Goal: Information Seeking & Learning: Ask a question

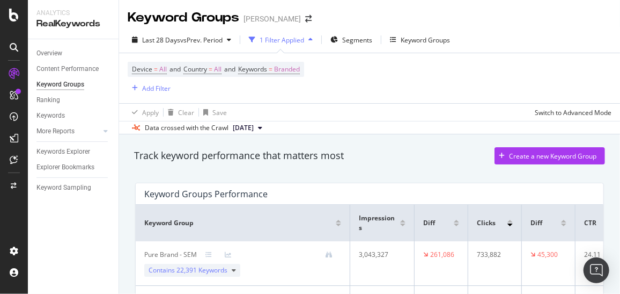
click at [254, 126] on span "[DATE]" at bounding box center [243, 128] width 21 height 10
click at [395, 188] on div "Keyword Groups Performance" at bounding box center [366, 193] width 445 height 11
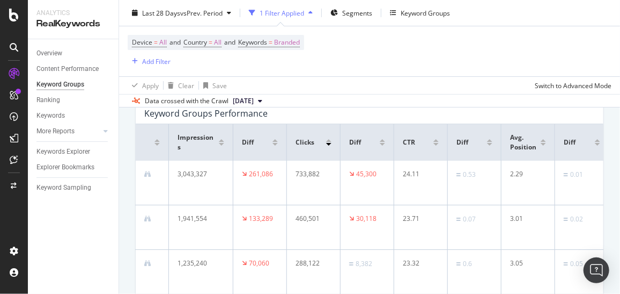
scroll to position [0, 193]
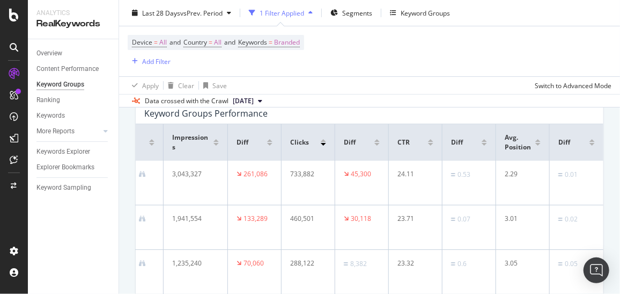
click at [505, 138] on span "Avg. Position" at bounding box center [519, 142] width 28 height 19
click at [592, 265] on img "Open Intercom Messenger" at bounding box center [597, 270] width 14 height 14
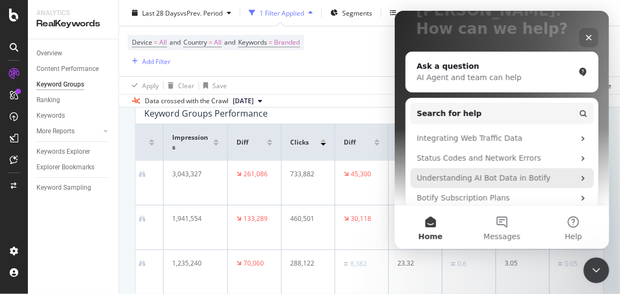
scroll to position [87, 0]
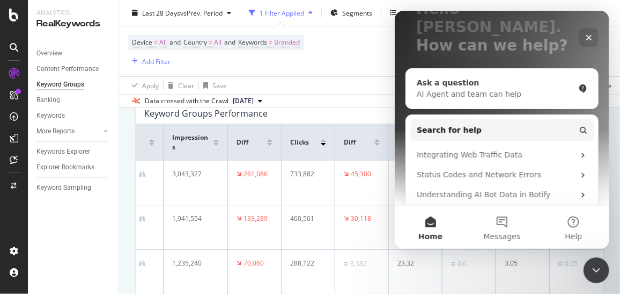
click at [487, 85] on div "Ask a question AI Agent and team can help" at bounding box center [502, 89] width 192 height 40
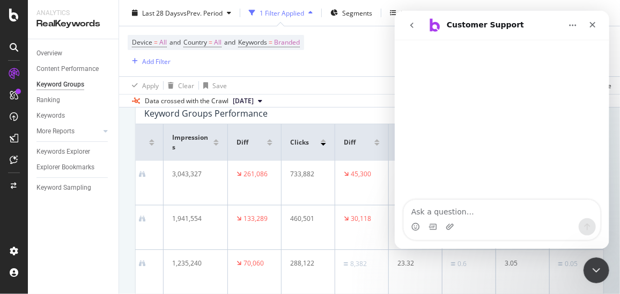
click at [417, 214] on textarea "Ask a question…" at bounding box center [502, 209] width 196 height 18
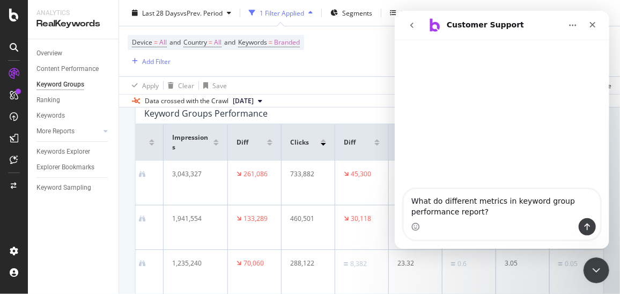
type textarea "What do different metrics in keyword group performance report?"
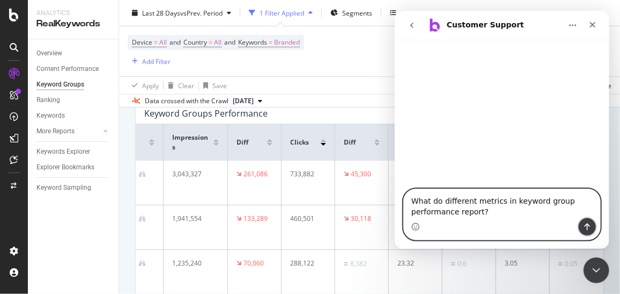
click at [585, 223] on icon "Send a message…" at bounding box center [587, 226] width 9 height 9
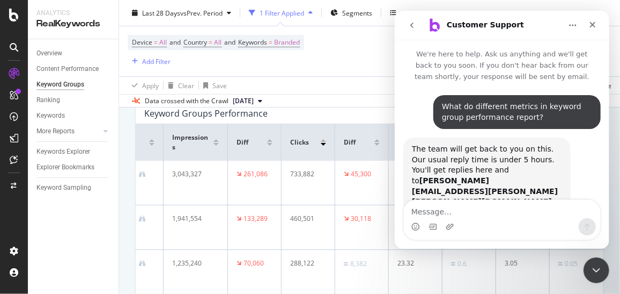
click at [478, 211] on textarea "Message…" at bounding box center [502, 209] width 196 height 18
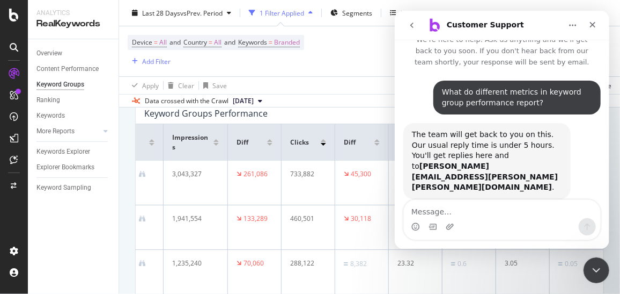
scroll to position [2, 0]
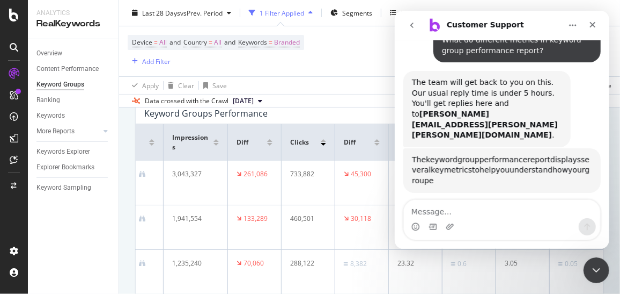
click at [348, 71] on div "Device = All and Country = All and Keywords = Branded Add Filter" at bounding box center [370, 51] width 484 height 50
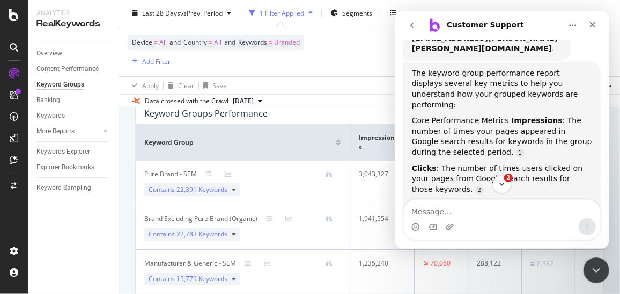
scroll to position [169, 0]
click at [233, 188] on icon at bounding box center [234, 189] width 4 height 6
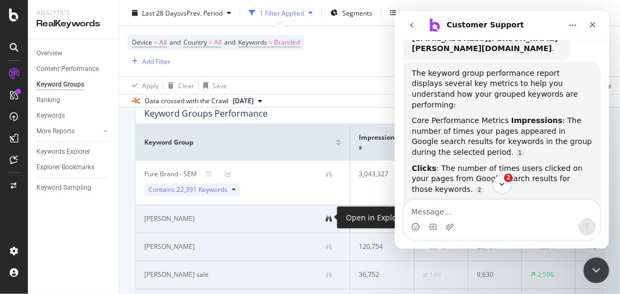
click at [327, 215] on icon at bounding box center [329, 218] width 6 height 6
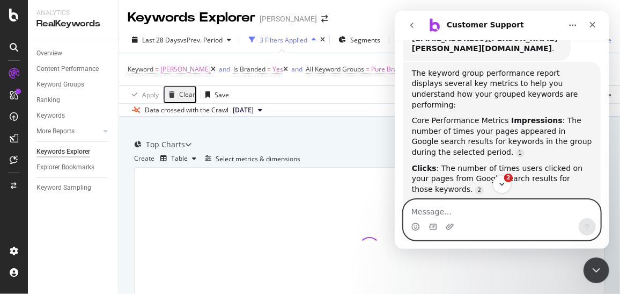
click at [432, 206] on textarea "Message…" at bounding box center [502, 209] width 196 height 18
type textarea "can u explain them in detail with examples?"
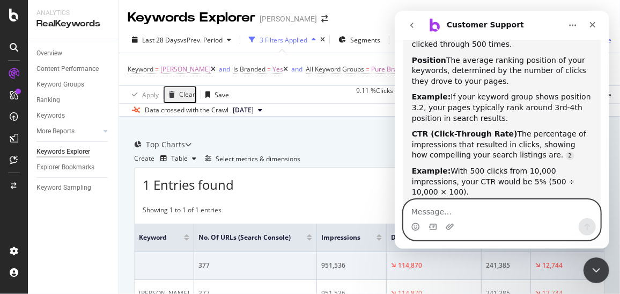
scroll to position [793, 0]
type textarea "yes, it is helpful"
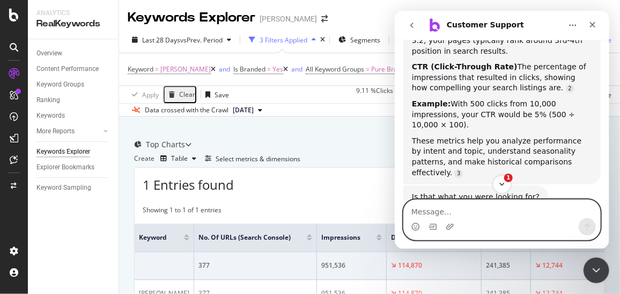
scroll to position [870, 0]
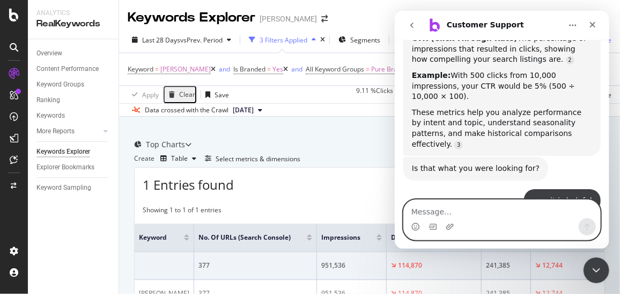
click at [425, 209] on textarea "Message…" at bounding box center [502, 209] width 196 height 18
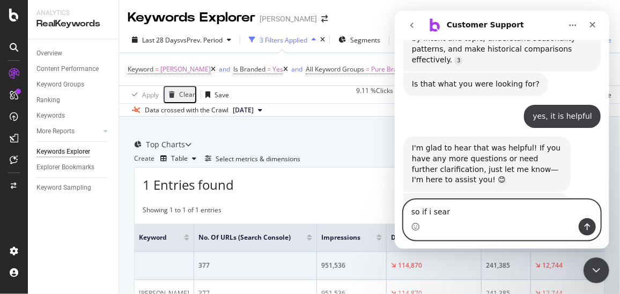
scroll to position [958, 0]
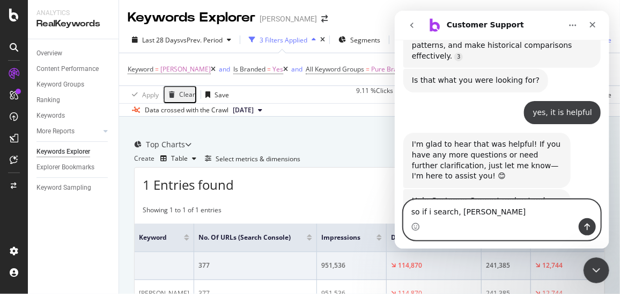
type textarea "so if i search, myer"
drag, startPoint x: 475, startPoint y: 212, endPoint x: 386, endPoint y: 211, distance: 89.1
click html "Customer Support We're here to help. Ask us anything and we'll get back to you …"
click at [515, 207] on textarea "so lets say someone searched" at bounding box center [502, 209] width 196 height 18
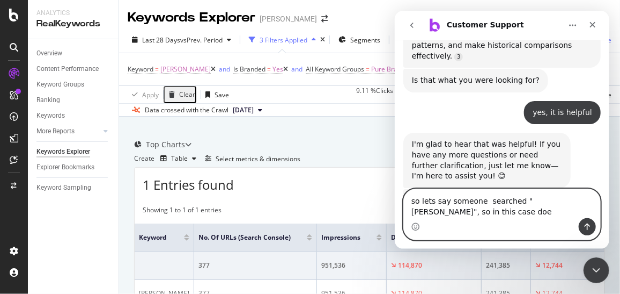
scroll to position [969, 0]
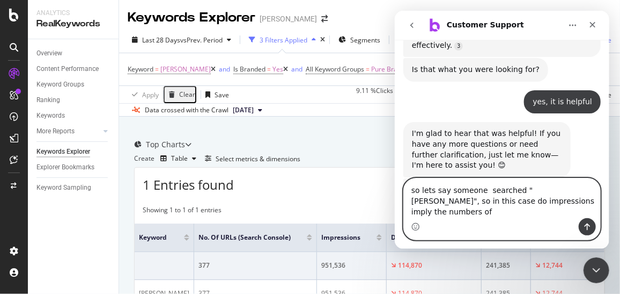
click at [512, 200] on textarea "so lets say someone searched "myer", so in this case do impressions imply the n…" at bounding box center [502, 198] width 196 height 40
type textarea "so lets say the keyword goup "[PERSON_NAME]", so in this case do impressions im…"
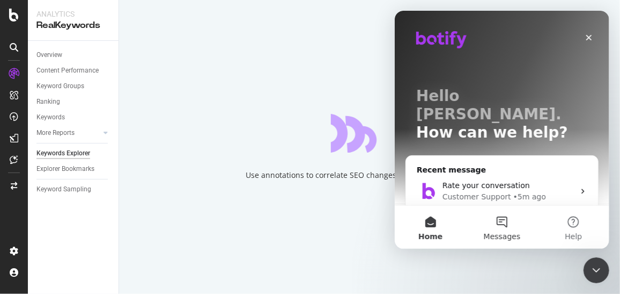
click at [502, 222] on button "Messages" at bounding box center [501, 227] width 71 height 43
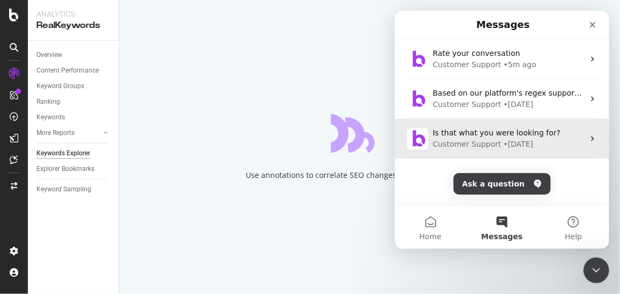
click at [480, 126] on div "Is that what you were looking for? Customer Support • [DATE]" at bounding box center [501, 139] width 215 height 40
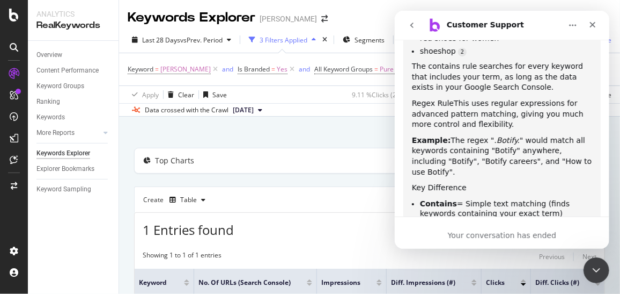
scroll to position [1828, 0]
click at [415, 25] on icon "go back" at bounding box center [411, 25] width 9 height 9
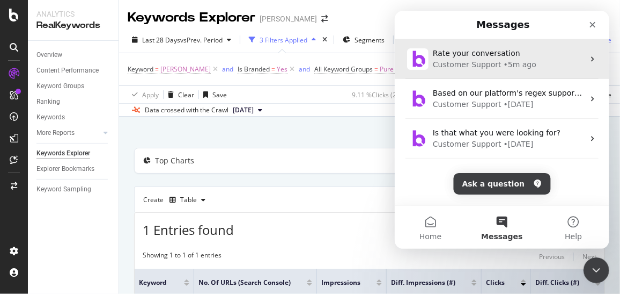
click at [489, 64] on div "Customer Support" at bounding box center [467, 64] width 69 height 11
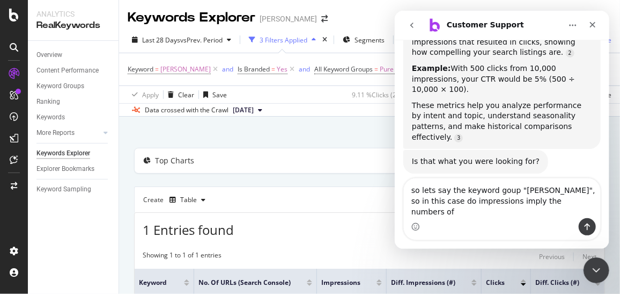
scroll to position [969, 0]
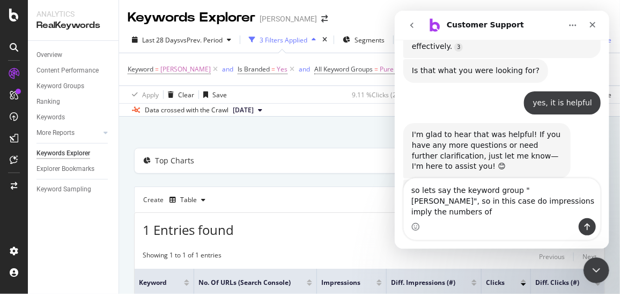
click at [509, 200] on textarea "so lets say the keyword group "[PERSON_NAME]", so in this case do impressions i…" at bounding box center [502, 198] width 196 height 40
click at [539, 210] on textarea "so lets say the keyword group is "[PERSON_NAME]", so in this case do impression…" at bounding box center [502, 198] width 196 height 40
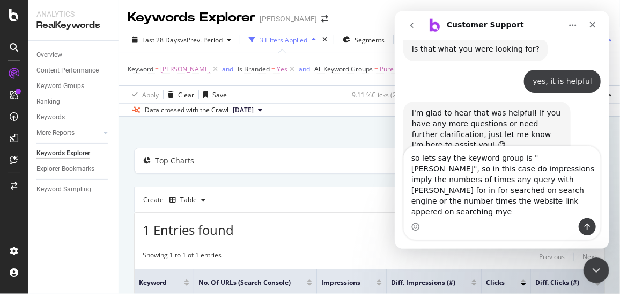
scroll to position [1001, 0]
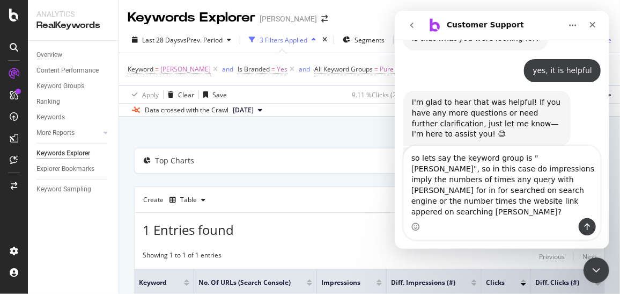
type textarea "so lets say the keyword group is "[PERSON_NAME]", so in this case do impression…"
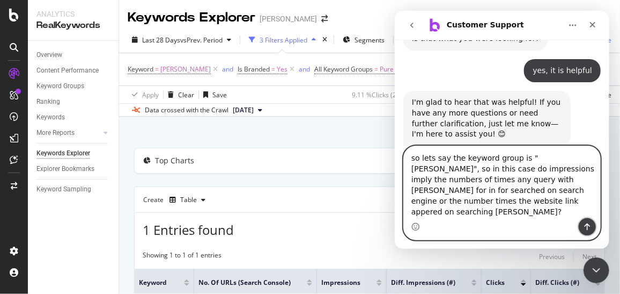
click at [590, 226] on icon "Send a message…" at bounding box center [587, 226] width 9 height 9
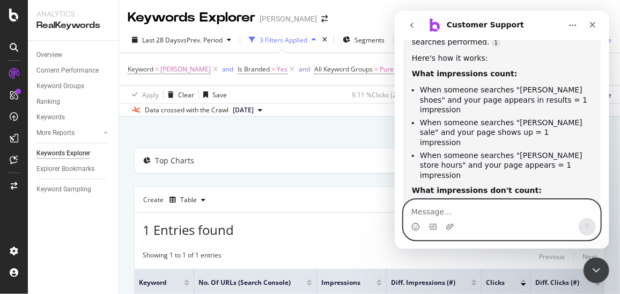
scroll to position [1409, 0]
click at [425, 209] on textarea "Message…" at bounding box center [502, 209] width 196 height 18
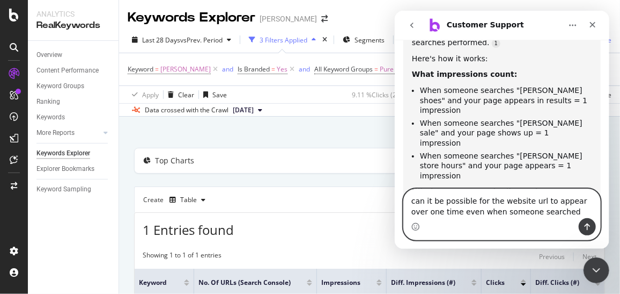
click at [457, 214] on textarea "can it be possible for the website url to appear over one time even when someon…" at bounding box center [502, 203] width 196 height 29
click at [530, 214] on textarea "can it be possible for the website url to appear over one time when someone sea…" at bounding box center [502, 203] width 196 height 29
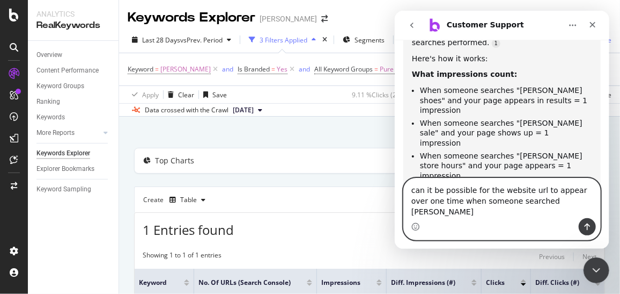
type textarea "can it be possible for the website url to appear over one time when someone sea…"
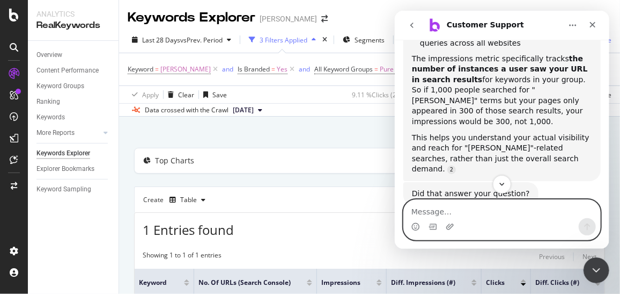
scroll to position [1868, 0]
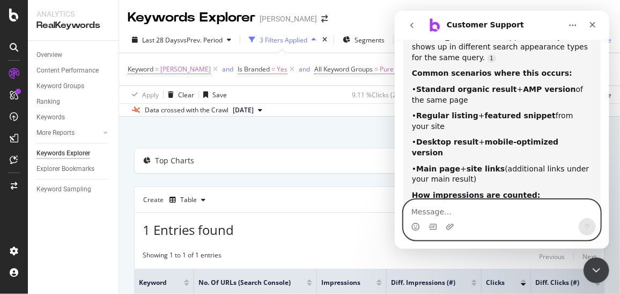
click at [422, 210] on textarea "Message…" at bounding box center [502, 209] width 196 height 18
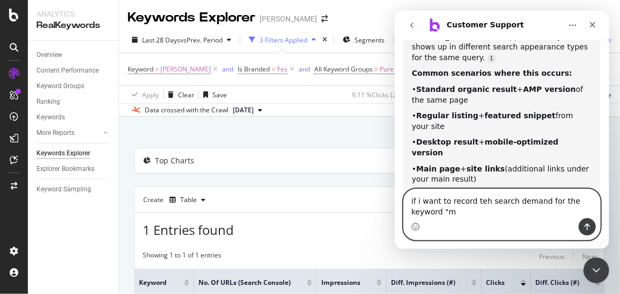
scroll to position [1879, 0]
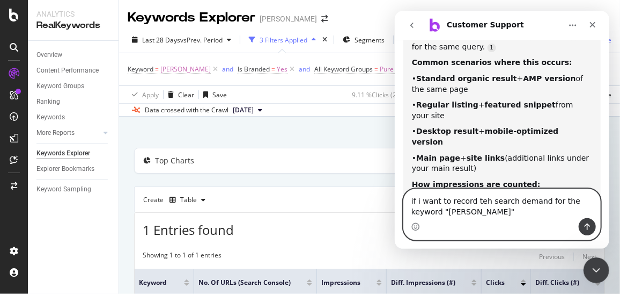
click at [593, 200] on textarea "if i want to record teh search demand for the keyword "[PERSON_NAME]"" at bounding box center [502, 203] width 196 height 29
click at [459, 214] on textarea "if i want to record teh search demand for the keyword group "[PERSON_NAME]"" at bounding box center [502, 203] width 196 height 29
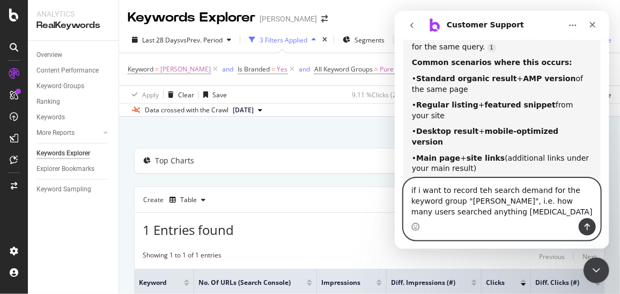
scroll to position [1889, 0]
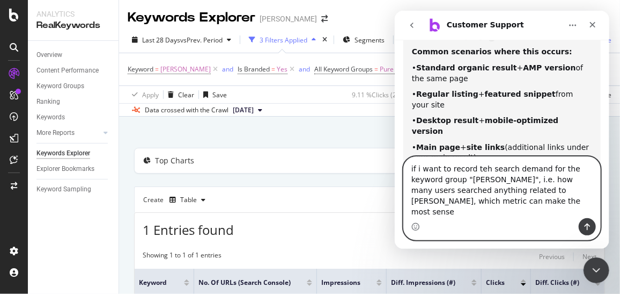
type textarea "if i want to record teh search demand for the keyword group "[PERSON_NAME]", i.…"
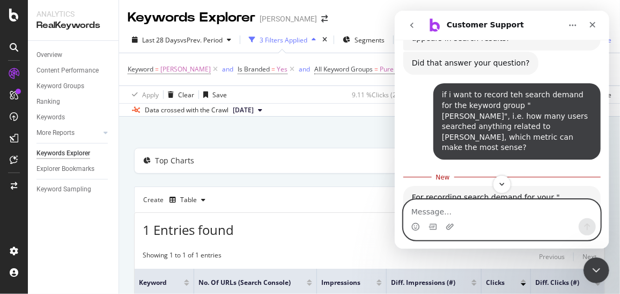
scroll to position [2197, 0]
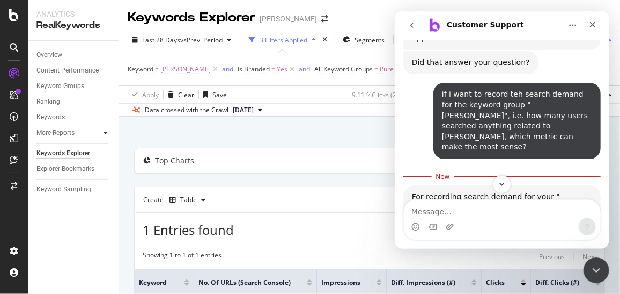
click at [102, 135] on div at bounding box center [105, 132] width 11 height 11
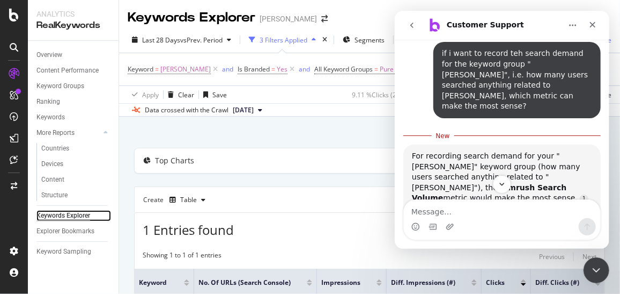
scroll to position [2237, 0]
drag, startPoint x: 83, startPoint y: 215, endPoint x: 47, endPoint y: 214, distance: 36.0
click at [47, 214] on div "Keywords Explorer" at bounding box center [63, 215] width 54 height 11
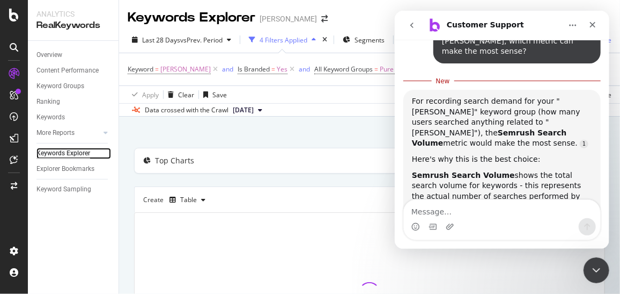
scroll to position [2299, 0]
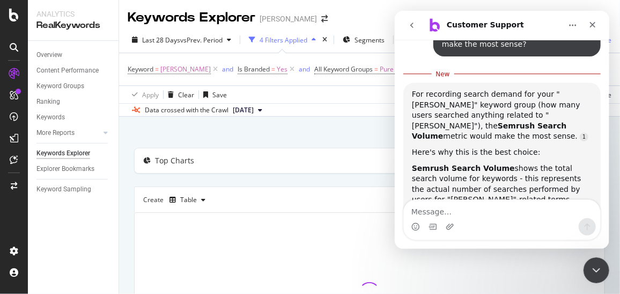
click at [428, 214] on textarea "Message…" at bounding box center [502, 209] width 196 height 18
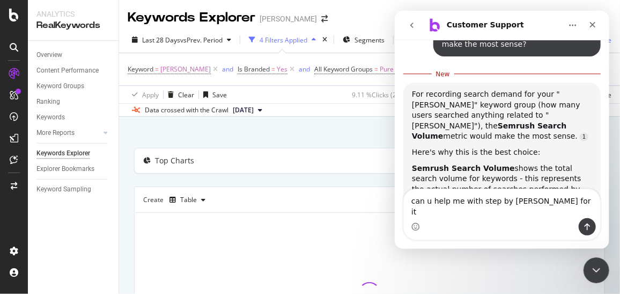
type textarea "can u help me with step by [PERSON_NAME] for it?"
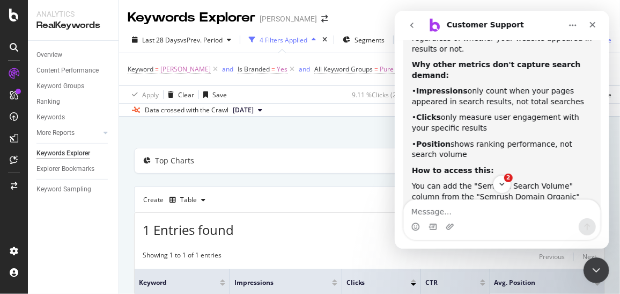
scroll to position [2471, 0]
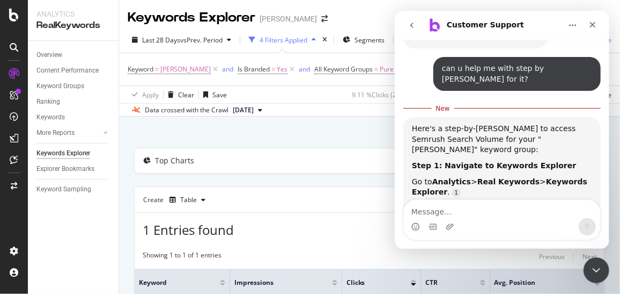
scroll to position [2728, 0]
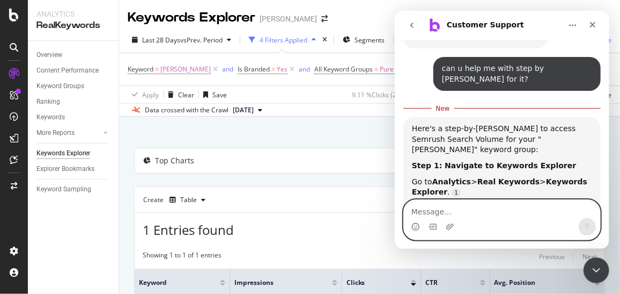
click at [458, 207] on textarea "Message…" at bounding box center [502, 209] width 196 height 18
type textarea "o"
type textarea "w"
type textarea "what is frequency for keyword report update ?"
click at [588, 227] on icon "Send a message…" at bounding box center [587, 226] width 9 height 9
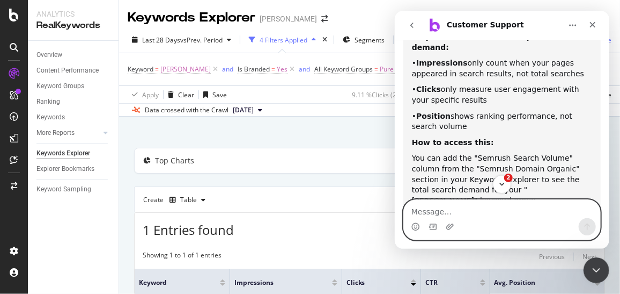
scroll to position [2456, 0]
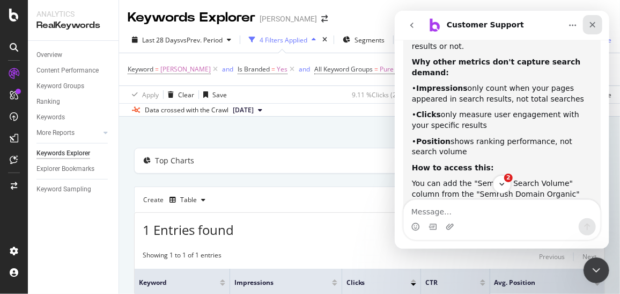
click at [591, 27] on icon "Close" at bounding box center [592, 24] width 9 height 9
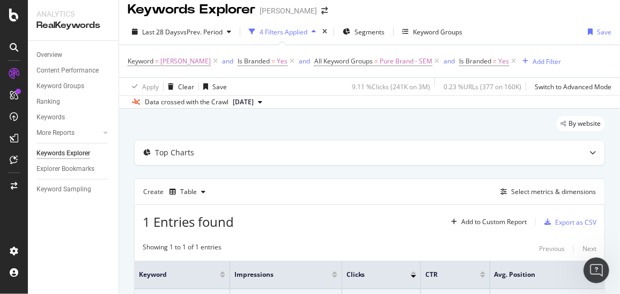
scroll to position [0, 0]
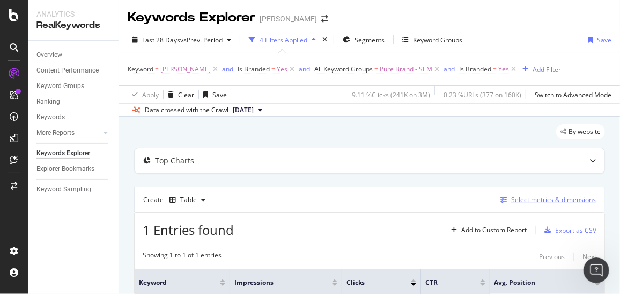
click at [539, 195] on div "Select metrics & dimensions" at bounding box center [553, 199] width 85 height 9
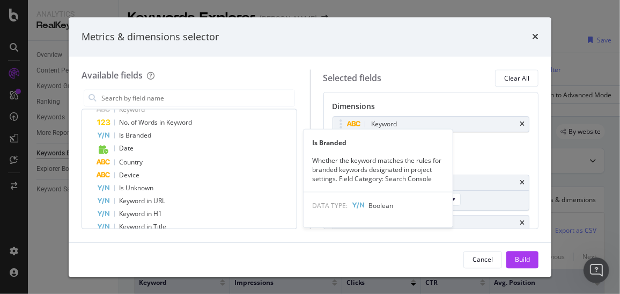
scroll to position [321, 0]
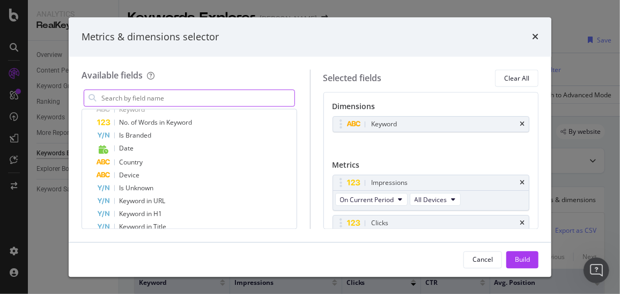
click at [160, 98] on input "modal" at bounding box center [197, 98] width 194 height 16
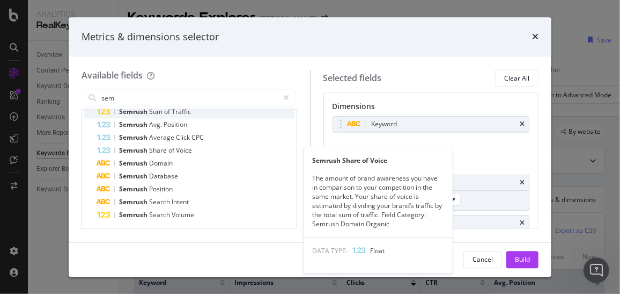
scroll to position [63, 0]
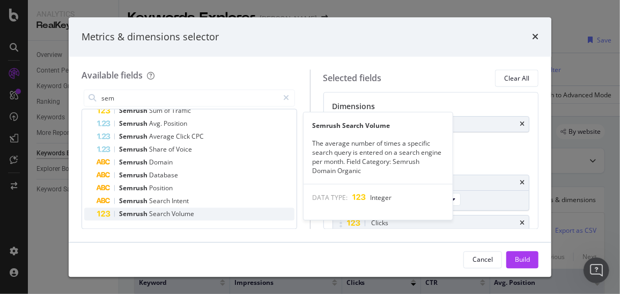
type input "sem"
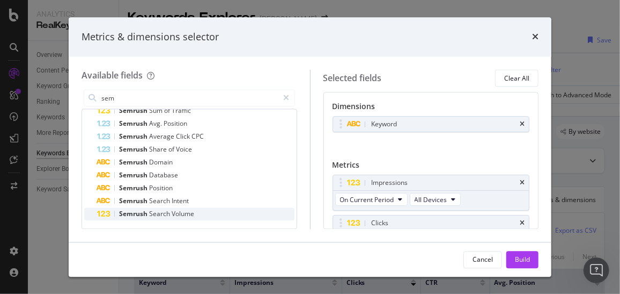
click at [181, 215] on span "Volume" at bounding box center [183, 213] width 23 height 9
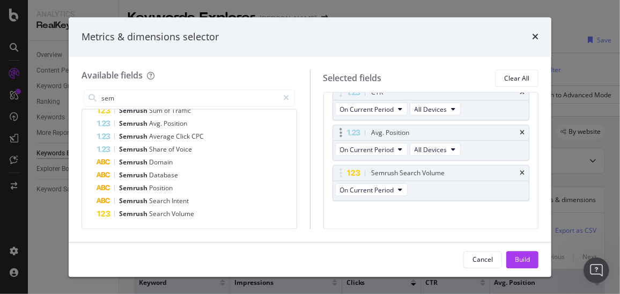
scroll to position [175, 0]
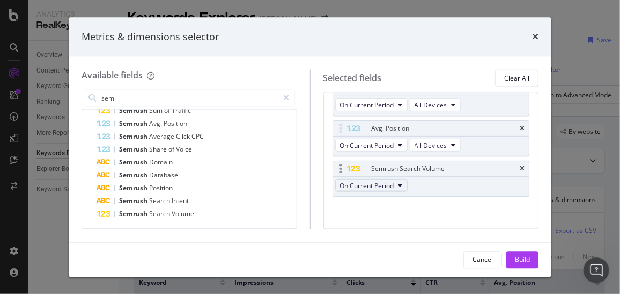
click at [385, 181] on span "On Current Period" at bounding box center [367, 184] width 54 height 9
click at [378, 195] on div "On Current Period" at bounding box center [375, 201] width 80 height 16
click at [457, 208] on div "Impressions On Current Period All Devices Clicks On Current Period All [DEMOGRA…" at bounding box center [431, 109] width 197 height 220
click at [527, 261] on div "Build" at bounding box center [522, 258] width 15 height 9
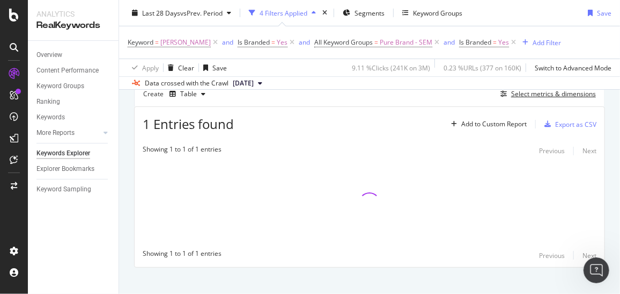
scroll to position [115, 0]
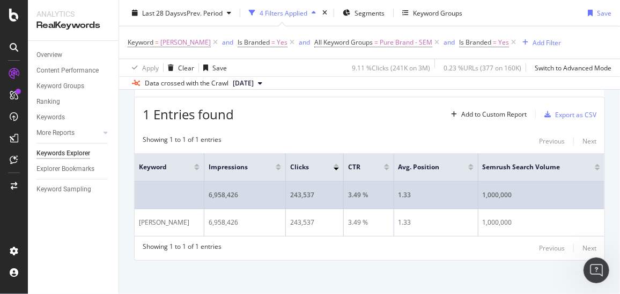
click at [493, 187] on td "1,000,000" at bounding box center [542, 194] width 126 height 27
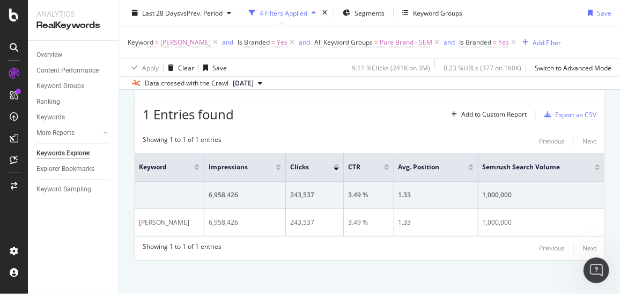
click at [267, 78] on button "[DATE]" at bounding box center [248, 83] width 38 height 13
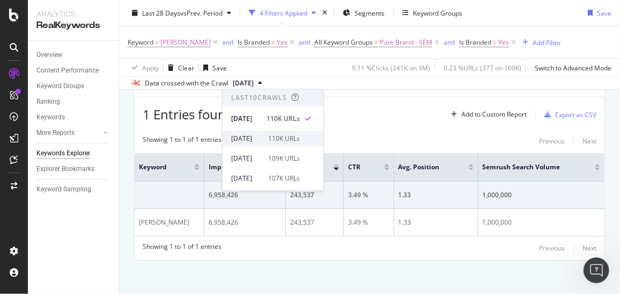
click at [262, 138] on div "[DATE]" at bounding box center [246, 139] width 31 height 10
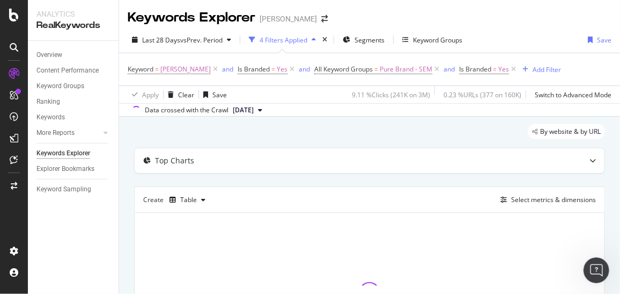
scroll to position [115, 0]
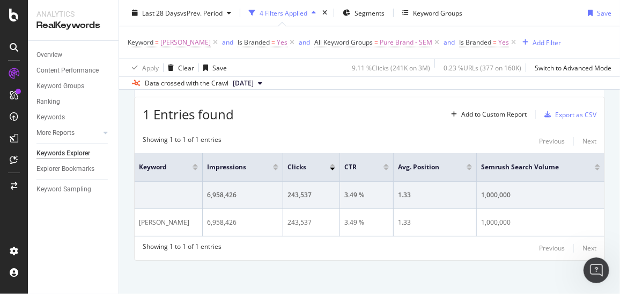
click at [254, 79] on span "[DATE]" at bounding box center [243, 83] width 21 height 10
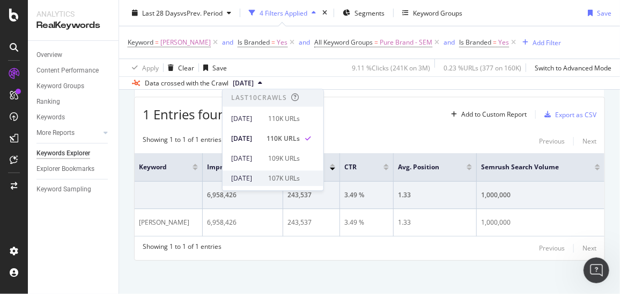
click at [256, 182] on div "[DATE] 107K URLs" at bounding box center [273, 178] width 101 height 16
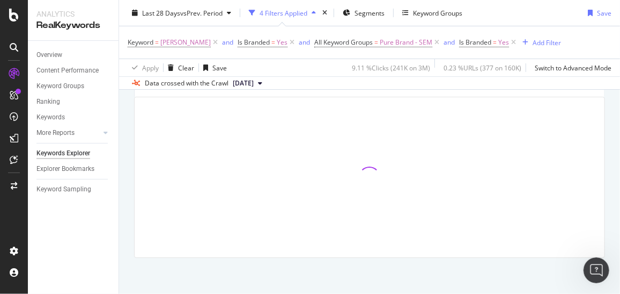
scroll to position [115, 0]
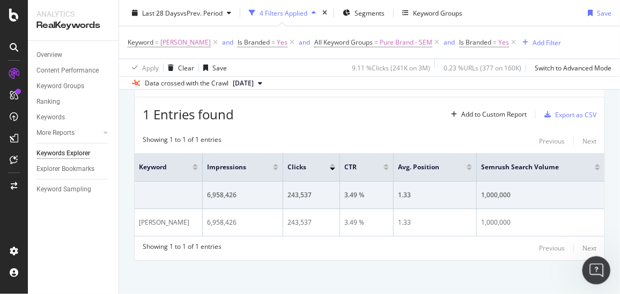
click at [596, 269] on icon "Open Intercom Messenger" at bounding box center [595, 268] width 8 height 9
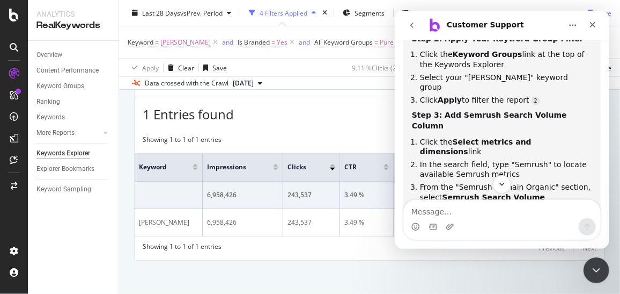
scroll to position [2881, 0]
click at [588, 25] on icon "Close" at bounding box center [592, 24] width 9 height 9
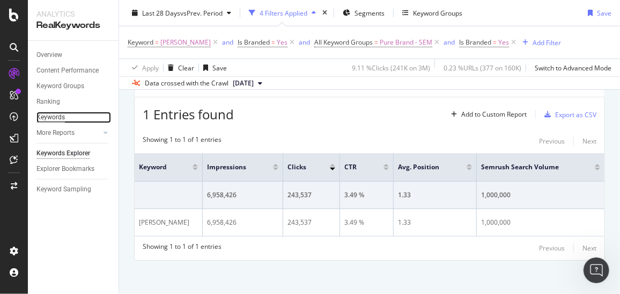
drag, startPoint x: 69, startPoint y: 154, endPoint x: 47, endPoint y: 120, distance: 40.8
click at [47, 120] on div "Keywords" at bounding box center [50, 117] width 28 height 11
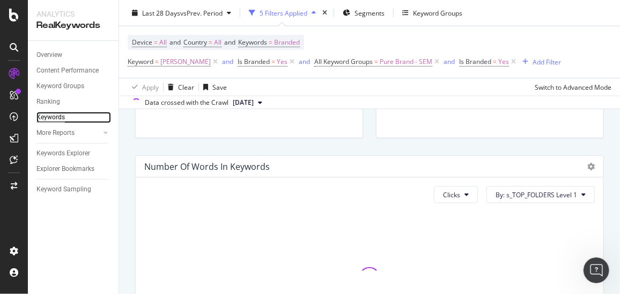
scroll to position [457, 0]
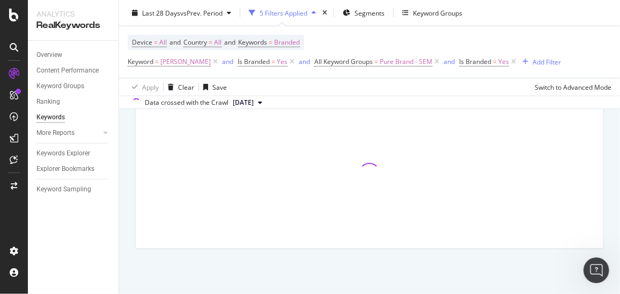
click at [61, 230] on div "Overview Content Performance Keyword Groups Ranking Keywords More Reports Count…" at bounding box center [73, 167] width 91 height 253
click at [589, 267] on icon "Open Intercom Messenger" at bounding box center [596, 269] width 18 height 18
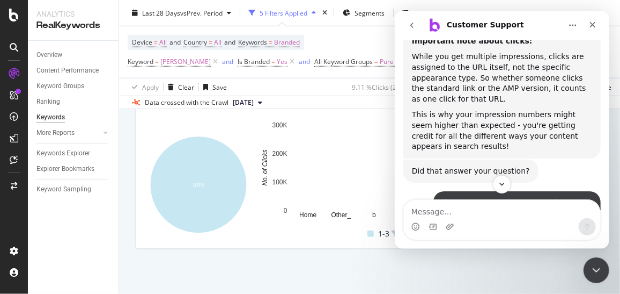
scroll to position [2089, 0]
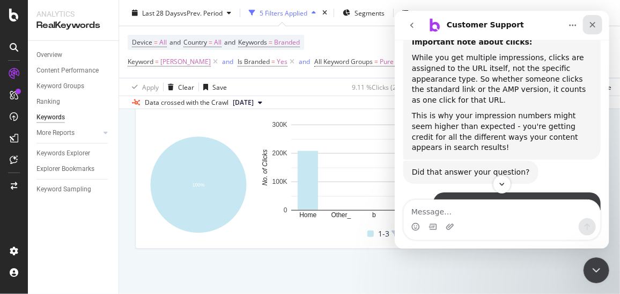
click at [591, 22] on icon "Close" at bounding box center [592, 24] width 9 height 9
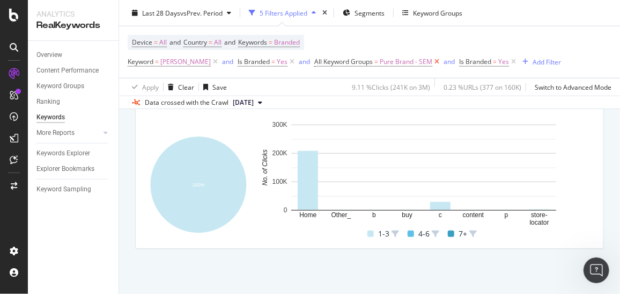
click at [433, 59] on icon at bounding box center [437, 61] width 9 height 11
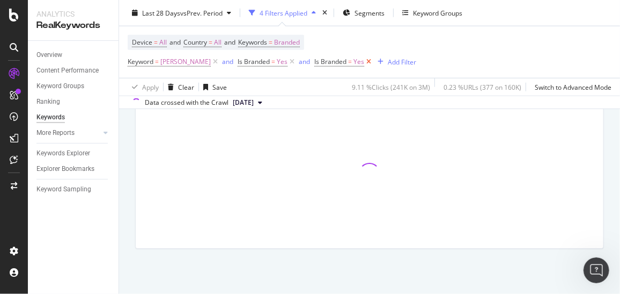
click at [364, 61] on icon at bounding box center [368, 61] width 9 height 11
click at [288, 62] on icon at bounding box center [292, 61] width 9 height 11
click at [211, 60] on icon at bounding box center [215, 61] width 9 height 11
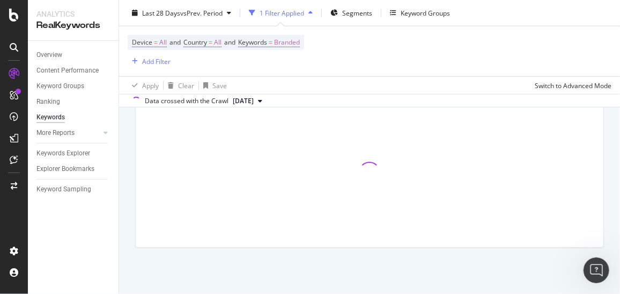
scroll to position [456, 0]
click at [427, 11] on div "Keyword Groups" at bounding box center [425, 12] width 49 height 9
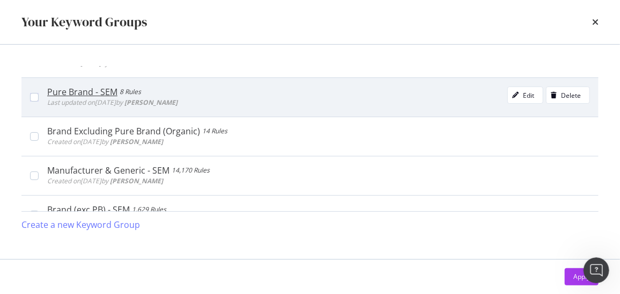
scroll to position [741, 0]
click at [523, 90] on div "Edit" at bounding box center [528, 94] width 11 height 9
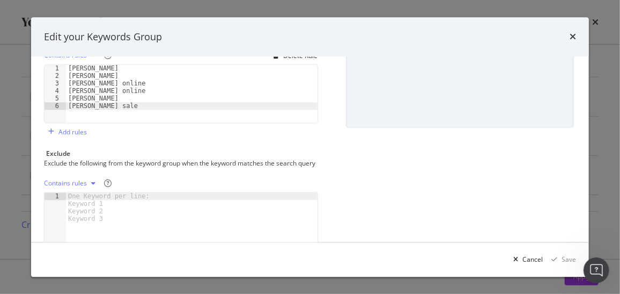
scroll to position [299, 0]
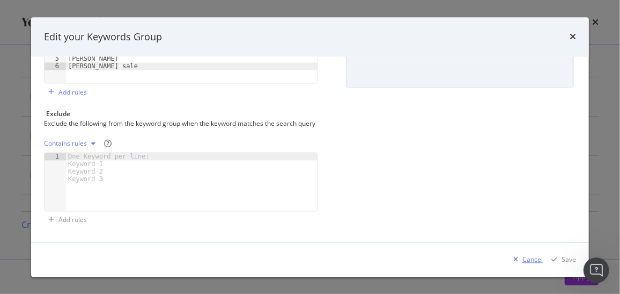
click at [517, 259] on icon "modal" at bounding box center [516, 259] width 5 height 6
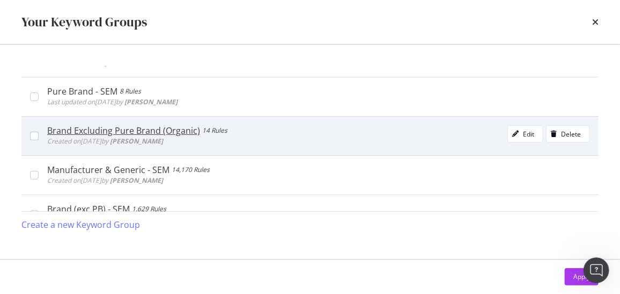
click at [151, 125] on div "Brand Excluding Pure Brand (Organic)" at bounding box center [123, 130] width 153 height 11
click at [151, 126] on div "Brand Excluding Pure Brand (Organic)" at bounding box center [127, 130] width 161 height 11
click at [512, 130] on icon "modal" at bounding box center [515, 133] width 6 height 6
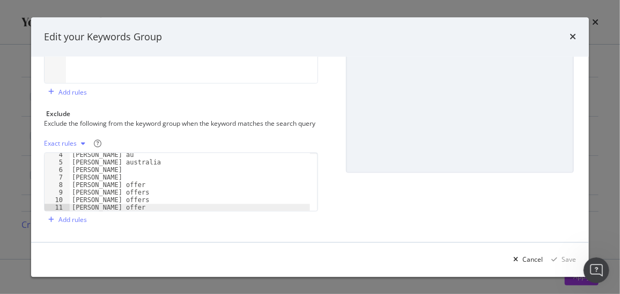
scroll to position [214, 0]
click at [542, 256] on div "Cancel" at bounding box center [533, 258] width 20 height 9
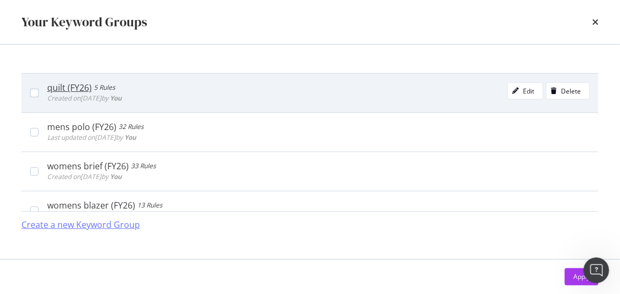
scroll to position [0, 0]
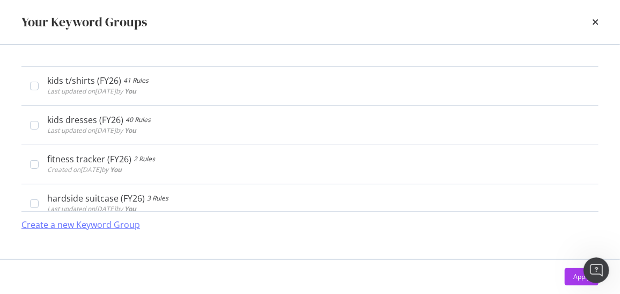
click at [72, 226] on div "Create a new Keyword Group" at bounding box center [80, 224] width 119 height 12
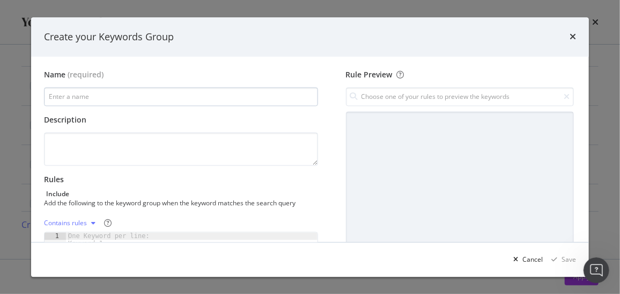
click at [123, 101] on input "modal" at bounding box center [181, 96] width 274 height 19
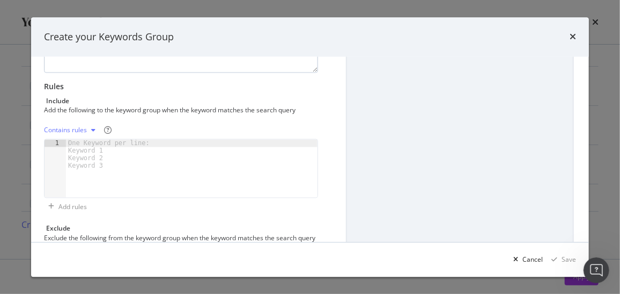
scroll to position [92, 0]
type input "[PERSON_NAME] (scoreboard)"
click at [73, 129] on div "Contains rules" at bounding box center [65, 131] width 43 height 6
click at [67, 186] on div "Regex rules" at bounding box center [74, 183] width 35 height 9
click at [93, 142] on div "modal" at bounding box center [192, 177] width 252 height 74
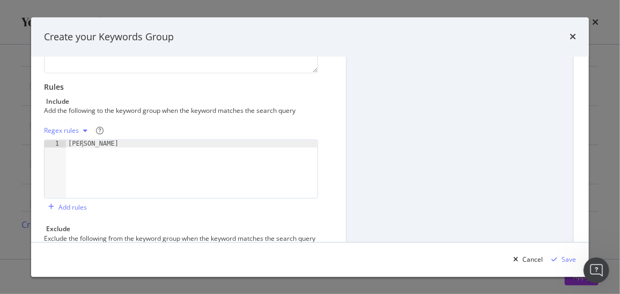
scroll to position [0, 0]
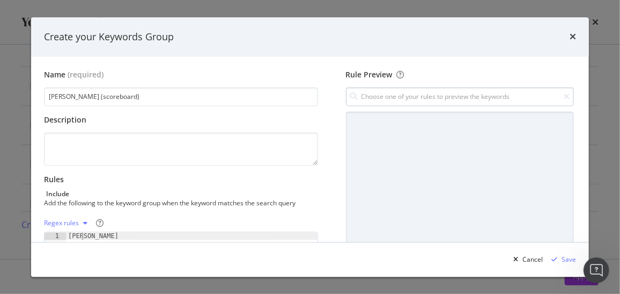
type textarea "[PERSON_NAME]"
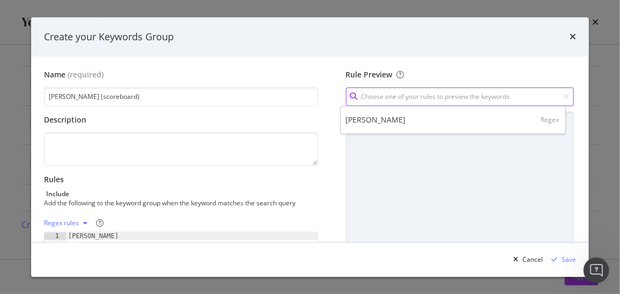
click at [433, 96] on input "modal" at bounding box center [460, 96] width 228 height 19
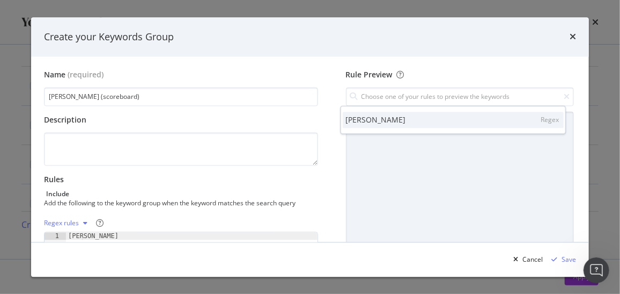
click at [397, 114] on div "[PERSON_NAME] Regex" at bounding box center [453, 120] width 221 height 16
type input "[PERSON_NAME]"
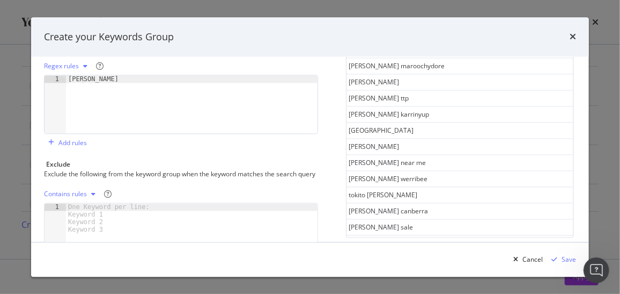
scroll to position [169, 0]
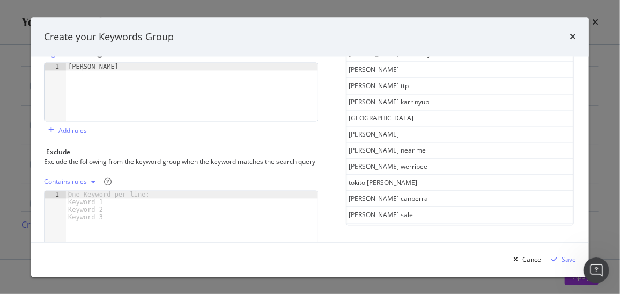
click at [436, 225] on div "See more keywords" at bounding box center [459, 229] width 59 height 9
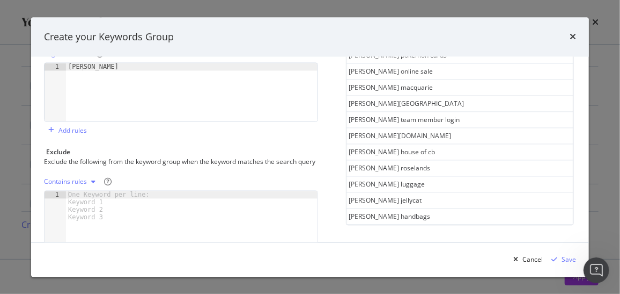
scroll to position [1333, 0]
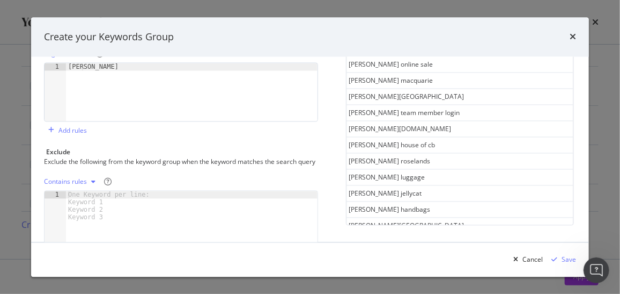
click at [435, 236] on div "See more keywords" at bounding box center [459, 240] width 59 height 9
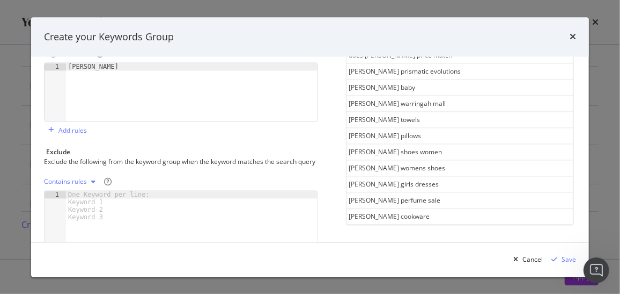
scroll to position [2128, 0]
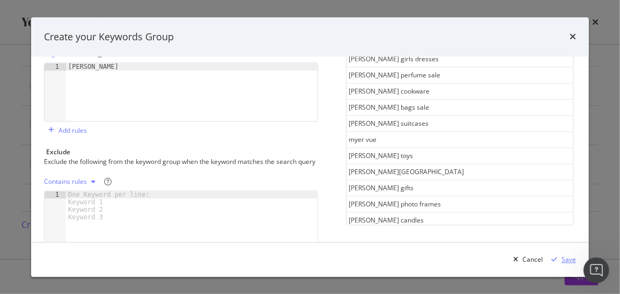
click at [568, 260] on div "Save" at bounding box center [569, 258] width 14 height 9
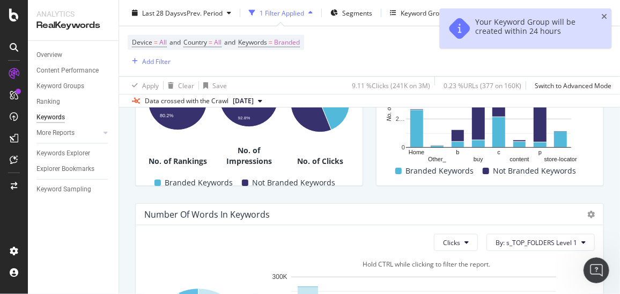
scroll to position [268, 0]
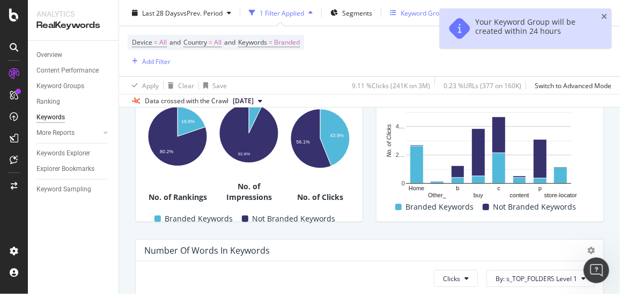
click at [406, 17] on div "Keyword Groups" at bounding box center [423, 13] width 67 height 16
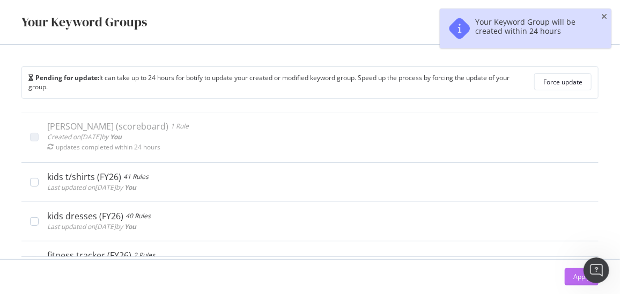
click at [574, 276] on div "Apply" at bounding box center [582, 276] width 17 height 9
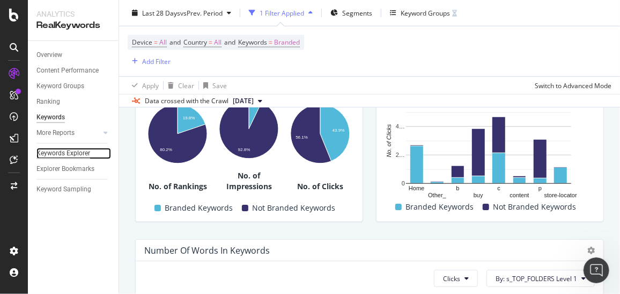
click at [83, 155] on div "Keywords Explorer" at bounding box center [63, 153] width 54 height 11
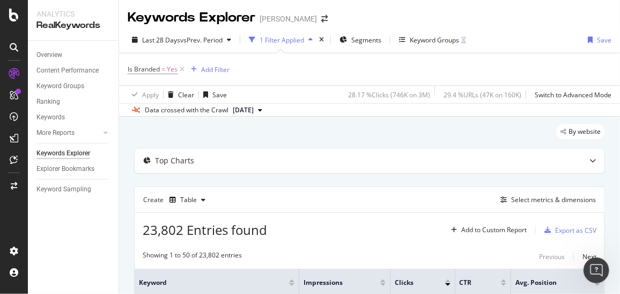
click at [254, 111] on span "[DATE]" at bounding box center [243, 110] width 21 height 10
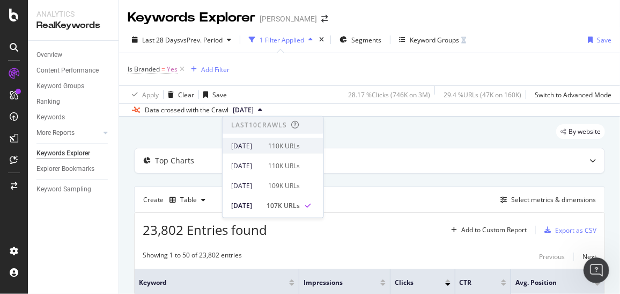
click at [295, 141] on div "110K URLs" at bounding box center [284, 146] width 32 height 10
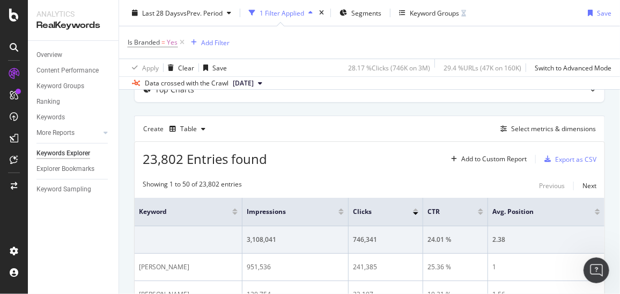
scroll to position [79, 0]
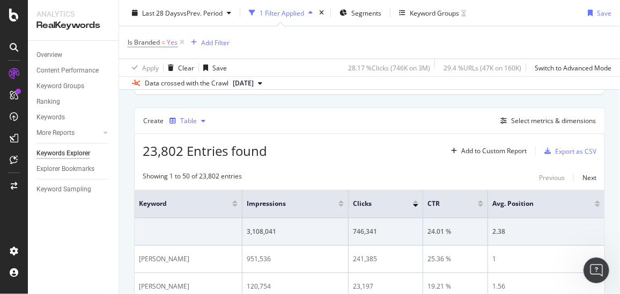
click at [199, 121] on div "button" at bounding box center [203, 121] width 13 height 6
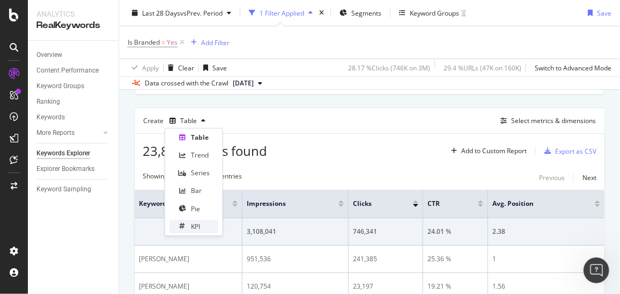
click at [199, 224] on div "KPI" at bounding box center [195, 226] width 9 height 9
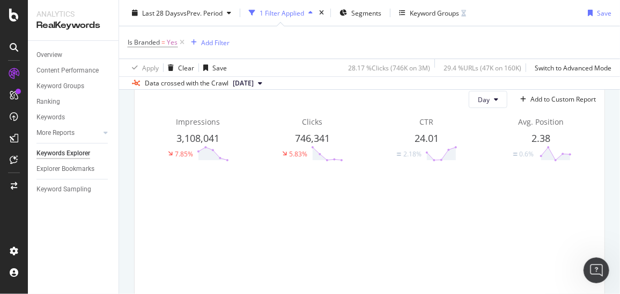
scroll to position [129, 0]
click at [499, 98] on button "Day" at bounding box center [488, 100] width 39 height 17
click at [479, 146] on div "Week" at bounding box center [481, 140] width 36 height 16
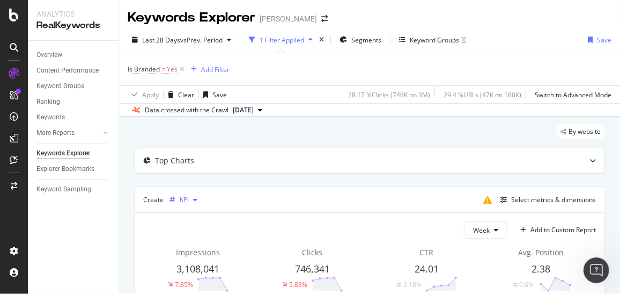
click at [189, 196] on div "button" at bounding box center [195, 199] width 13 height 6
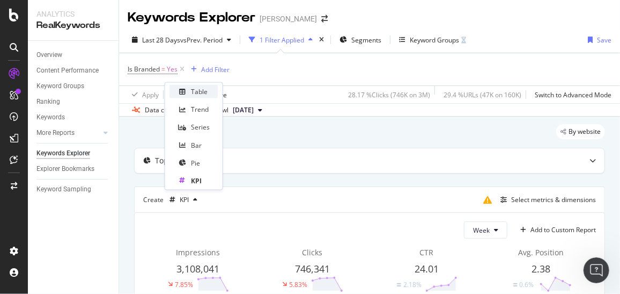
click at [206, 86] on div "Table" at bounding box center [194, 91] width 49 height 13
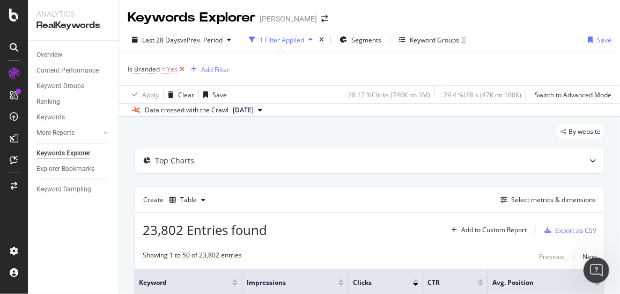
click at [182, 69] on icon at bounding box center [182, 69] width 9 height 11
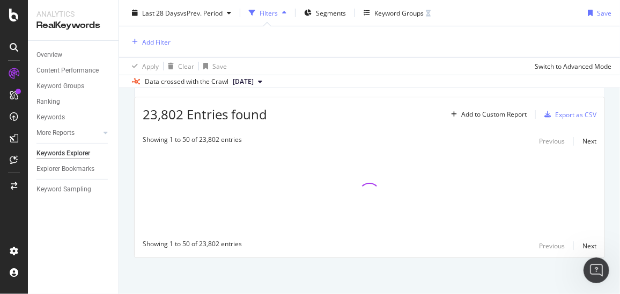
scroll to position [114, 0]
click at [145, 37] on div "Add Filter" at bounding box center [156, 41] width 28 height 9
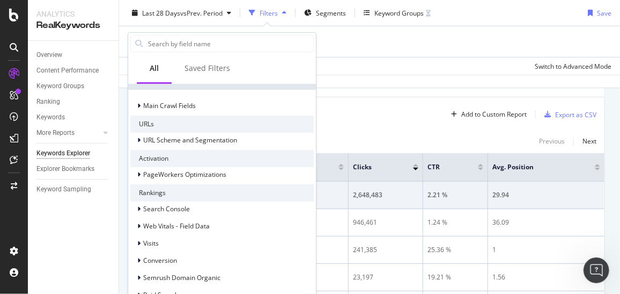
scroll to position [0, 0]
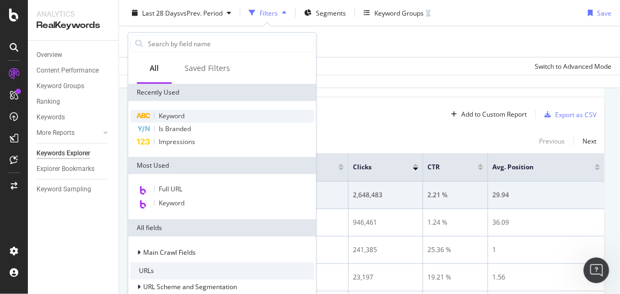
click at [172, 113] on span "Keyword" at bounding box center [172, 115] width 26 height 9
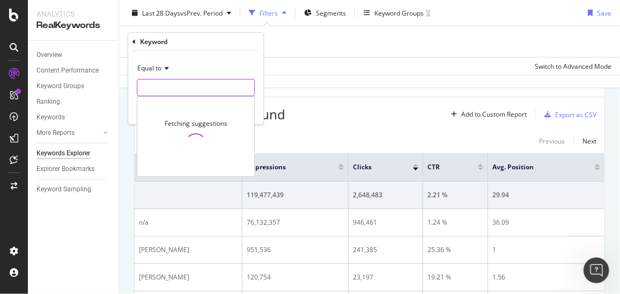
click at [179, 90] on input "text" at bounding box center [195, 87] width 117 height 17
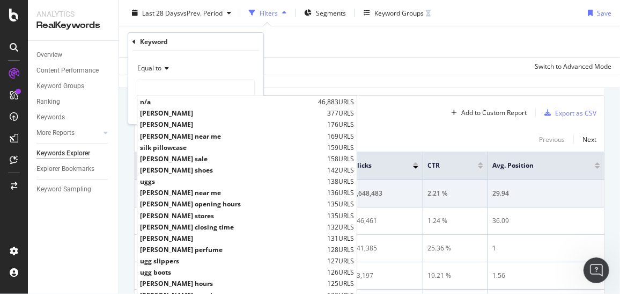
click at [332, 103] on div "1,015,119 Entries found Add to Custom Report Export as CSV" at bounding box center [370, 109] width 470 height 26
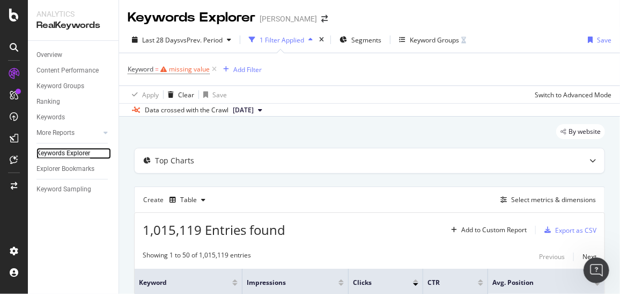
click at [56, 154] on div "Keywords Explorer" at bounding box center [63, 153] width 54 height 11
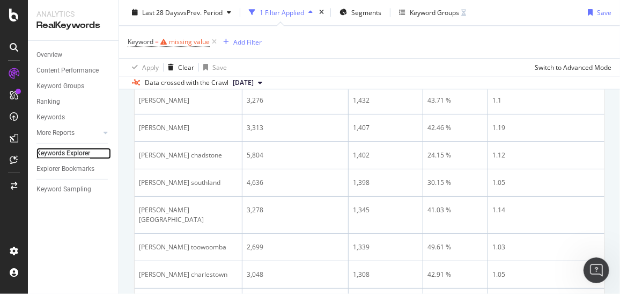
scroll to position [1447, 0]
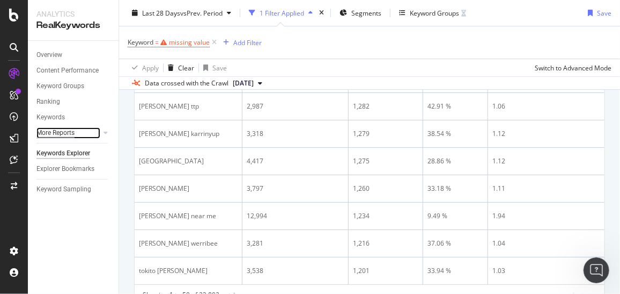
click at [64, 127] on div "More Reports" at bounding box center [55, 132] width 38 height 11
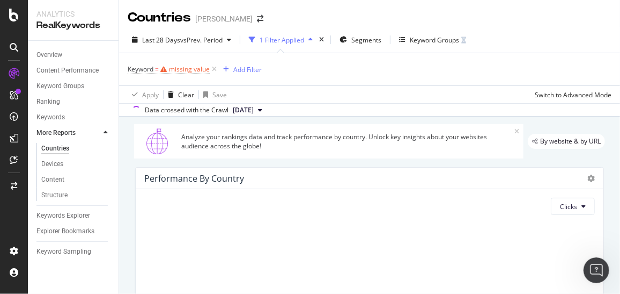
click at [105, 131] on icon at bounding box center [106, 132] width 4 height 6
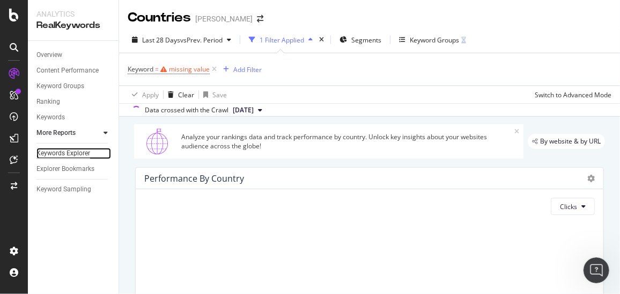
click at [70, 150] on div "Keywords Explorer" at bounding box center [63, 153] width 54 height 11
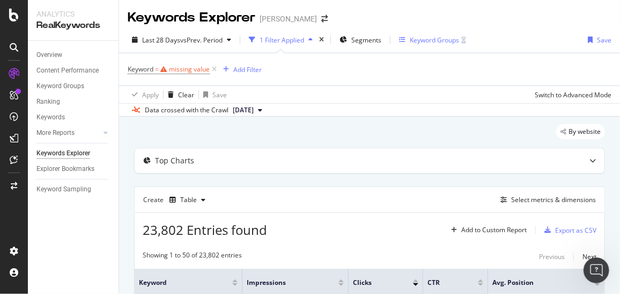
click at [419, 37] on div "Keyword Groups" at bounding box center [434, 39] width 49 height 9
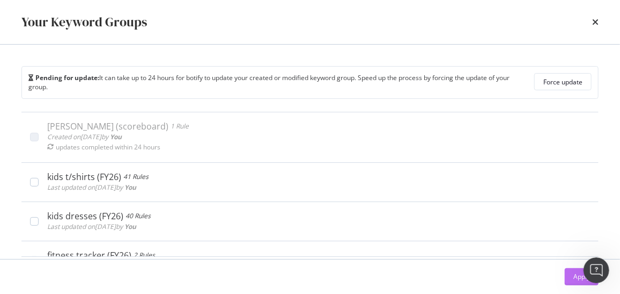
click at [577, 277] on div "Apply" at bounding box center [582, 276] width 17 height 9
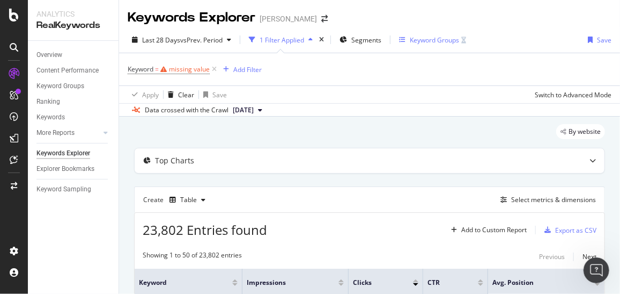
click at [428, 41] on div "Keyword Groups" at bounding box center [434, 39] width 49 height 9
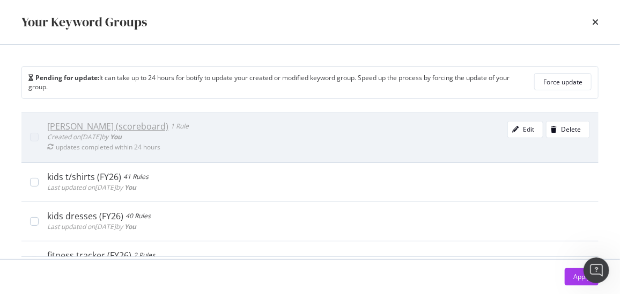
click at [34, 138] on div "modal" at bounding box center [34, 137] width 9 height 9
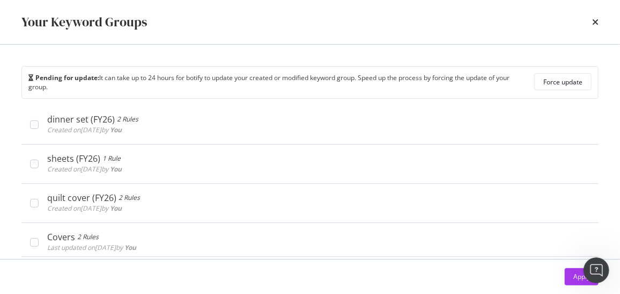
scroll to position [739, 0]
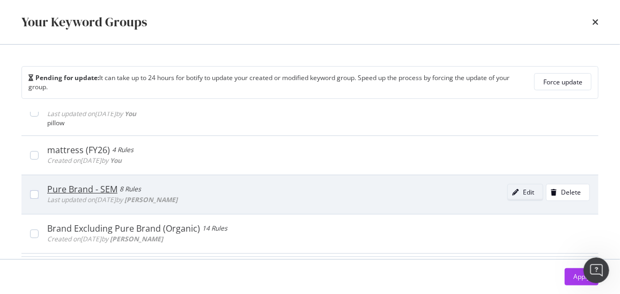
click at [512, 189] on icon "modal" at bounding box center [515, 192] width 6 height 6
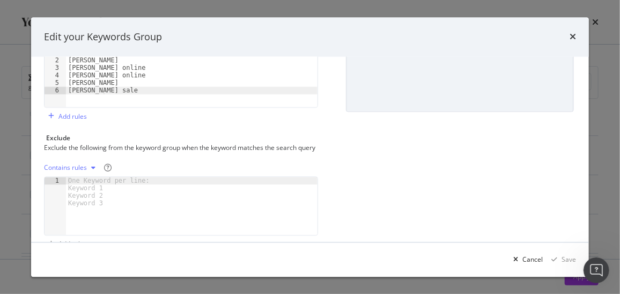
scroll to position [299, 0]
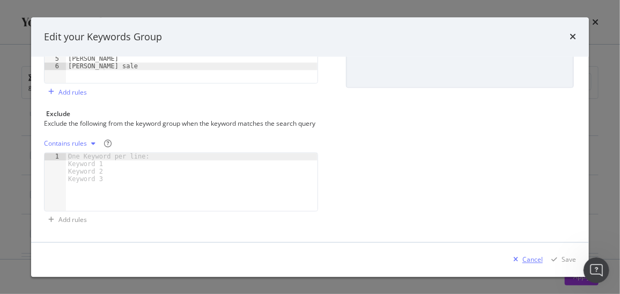
click at [518, 257] on icon "modal" at bounding box center [516, 259] width 5 height 6
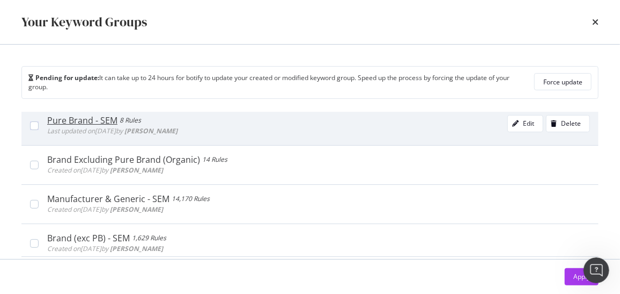
scroll to position [809, 0]
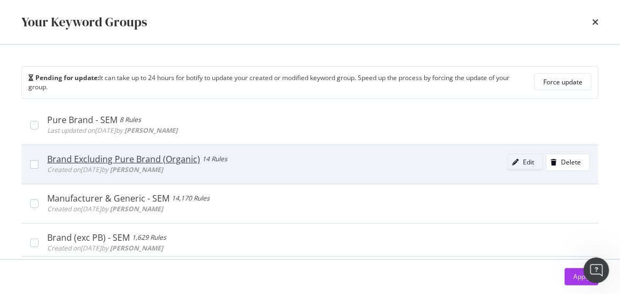
click at [523, 157] on div "Edit" at bounding box center [528, 161] width 11 height 9
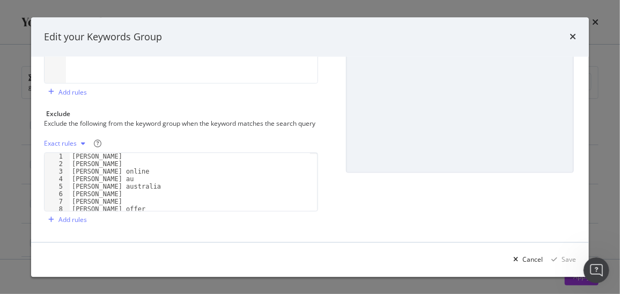
scroll to position [24, 0]
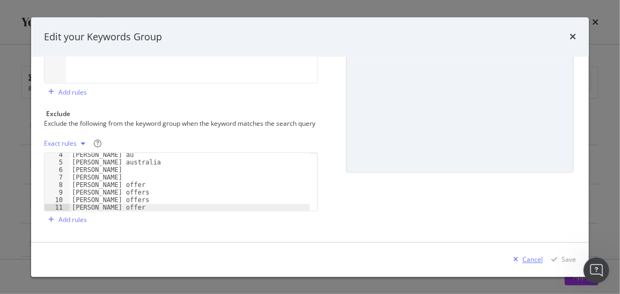
click at [531, 255] on div "Cancel" at bounding box center [533, 258] width 20 height 9
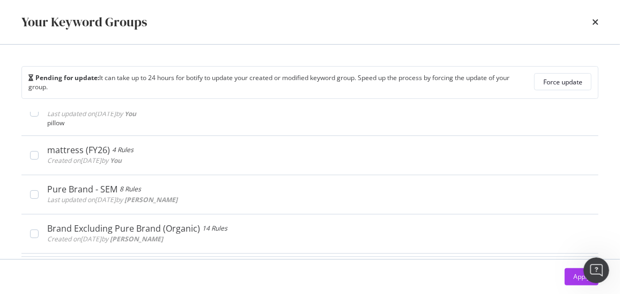
scroll to position [3473, 0]
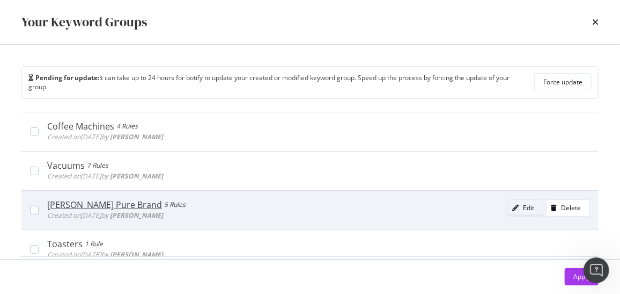
click at [523, 203] on div "Edit" at bounding box center [528, 207] width 11 height 9
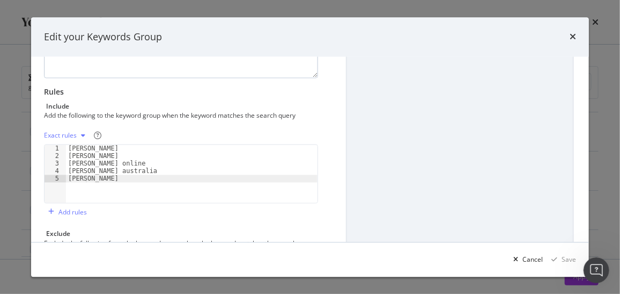
scroll to position [0, 0]
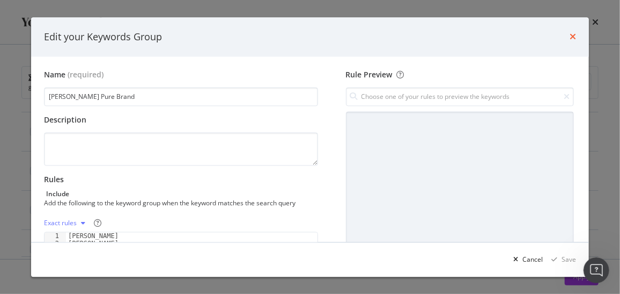
click at [573, 36] on icon "times" at bounding box center [573, 37] width 6 height 9
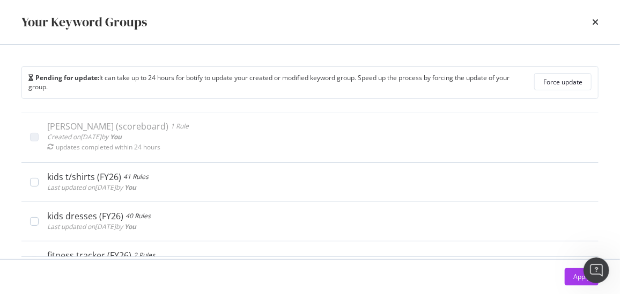
scroll to position [739, 0]
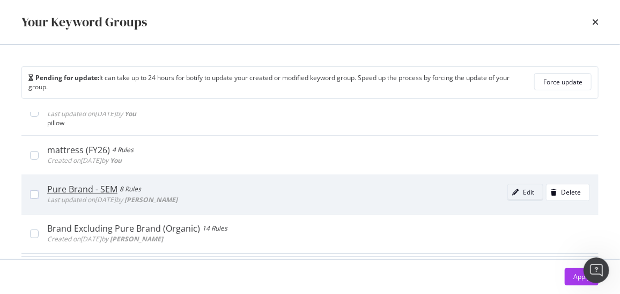
click at [508, 185] on div "Edit" at bounding box center [521, 192] width 26 height 15
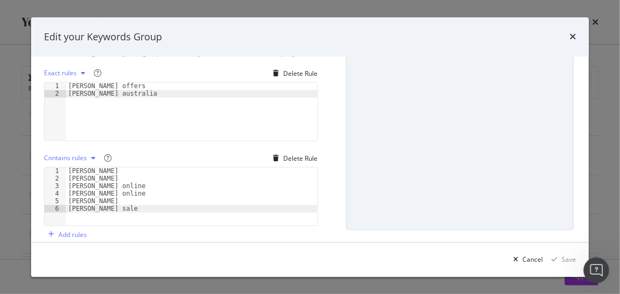
scroll to position [150, 0]
click at [532, 257] on div "Cancel" at bounding box center [533, 258] width 20 height 9
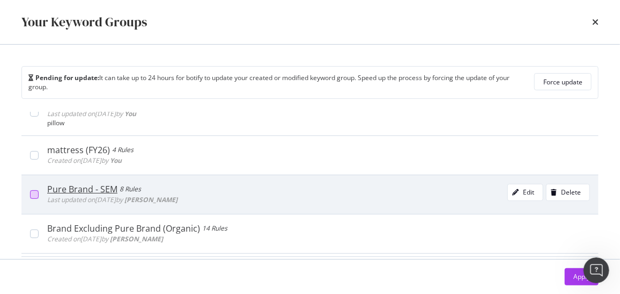
click at [33, 190] on div "modal" at bounding box center [34, 194] width 9 height 9
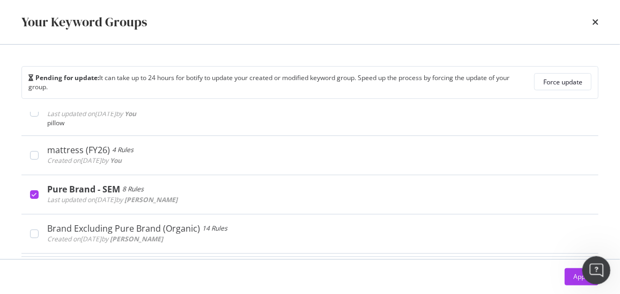
click at [587, 278] on div "Open Intercom Messenger" at bounding box center [594, 268] width 35 height 35
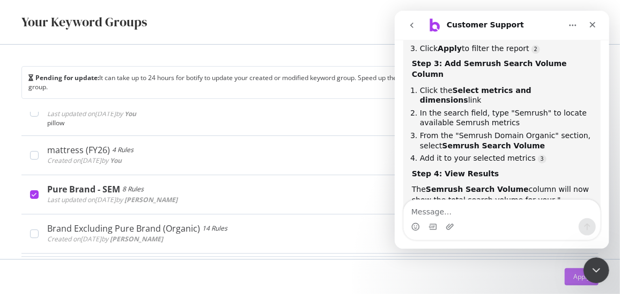
click at [577, 277] on div "Apply" at bounding box center [582, 276] width 17 height 9
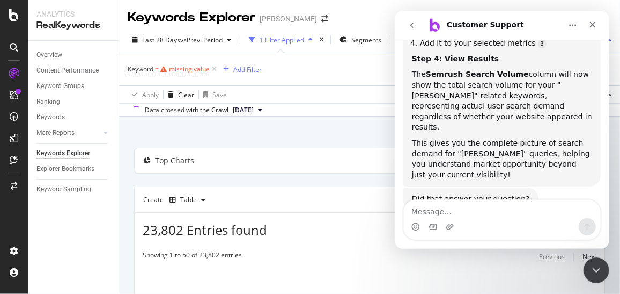
scroll to position [3051, 0]
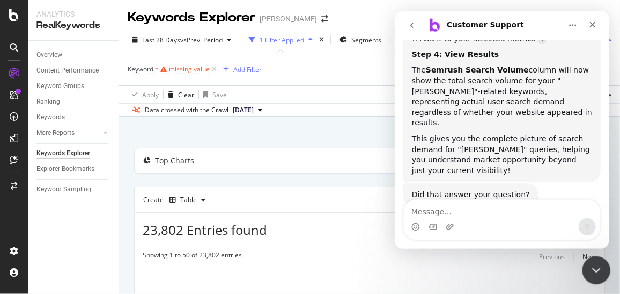
click at [590, 267] on icon "Close Intercom Messenger" at bounding box center [595, 268] width 13 height 13
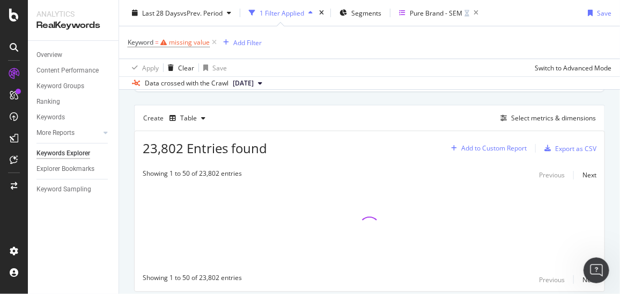
scroll to position [115, 0]
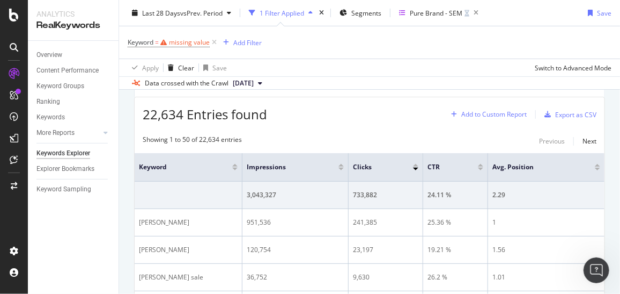
click at [480, 112] on div "Add to Custom Report" at bounding box center [493, 114] width 65 height 6
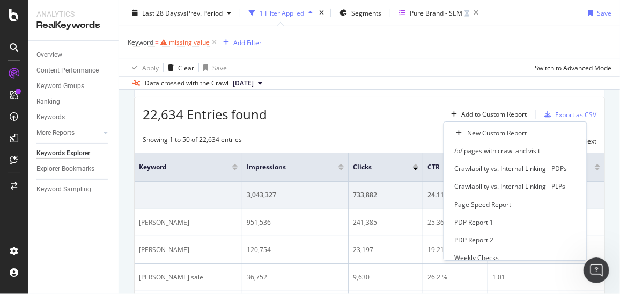
scroll to position [26, 0]
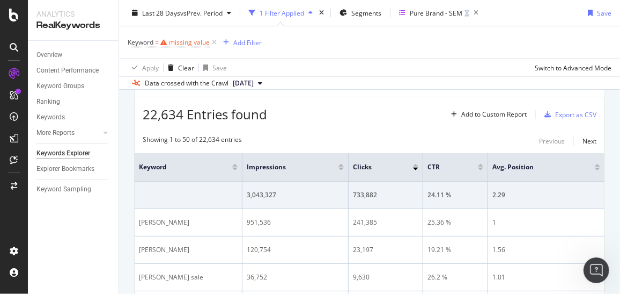
click at [348, 135] on div "Showing 1 to 50 of 22,634 entries Previous Next" at bounding box center [370, 141] width 470 height 13
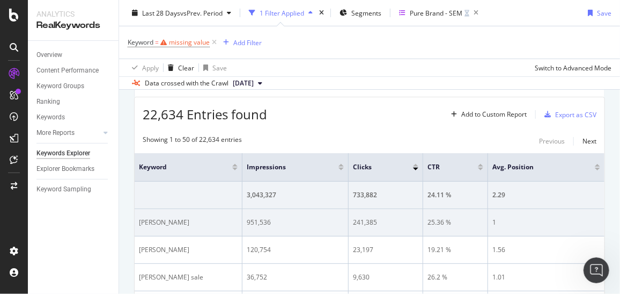
click at [162, 225] on td "[PERSON_NAME]" at bounding box center [189, 222] width 108 height 27
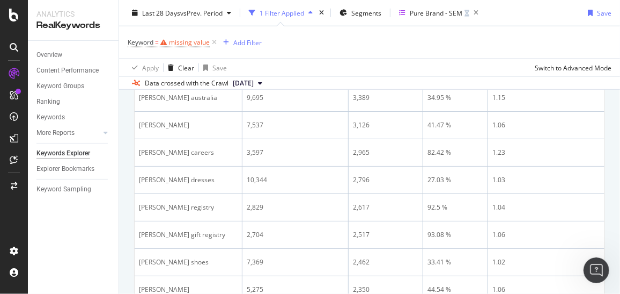
scroll to position [0, 0]
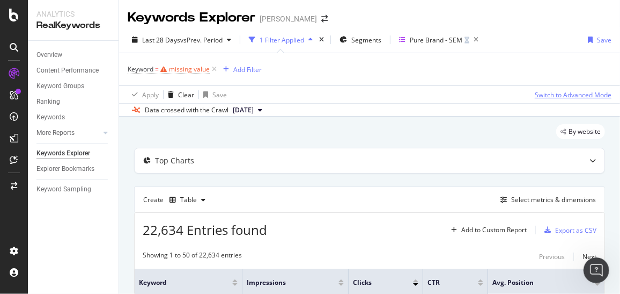
click at [582, 96] on div "Switch to Advanced Mode" at bounding box center [573, 94] width 77 height 9
click at [186, 69] on div "missing value" at bounding box center [189, 68] width 41 height 9
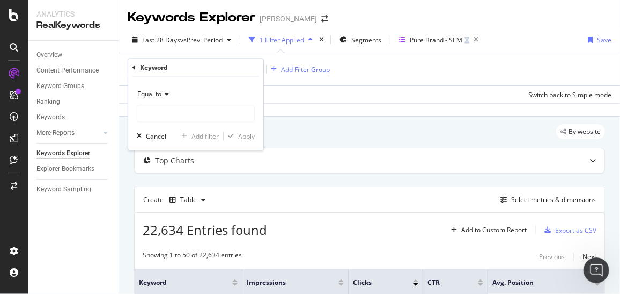
click at [164, 93] on icon at bounding box center [166, 94] width 8 height 6
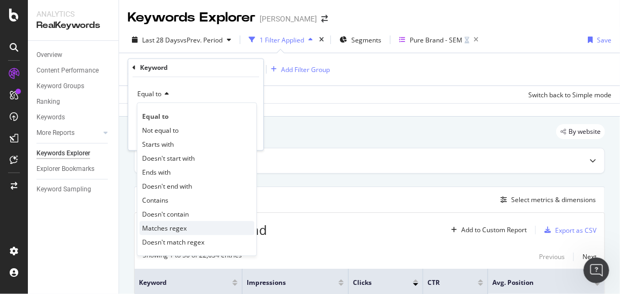
click at [177, 228] on span "Matches regex" at bounding box center [164, 227] width 45 height 9
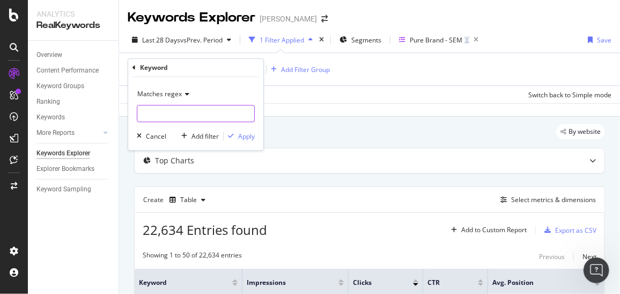
click at [188, 111] on input "text" at bounding box center [195, 113] width 117 height 17
type input "[PERSON_NAME]"
click at [238, 135] on div "Apply" at bounding box center [246, 135] width 17 height 9
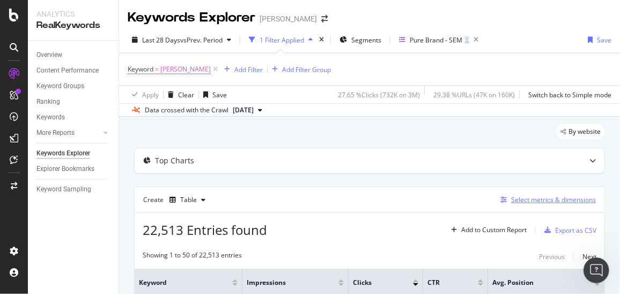
click at [556, 197] on div "Select metrics & dimensions" at bounding box center [553, 199] width 85 height 9
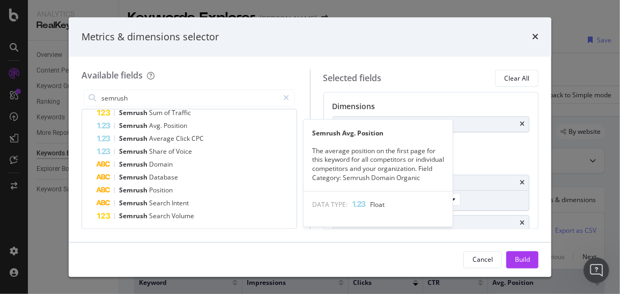
scroll to position [110, 0]
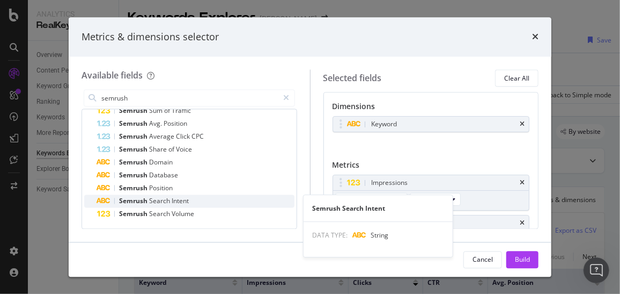
type input "semrush"
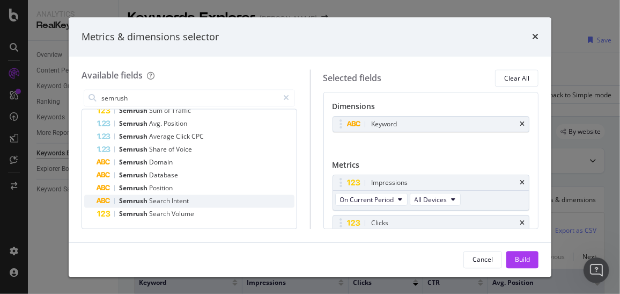
click at [157, 201] on span "Search" at bounding box center [160, 200] width 23 height 9
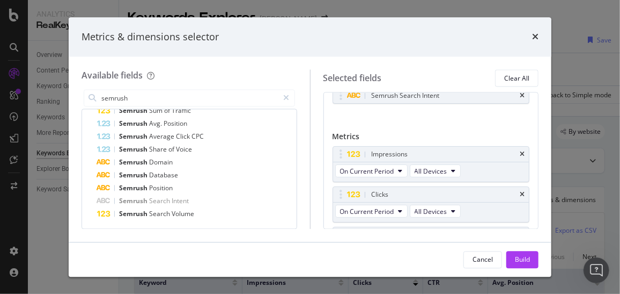
scroll to position [0, 0]
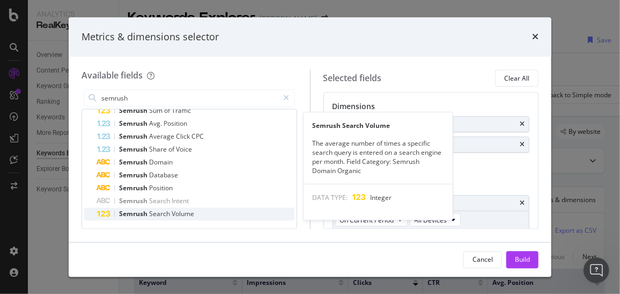
click at [156, 212] on span "Search" at bounding box center [160, 213] width 23 height 9
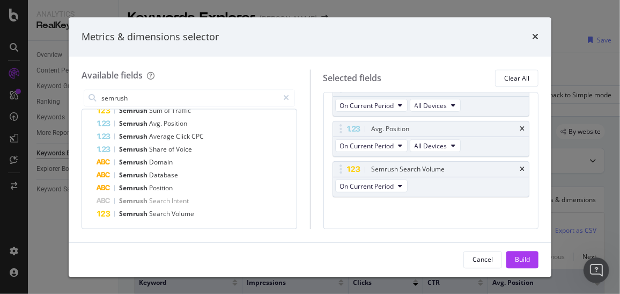
scroll to position [195, 0]
click at [530, 255] on div "Build" at bounding box center [522, 258] width 15 height 9
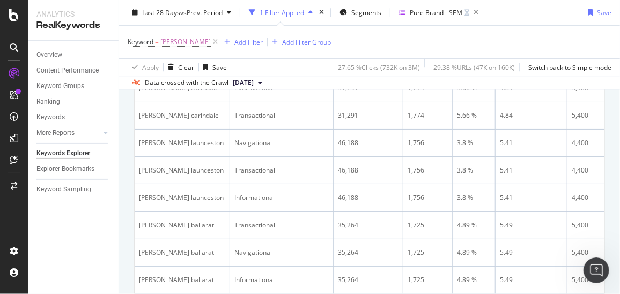
scroll to position [1454, 0]
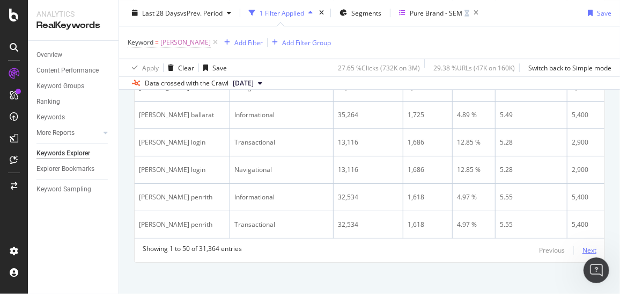
click at [583, 245] on div "Next" at bounding box center [590, 249] width 14 height 9
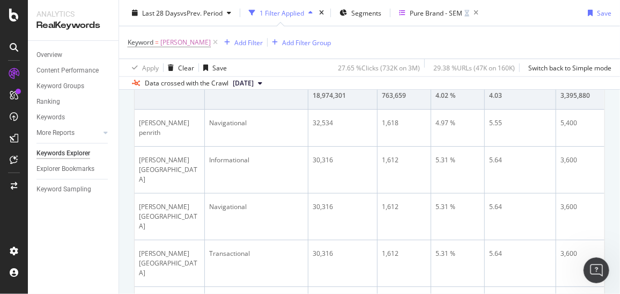
scroll to position [181, 0]
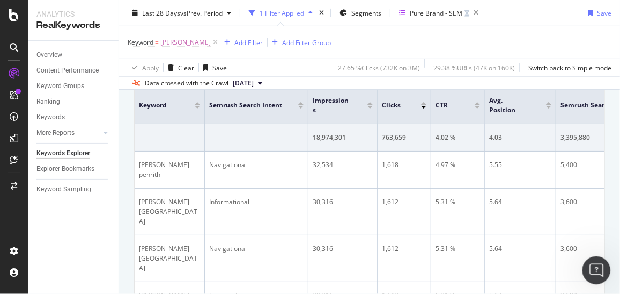
click at [590, 273] on icon "Open Intercom Messenger" at bounding box center [596, 269] width 18 height 18
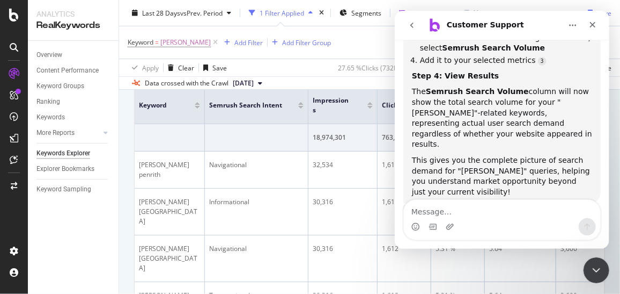
scroll to position [3051, 0]
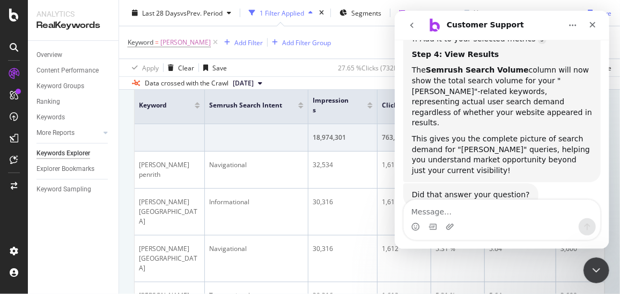
click at [436, 212] on textarea "Message…" at bounding box center [502, 209] width 196 height 18
type textarea "what does semrush search intent mean?"
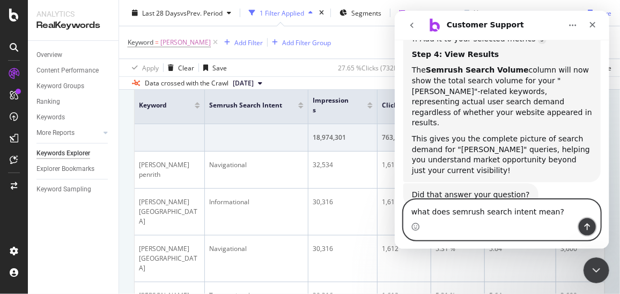
click at [584, 223] on icon "Send a message…" at bounding box center [587, 226] width 9 height 9
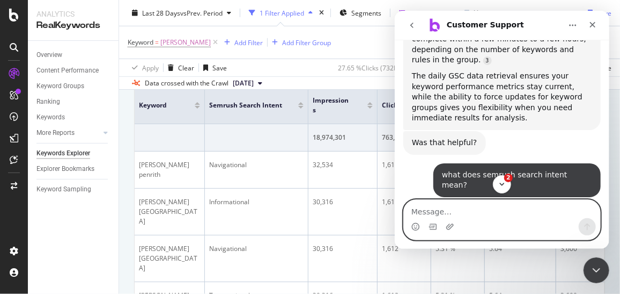
scroll to position [3536, 0]
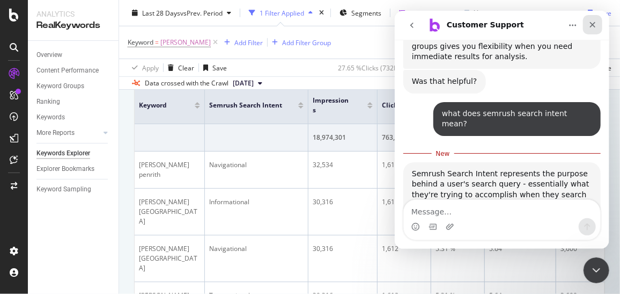
click at [597, 21] on div "Close" at bounding box center [592, 24] width 19 height 19
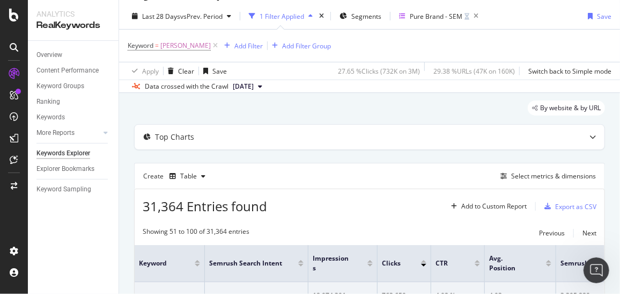
scroll to position [23, 0]
click at [522, 171] on div "Select metrics & dimensions" at bounding box center [546, 177] width 100 height 12
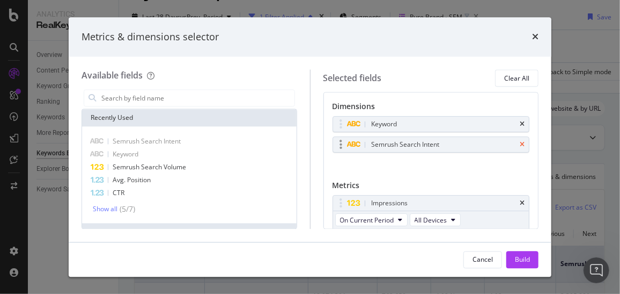
click at [520, 142] on icon "times" at bounding box center [522, 145] width 5 height 6
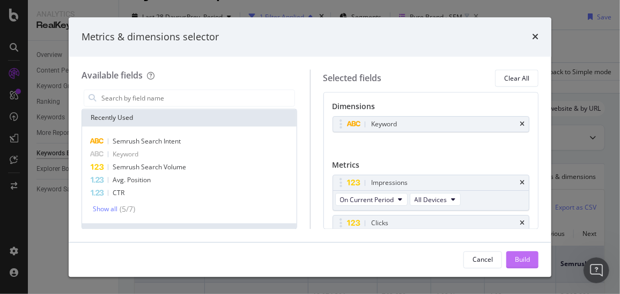
click at [523, 266] on div "Build" at bounding box center [522, 259] width 15 height 16
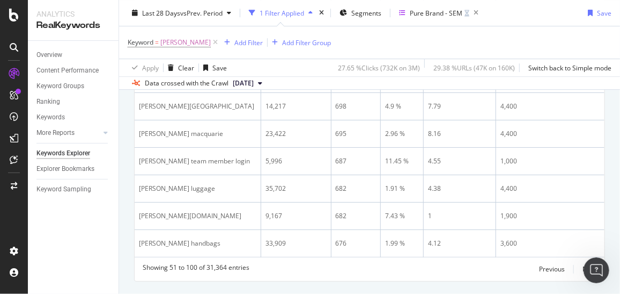
scroll to position [1447, 0]
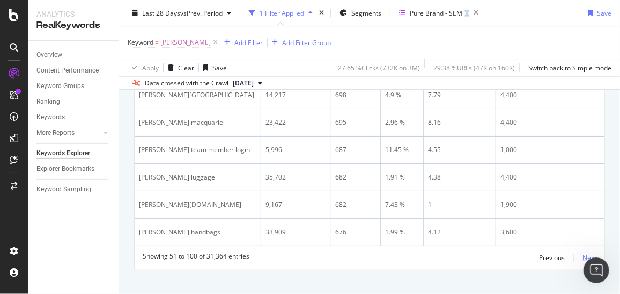
click at [583, 253] on div "Next" at bounding box center [590, 257] width 14 height 9
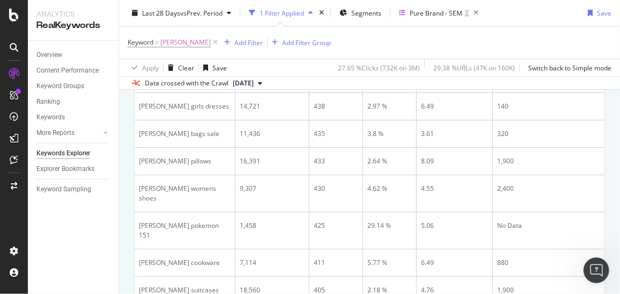
scroll to position [1454, 0]
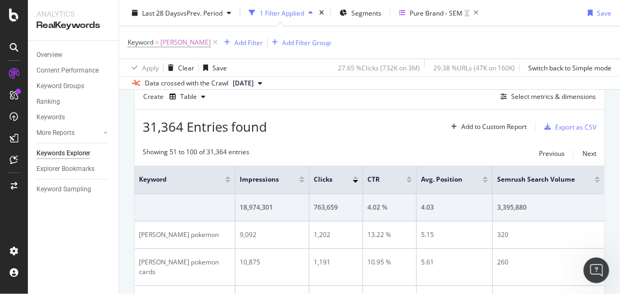
scroll to position [103, 0]
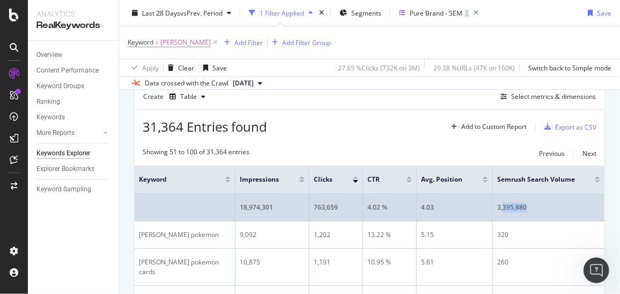
drag, startPoint x: 502, startPoint y: 200, endPoint x: 538, endPoint y: 200, distance: 36.5
click at [538, 202] on div "3,395,880" at bounding box center [548, 207] width 103 height 10
drag, startPoint x: 538, startPoint y: 200, endPoint x: 525, endPoint y: 199, distance: 13.5
click at [525, 199] on td "3,395,880" at bounding box center [549, 207] width 112 height 27
click at [546, 202] on div "3,395,880" at bounding box center [548, 207] width 103 height 10
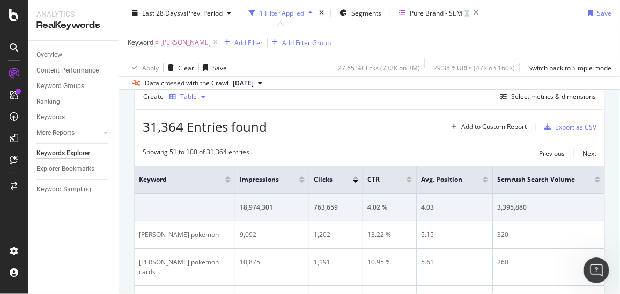
click at [181, 94] on div "Table" at bounding box center [188, 96] width 17 height 6
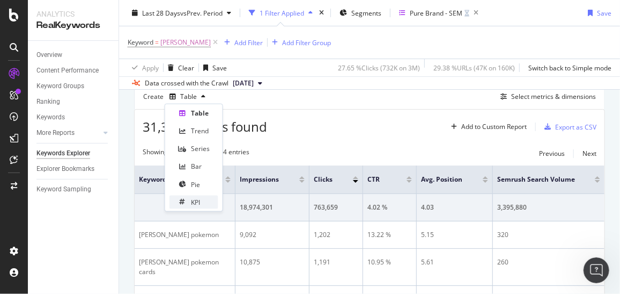
click at [191, 203] on div "KPI" at bounding box center [195, 201] width 9 height 9
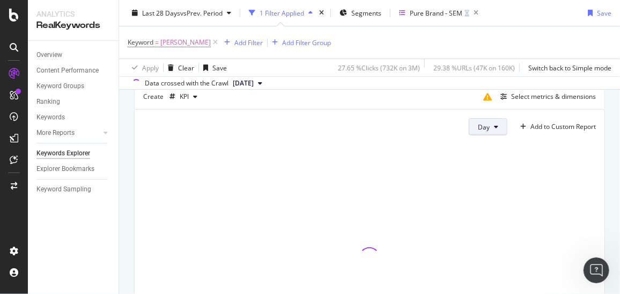
click at [494, 123] on icon at bounding box center [496, 126] width 4 height 6
click at [483, 165] on span "Week" at bounding box center [480, 167] width 19 height 10
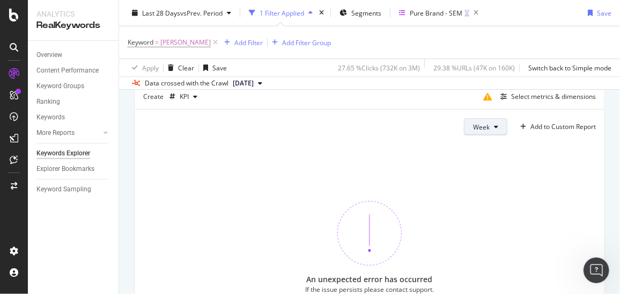
click at [481, 126] on span "Week" at bounding box center [481, 126] width 17 height 9
click at [175, 94] on div "button" at bounding box center [172, 96] width 14 height 6
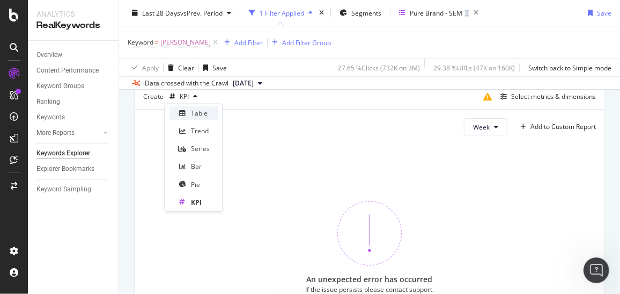
click at [189, 117] on div "Table" at bounding box center [194, 112] width 49 height 13
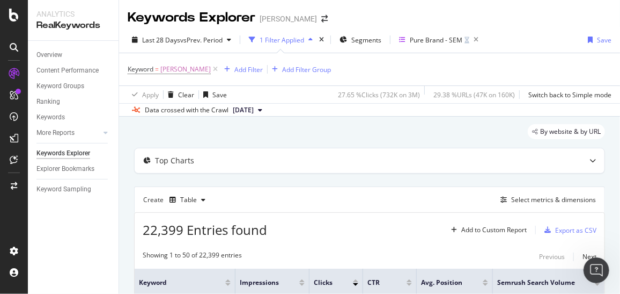
click at [254, 108] on span "[DATE]" at bounding box center [243, 110] width 21 height 10
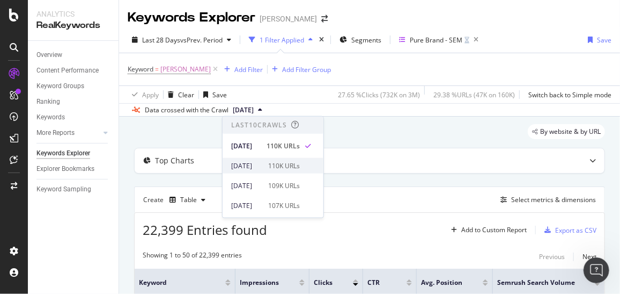
click at [253, 166] on div "[DATE]" at bounding box center [246, 165] width 31 height 10
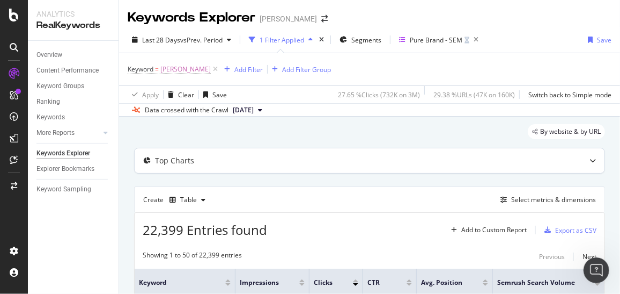
click at [590, 159] on div at bounding box center [593, 160] width 24 height 25
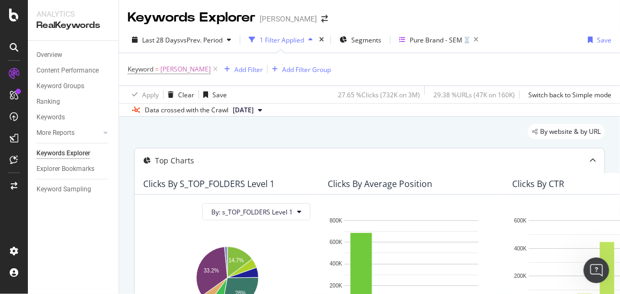
scroll to position [1, 0]
click at [590, 159] on icon at bounding box center [593, 160] width 6 height 6
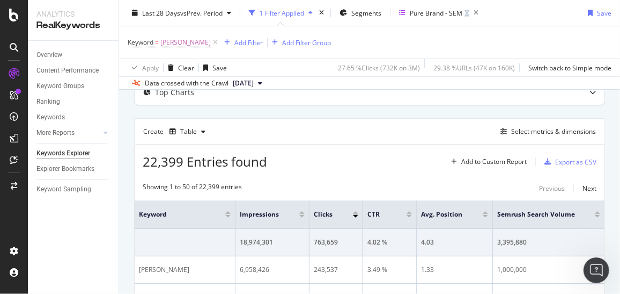
scroll to position [0, 0]
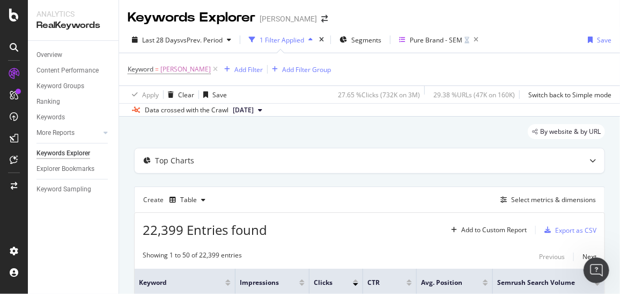
click at [254, 108] on span "[DATE]" at bounding box center [243, 110] width 21 height 10
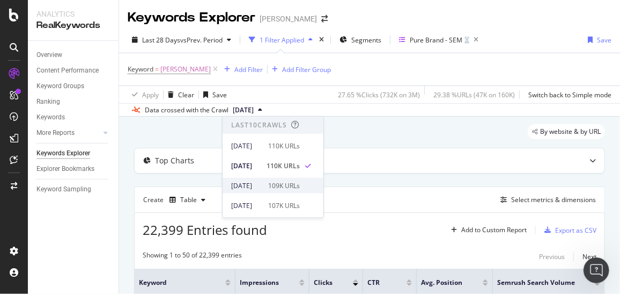
click at [249, 184] on div "[DATE]" at bounding box center [246, 185] width 31 height 10
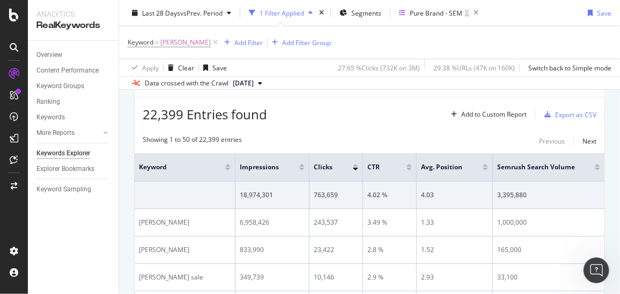
scroll to position [116, 0]
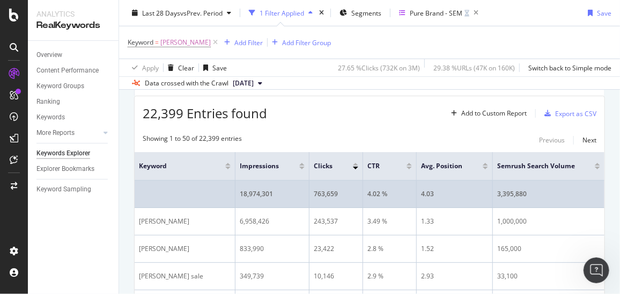
click at [499, 192] on div "3,395,880" at bounding box center [548, 194] width 103 height 10
drag, startPoint x: 500, startPoint y: 192, endPoint x: 553, endPoint y: 188, distance: 53.3
click at [553, 189] on div "3,395,880" at bounding box center [548, 194] width 103 height 10
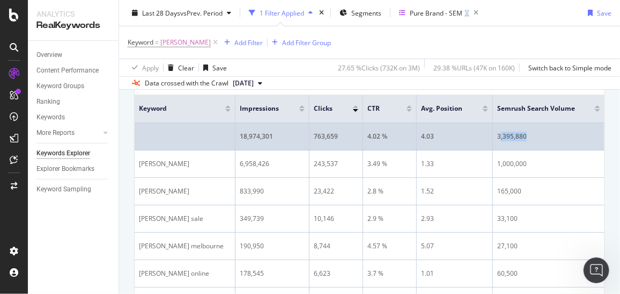
scroll to position [174, 0]
click at [542, 128] on td "3,395,880" at bounding box center [549, 136] width 112 height 27
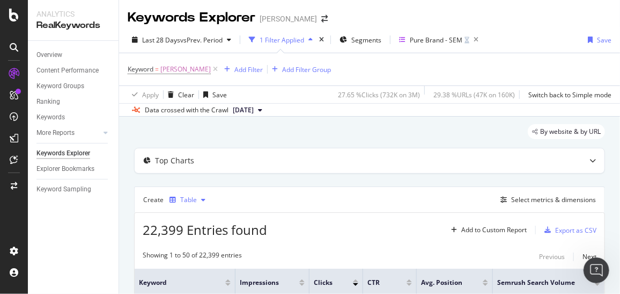
click at [185, 205] on div "Table" at bounding box center [187, 200] width 45 height 16
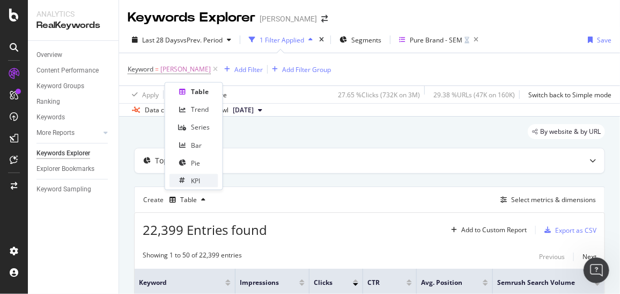
click at [196, 181] on div "KPI" at bounding box center [195, 180] width 9 height 9
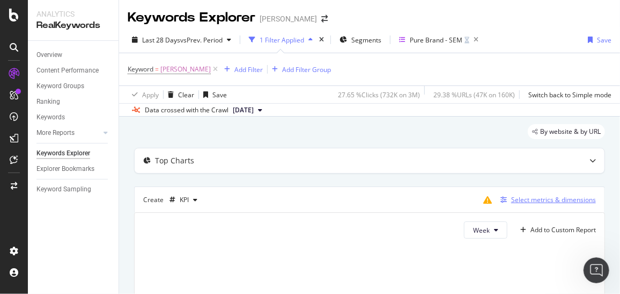
click at [496, 199] on div "button" at bounding box center [503, 199] width 15 height 6
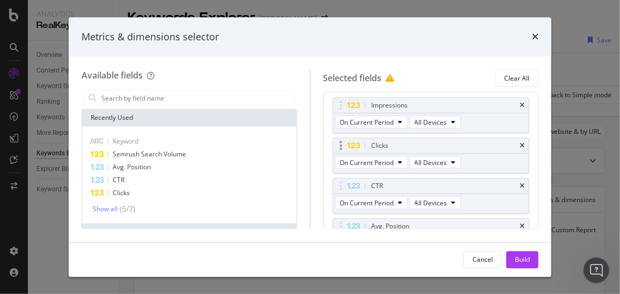
scroll to position [175, 0]
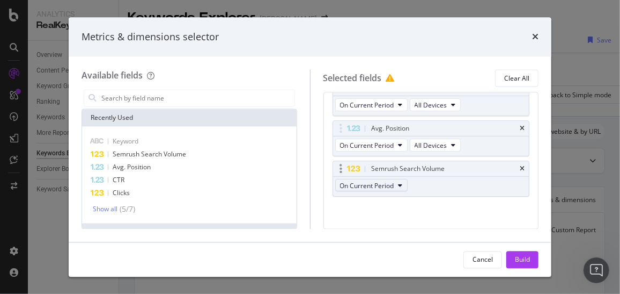
click at [399, 179] on button "On Current Period" at bounding box center [371, 185] width 72 height 13
click at [397, 195] on div "On Current Period" at bounding box center [375, 201] width 80 height 16
click at [481, 209] on div "Impressions On Current Period All Devices Clicks On Current Period All [DEMOGRA…" at bounding box center [431, 109] width 197 height 220
click at [518, 252] on div "Build" at bounding box center [522, 259] width 15 height 16
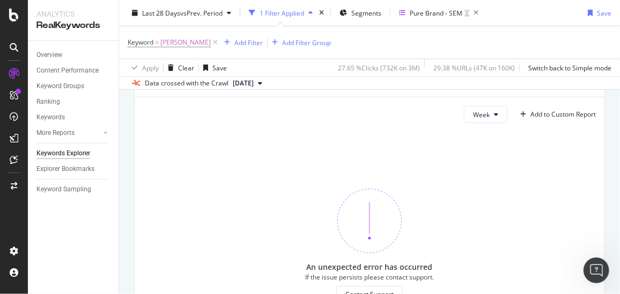
scroll to position [156, 0]
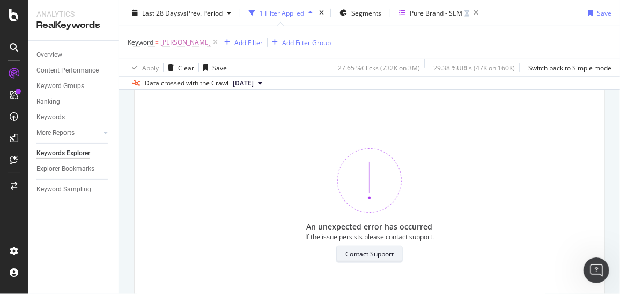
click at [367, 252] on div "Contact Support" at bounding box center [370, 253] width 48 height 9
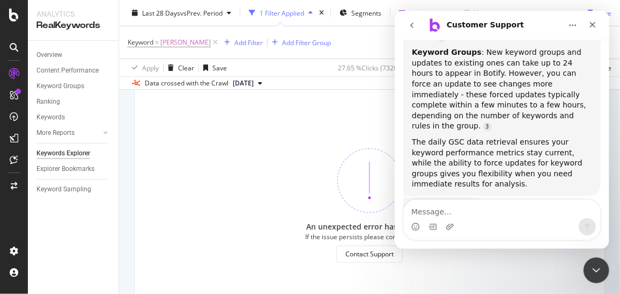
scroll to position [3517, 0]
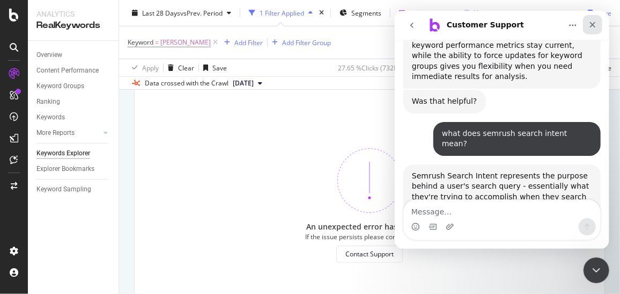
click at [595, 23] on icon "Close" at bounding box center [592, 24] width 9 height 9
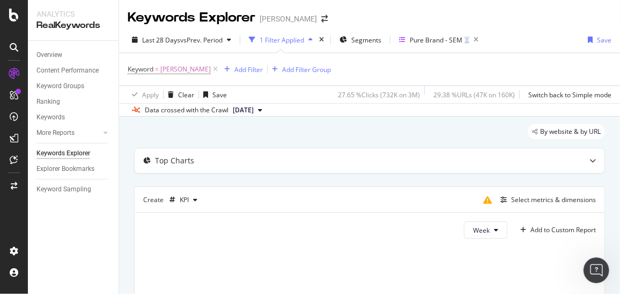
scroll to position [40, 0]
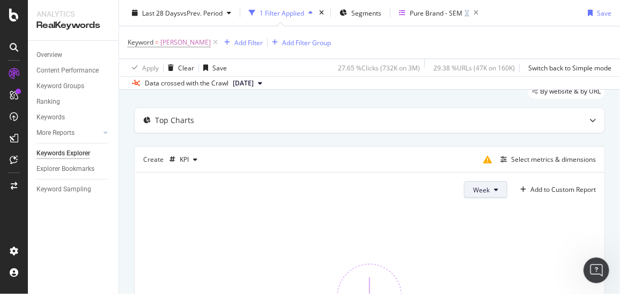
click at [480, 185] on span "Week" at bounding box center [481, 189] width 17 height 9
click at [468, 208] on span "Day" at bounding box center [475, 209] width 19 height 10
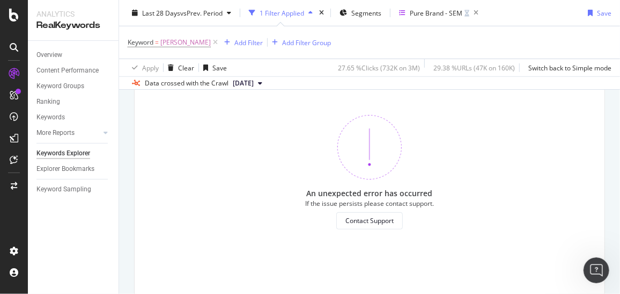
scroll to position [226, 0]
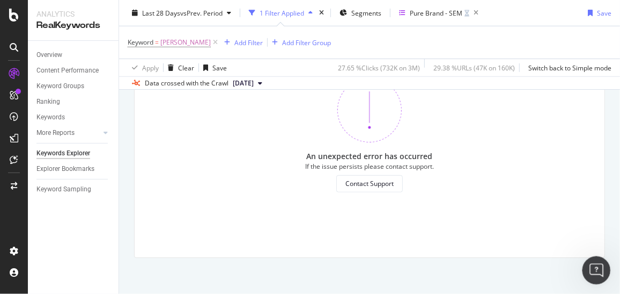
click at [602, 258] on div "Open Intercom Messenger" at bounding box center [594, 268] width 35 height 35
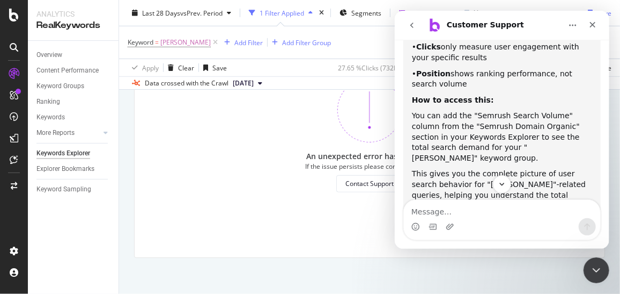
scroll to position [2313, 0]
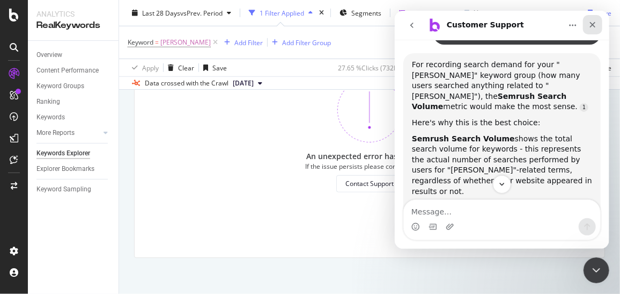
click at [594, 24] on icon "Close" at bounding box center [592, 24] width 9 height 9
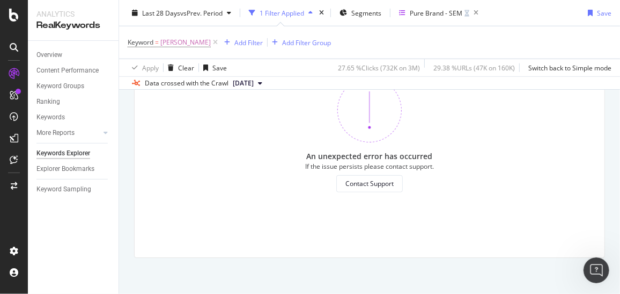
click at [244, 81] on span "[DATE]" at bounding box center [243, 83] width 21 height 10
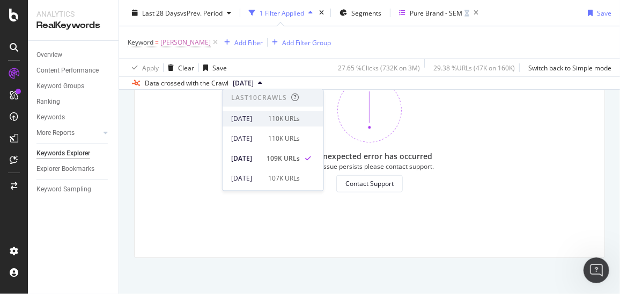
click at [253, 120] on div "[DATE]" at bounding box center [246, 119] width 31 height 10
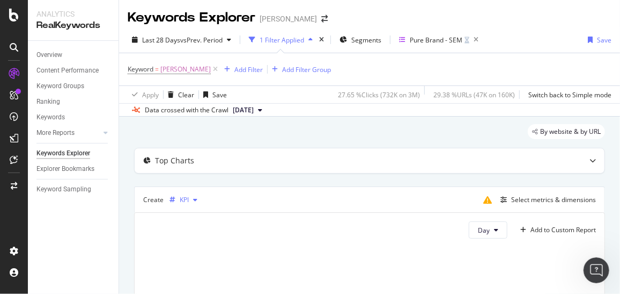
click at [188, 206] on div "KPI" at bounding box center [183, 200] width 36 height 16
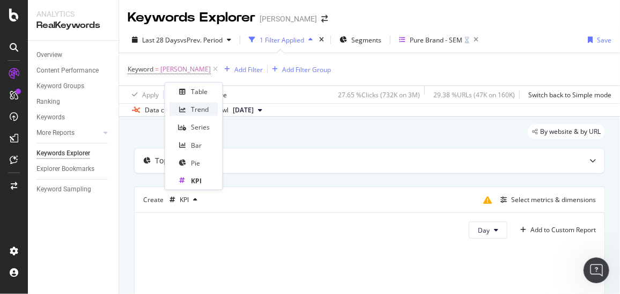
click at [201, 114] on div "Trend" at bounding box center [200, 109] width 18 height 9
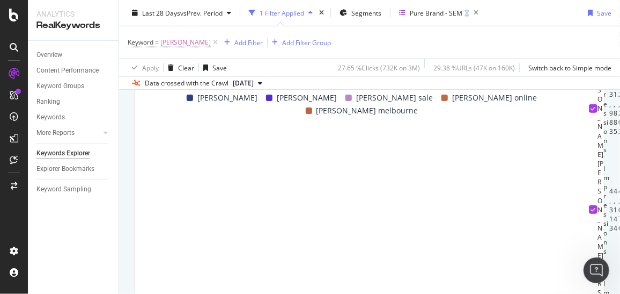
scroll to position [263, 0]
click at [591, 207] on icon at bounding box center [593, 209] width 5 height 5
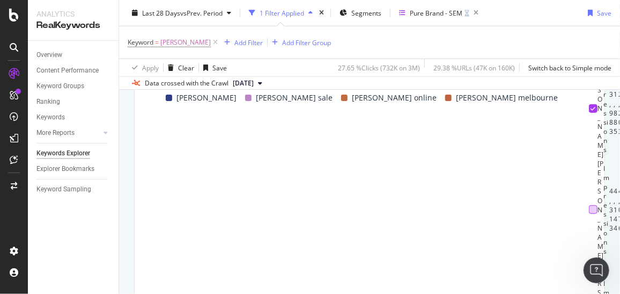
click at [589, 205] on div at bounding box center [593, 209] width 9 height 9
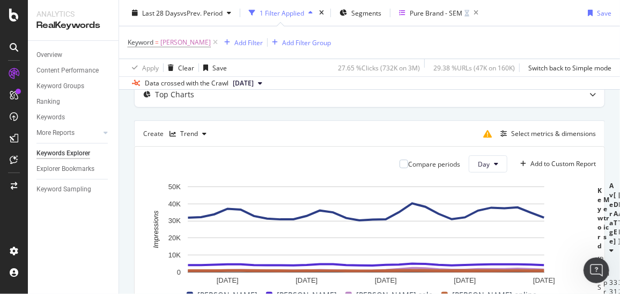
scroll to position [66, 0]
click at [486, 163] on button "Day" at bounding box center [488, 163] width 39 height 17
click at [487, 203] on span "Week" at bounding box center [480, 204] width 19 height 10
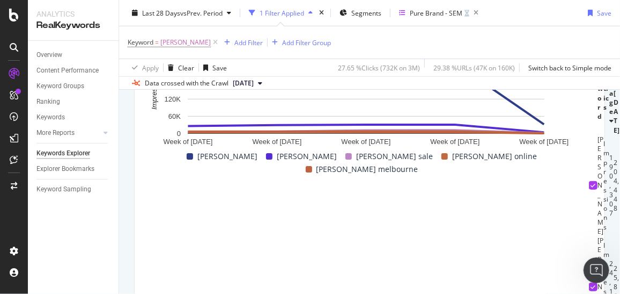
scroll to position [204, 0]
click at [604, 233] on td "Impressions" at bounding box center [607, 185] width 6 height 101
click at [610, 124] on icon at bounding box center [612, 121] width 4 height 6
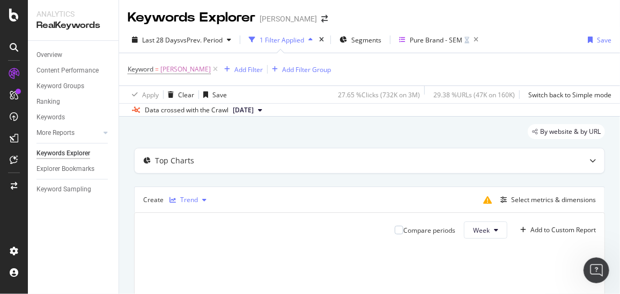
click at [190, 197] on div "Trend" at bounding box center [189, 199] width 18 height 6
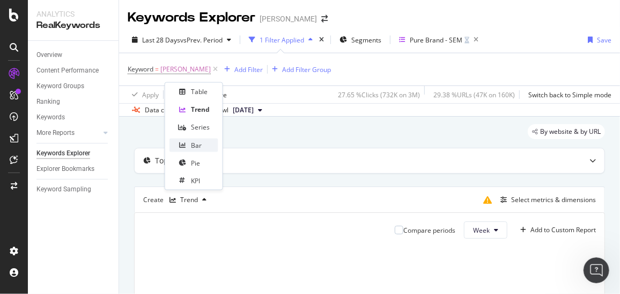
click at [189, 145] on div "Bar" at bounding box center [194, 144] width 49 height 13
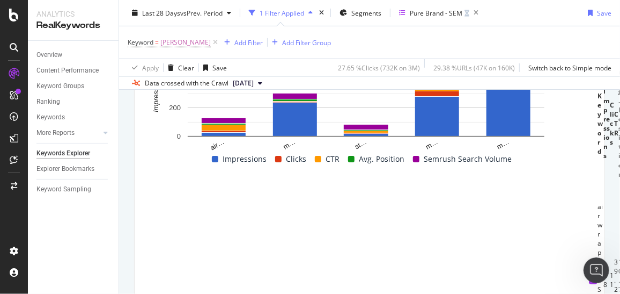
scroll to position [0, 12]
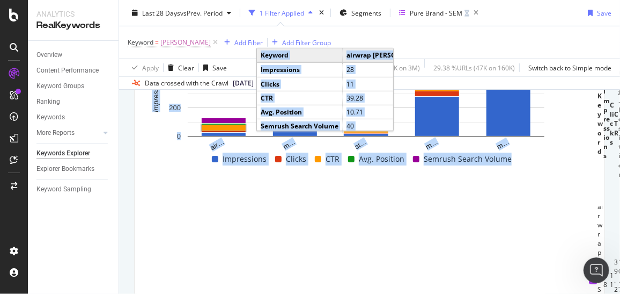
drag, startPoint x: 295, startPoint y: 122, endPoint x: 238, endPoint y: 184, distance: 84.7
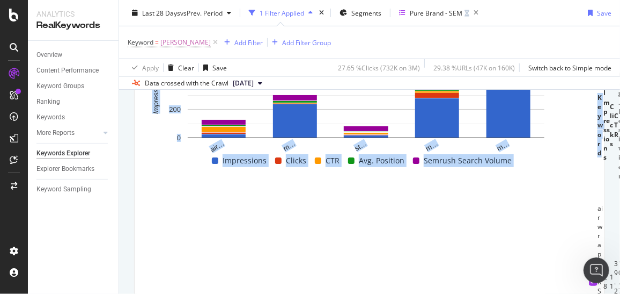
scroll to position [200, 0]
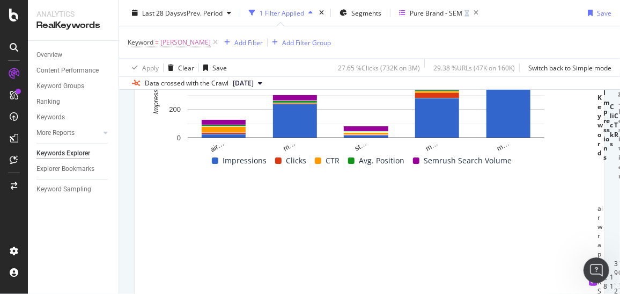
click at [179, 148] on rect "A chart." at bounding box center [366, 100] width 446 height 107
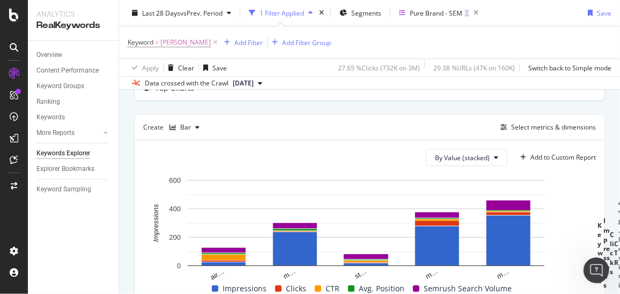
scroll to position [75, 0]
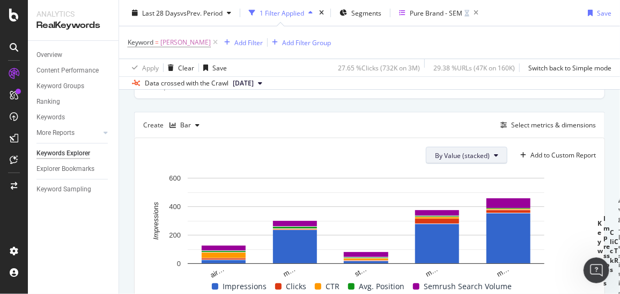
click at [457, 148] on button "By Value (stacked)" at bounding box center [467, 154] width 82 height 17
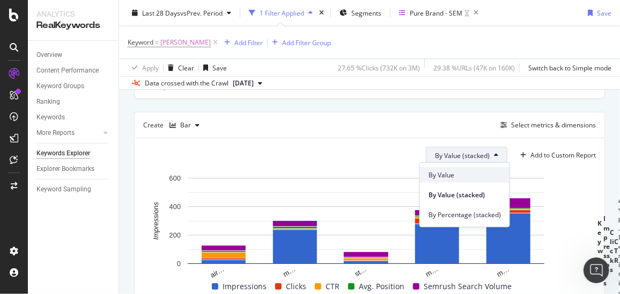
click at [446, 168] on div "By Value" at bounding box center [465, 175] width 90 height 16
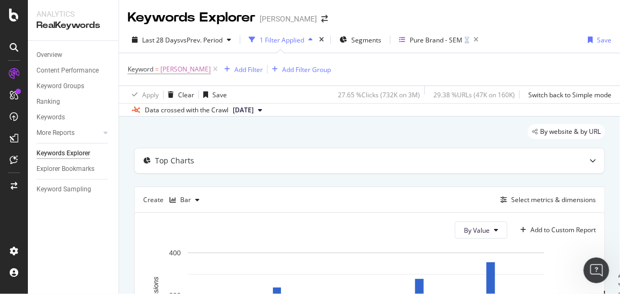
click at [218, 252] on rect "A chart." at bounding box center [366, 295] width 357 height 86
click at [254, 105] on span "[DATE]" at bounding box center [243, 110] width 21 height 10
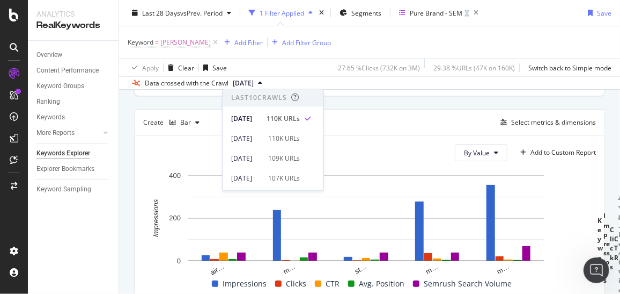
scroll to position [71, 0]
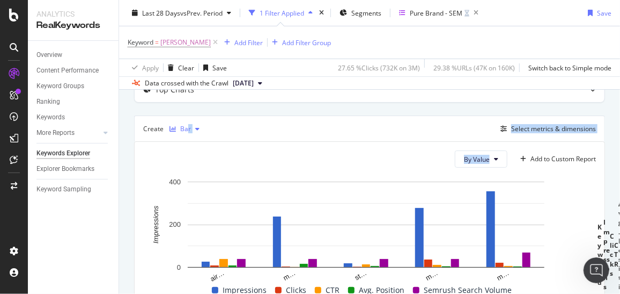
drag, startPoint x: 197, startPoint y: 226, endPoint x: 187, endPoint y: 123, distance: 103.0
click at [187, 126] on div "Bar" at bounding box center [185, 129] width 11 height 6
click at [184, 232] on icon at bounding box center [182, 234] width 6 height 6
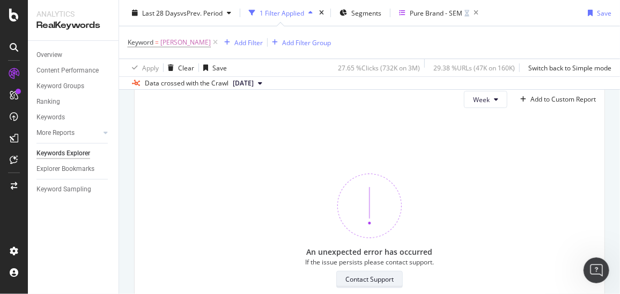
scroll to position [140, 0]
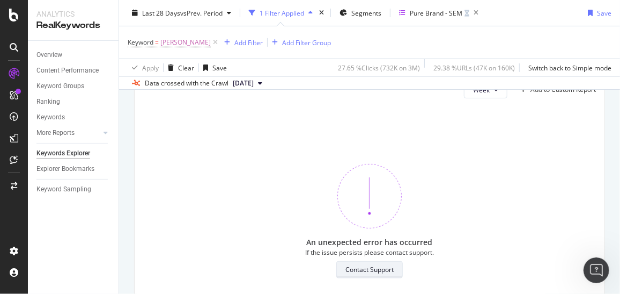
click at [361, 274] on div "Contact Support" at bounding box center [370, 269] width 48 height 15
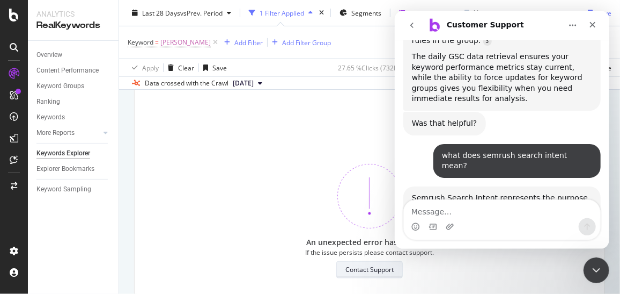
scroll to position [3517, 0]
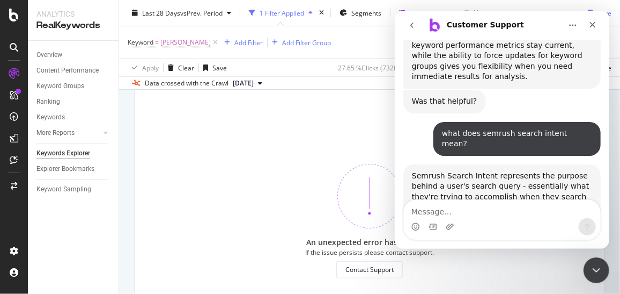
click at [330, 167] on div "An unexpected error has occurred If the issue persists please contact support. …" at bounding box center [369, 221] width 453 height 228
click at [594, 23] on icon "Close" at bounding box center [593, 25] width 6 height 6
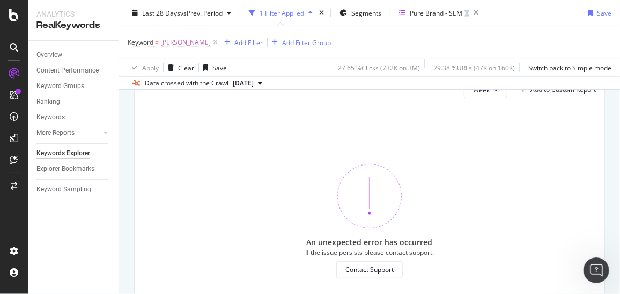
click at [254, 79] on span "[DATE]" at bounding box center [243, 83] width 21 height 10
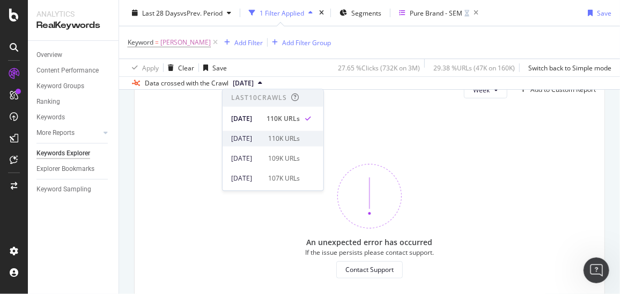
click at [259, 145] on div "[DATE] 110K URLs" at bounding box center [273, 138] width 101 height 16
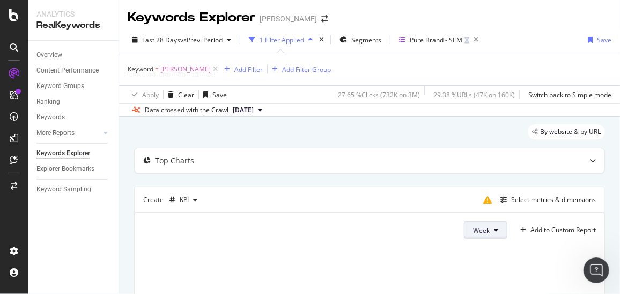
click at [494, 226] on icon at bounding box center [496, 229] width 4 height 6
click at [477, 206] on span "Month" at bounding box center [475, 208] width 19 height 10
click at [152, 200] on div "Create KPI" at bounding box center [172, 199] width 58 height 17
click at [185, 199] on div "KPI" at bounding box center [184, 199] width 9 height 6
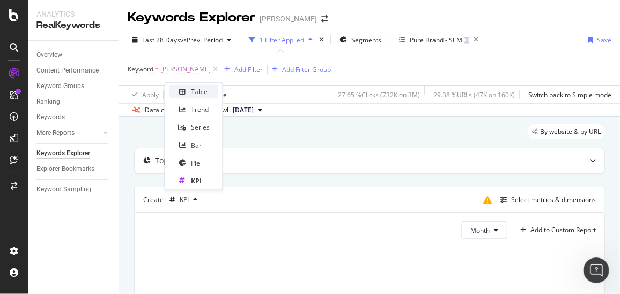
click at [194, 99] on div "Table Trend Series Bar Pie KPI" at bounding box center [194, 136] width 49 height 102
click at [197, 92] on div "Table" at bounding box center [199, 91] width 17 height 9
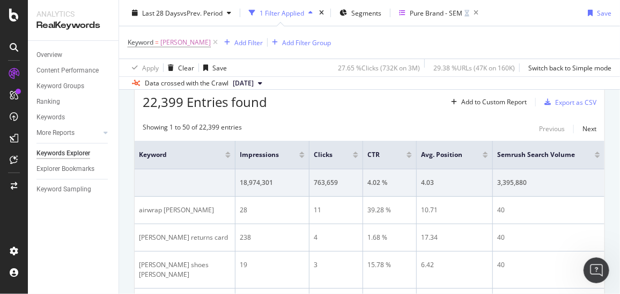
scroll to position [127, 0]
click at [211, 40] on icon at bounding box center [215, 42] width 9 height 11
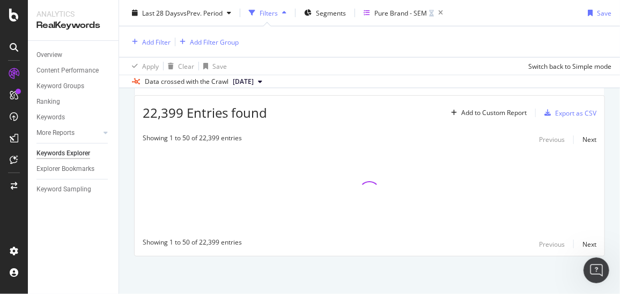
scroll to position [114, 0]
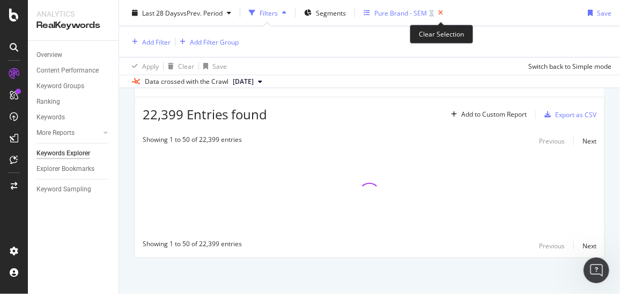
click at [443, 10] on icon "button" at bounding box center [440, 12] width 13 height 15
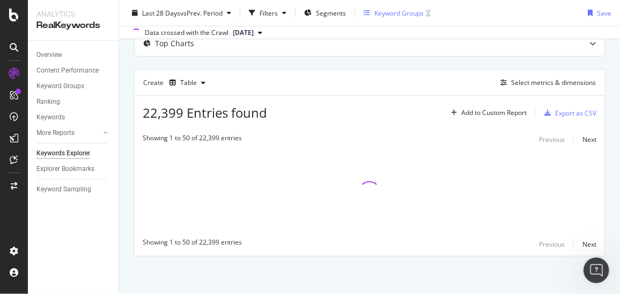
scroll to position [65, 0]
click at [79, 156] on div "Keywords Explorer" at bounding box center [63, 153] width 54 height 11
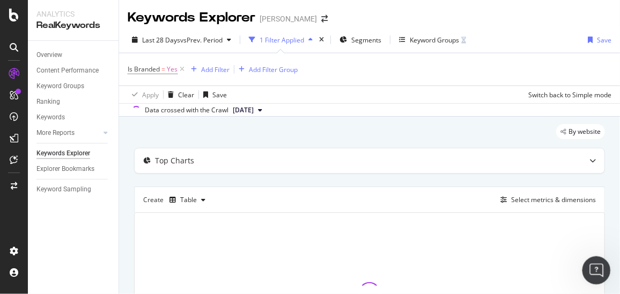
click at [601, 267] on icon "Open Intercom Messenger" at bounding box center [596, 269] width 18 height 18
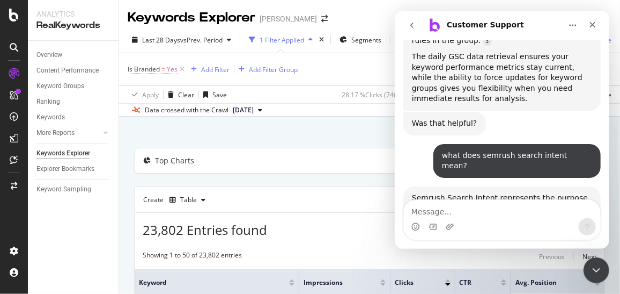
scroll to position [3517, 0]
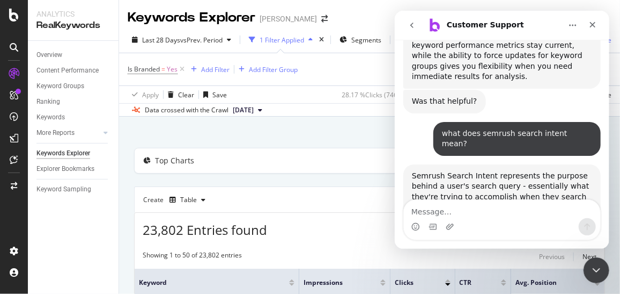
click at [447, 214] on textarea "Message…" at bounding box center [502, 209] width 196 height 18
type textarea "i want to understand semrush metrics in detail"
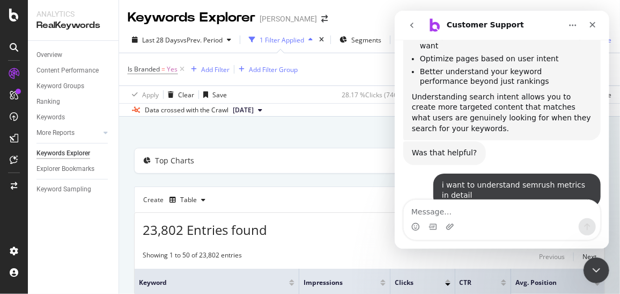
scroll to position [3964, 0]
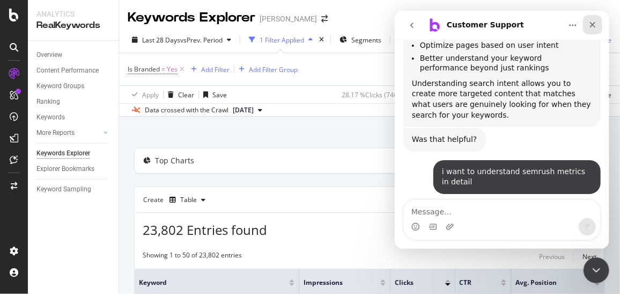
click at [589, 31] on div "Close" at bounding box center [592, 24] width 19 height 19
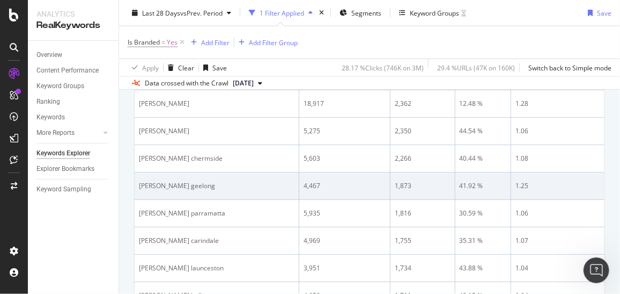
scroll to position [651, 0]
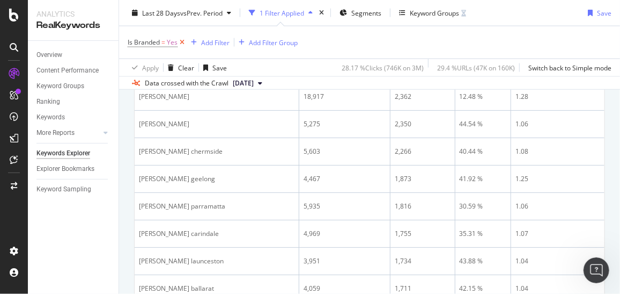
click at [182, 42] on icon at bounding box center [182, 42] width 9 height 11
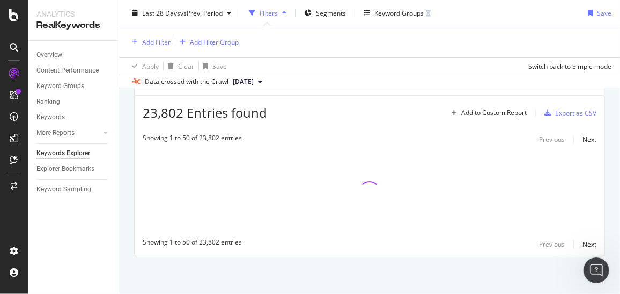
scroll to position [114, 0]
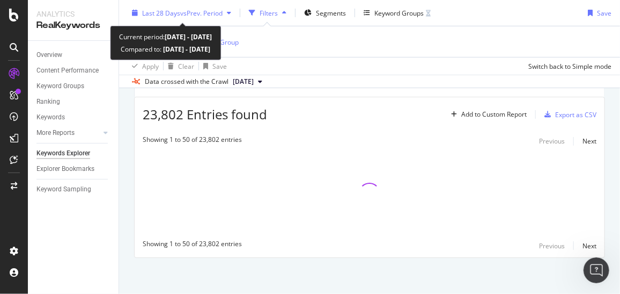
click at [215, 14] on span "vs Prev. Period" at bounding box center [201, 12] width 42 height 9
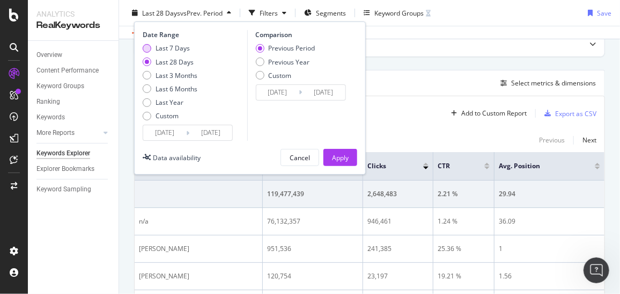
click at [153, 47] on div "Last 7 Days" at bounding box center [170, 47] width 55 height 9
type input "[DATE]"
click at [255, 59] on div "Previous Year" at bounding box center [259, 61] width 9 height 9
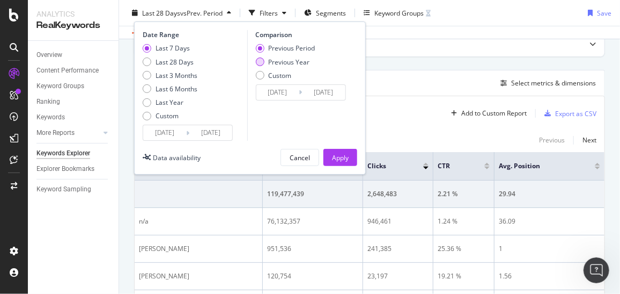
type input "[DATE]"
click at [347, 150] on div "Apply" at bounding box center [340, 157] width 17 height 16
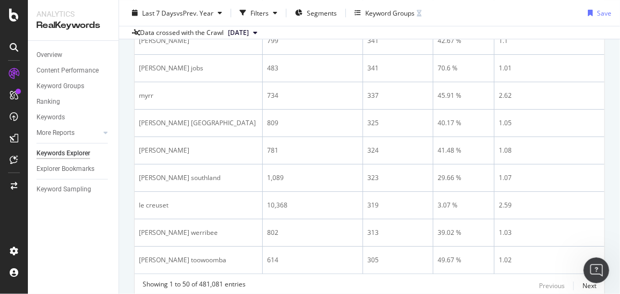
scroll to position [1397, 0]
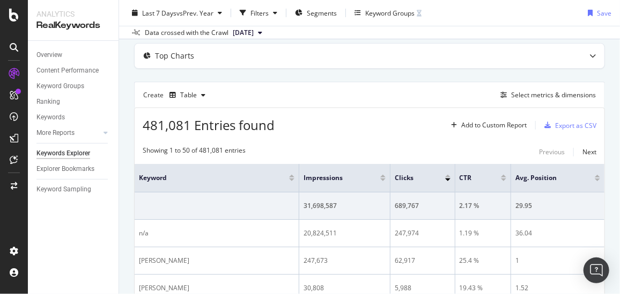
scroll to position [53, 0]
click at [83, 168] on div "Explorer Bookmarks" at bounding box center [65, 168] width 58 height 11
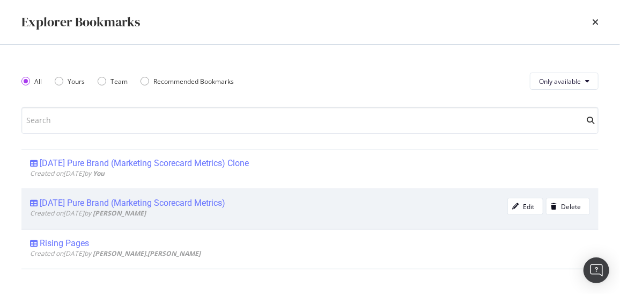
click at [79, 197] on div "Wednesday Pure Brand (Marketing Scorecard Metrics)" at bounding box center [133, 202] width 186 height 11
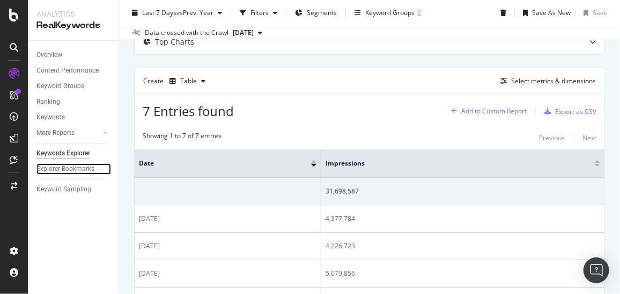
scroll to position [94, 0]
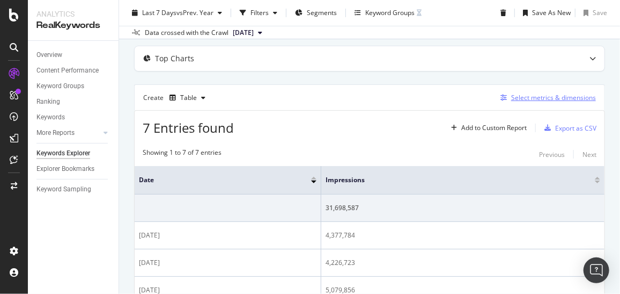
click at [511, 93] on div "Select metrics & dimensions" at bounding box center [553, 97] width 85 height 9
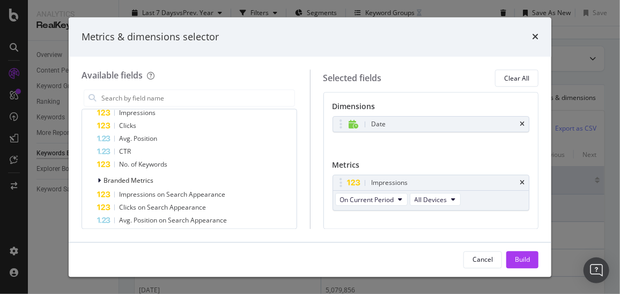
scroll to position [291, 0]
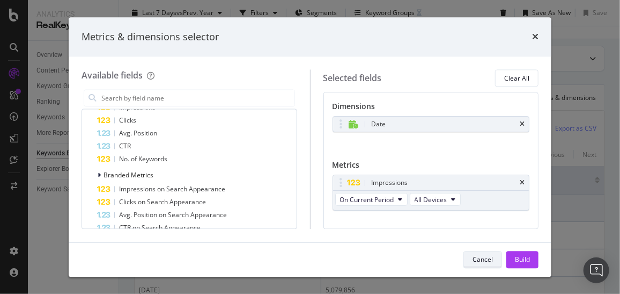
click at [478, 261] on div "Cancel" at bounding box center [483, 258] width 20 height 9
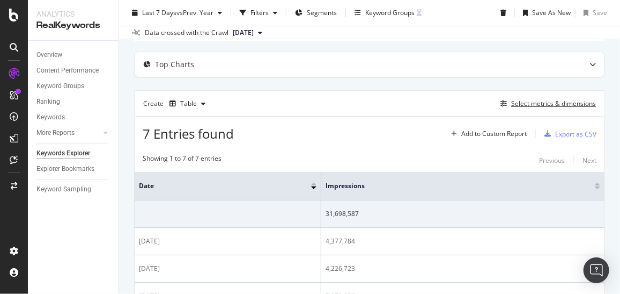
scroll to position [0, 0]
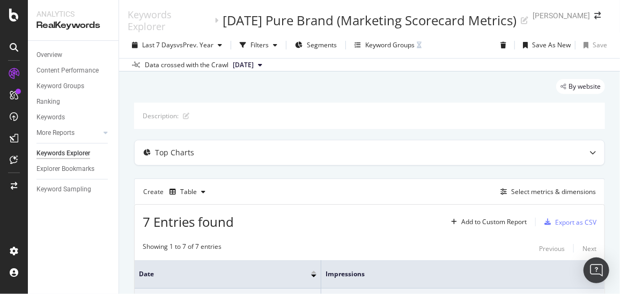
click at [254, 60] on span "[DATE]" at bounding box center [243, 65] width 21 height 10
click at [178, 93] on div "By website" at bounding box center [369, 91] width 471 height 24
click at [73, 150] on div "Keywords Explorer" at bounding box center [63, 153] width 54 height 11
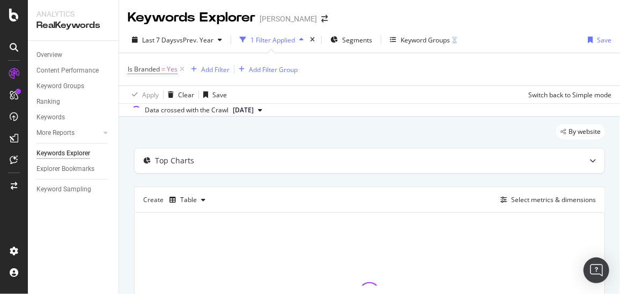
click at [252, 104] on button "[DATE]" at bounding box center [248, 110] width 38 height 13
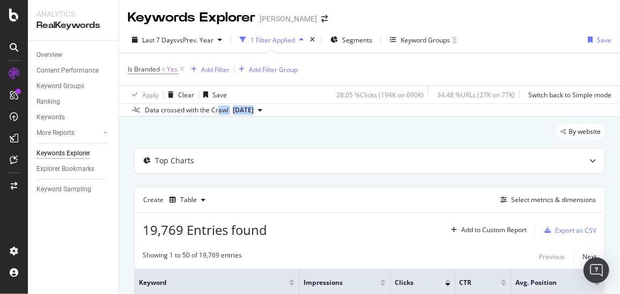
drag, startPoint x: 189, startPoint y: 130, endPoint x: 217, endPoint y: 107, distance: 35.8
click at [217, 107] on div "Keywords Explorer Myer Last 7 Days vs Prev. Year 1 Filter Applied Segments Keyw…" at bounding box center [369, 147] width 501 height 294
drag, startPoint x: 217, startPoint y: 107, endPoint x: 251, endPoint y: 124, distance: 38.6
click at [251, 124] on div "By website" at bounding box center [369, 136] width 471 height 24
click at [283, 134] on div "By website" at bounding box center [369, 136] width 471 height 24
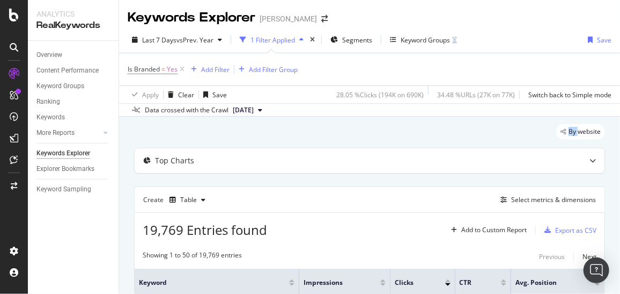
click at [283, 134] on div "By website" at bounding box center [369, 136] width 471 height 24
click at [587, 272] on div "Open Intercom Messenger" at bounding box center [597, 270] width 28 height 28
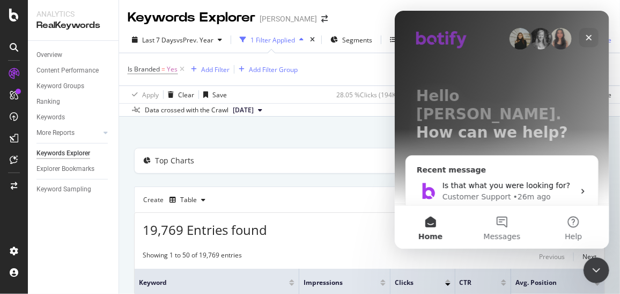
scroll to position [69, 0]
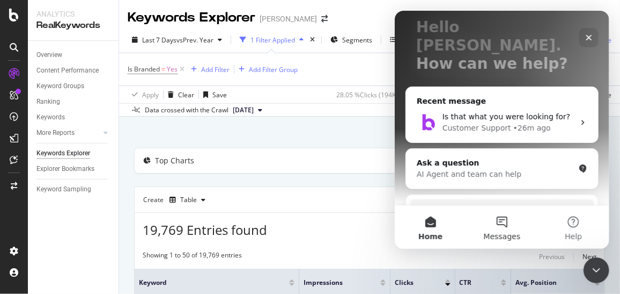
click at [495, 219] on button "Messages" at bounding box center [501, 227] width 71 height 43
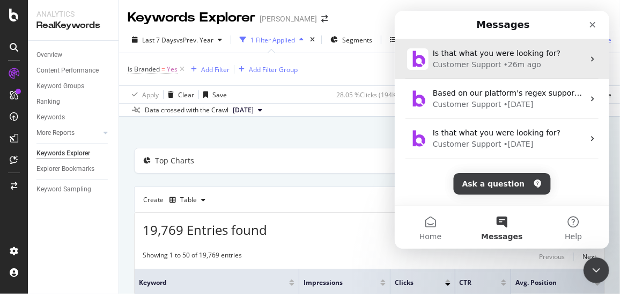
click at [490, 61] on div "Customer Support" at bounding box center [467, 64] width 69 height 11
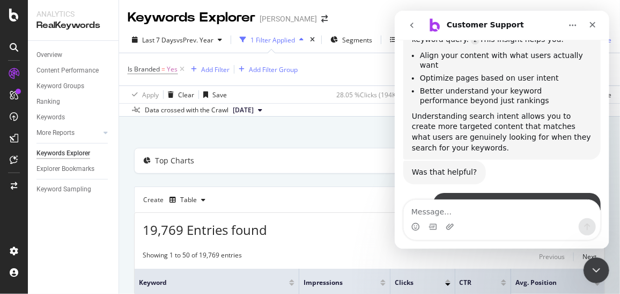
scroll to position [3964, 0]
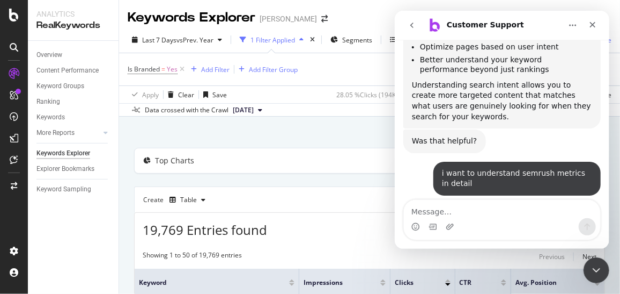
click at [570, 27] on icon "Home" at bounding box center [572, 25] width 9 height 9
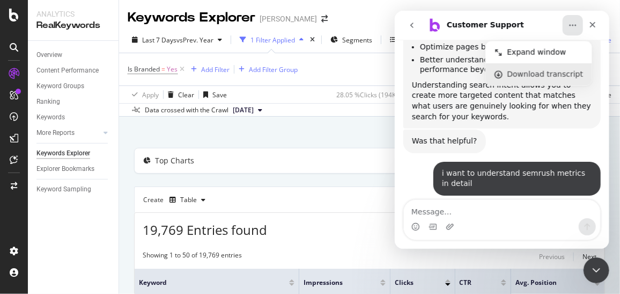
click at [531, 69] on div "Download transcript" at bounding box center [545, 74] width 76 height 11
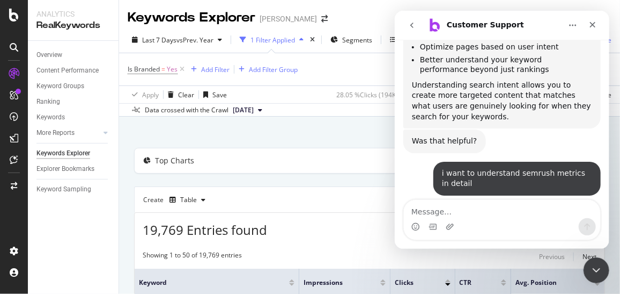
click at [310, 133] on div "By website" at bounding box center [369, 136] width 471 height 24
click at [588, 21] on icon "Close" at bounding box center [592, 24] width 9 height 9
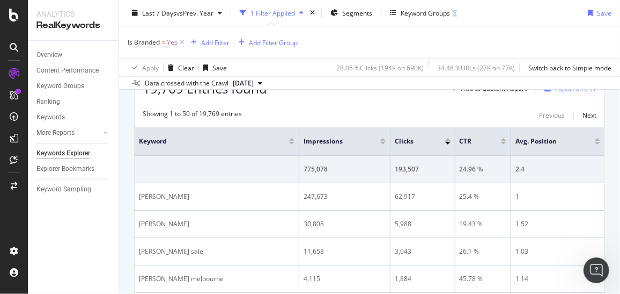
scroll to position [141, 0]
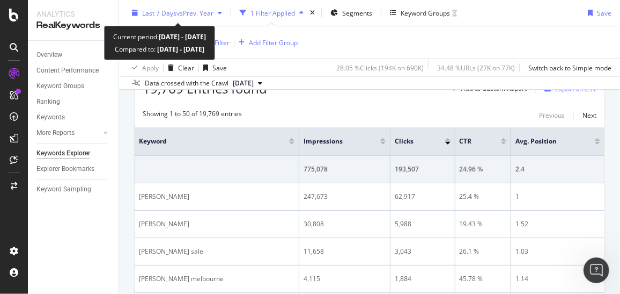
click at [201, 16] on span "vs Prev. Year" at bounding box center [195, 12] width 37 height 9
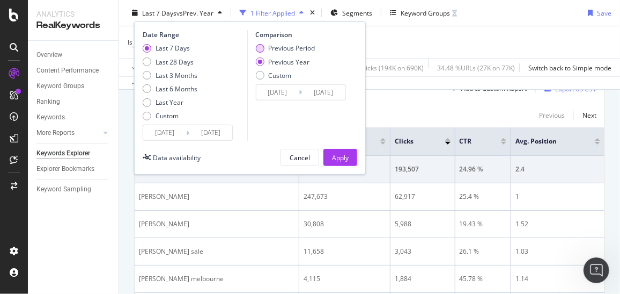
click at [267, 48] on div "Previous Period" at bounding box center [285, 47] width 60 height 9
type input "[DATE]"
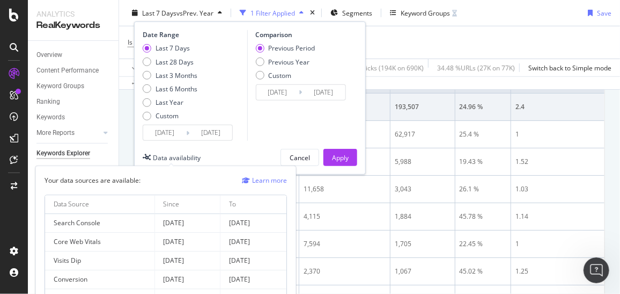
scroll to position [203, 0]
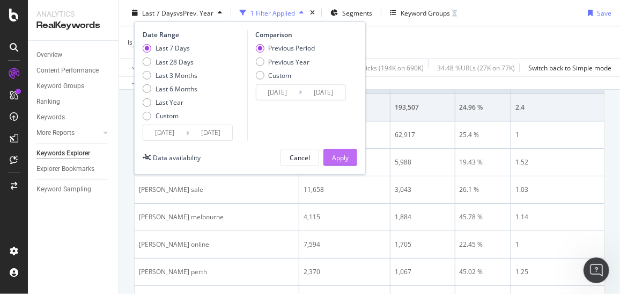
click at [340, 155] on div "Apply" at bounding box center [340, 156] width 17 height 9
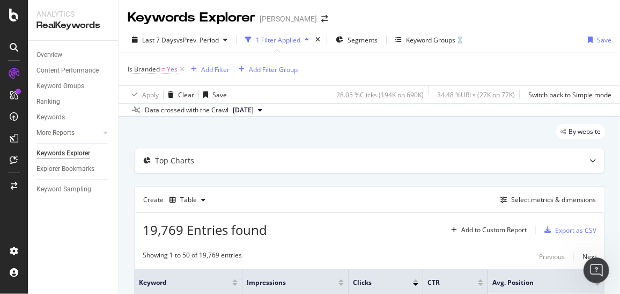
click at [254, 105] on span "[DATE]" at bounding box center [243, 110] width 21 height 10
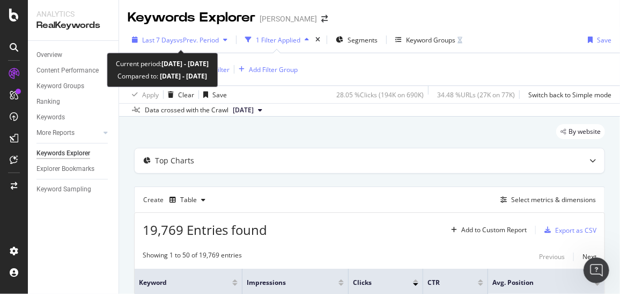
click at [179, 36] on span "vs Prev. Period" at bounding box center [198, 39] width 42 height 9
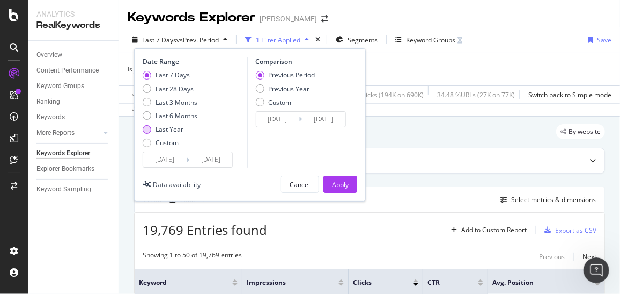
click at [169, 133] on div "Last Year" at bounding box center [170, 128] width 28 height 9
type input "[DATE]"
type input "2023/08/20"
type input "2024/08/18"
click at [335, 187] on div "Apply" at bounding box center [340, 184] width 17 height 9
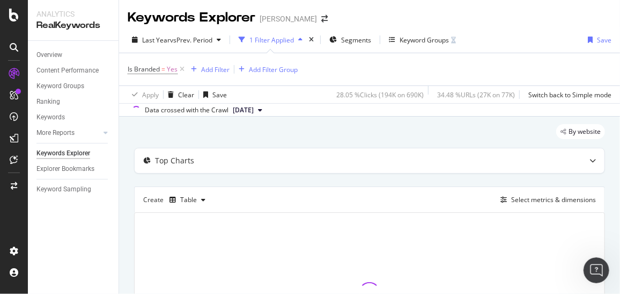
scroll to position [48, 0]
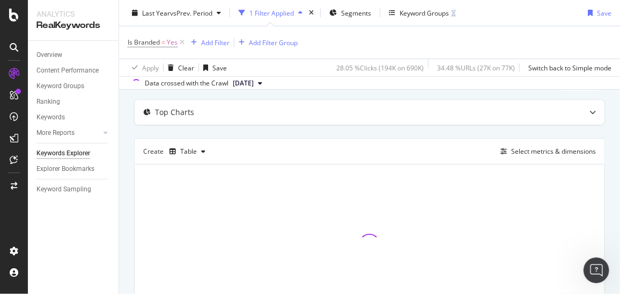
click at [254, 83] on span "[DATE]" at bounding box center [243, 83] width 21 height 10
click at [385, 121] on div "Top Charts" at bounding box center [370, 112] width 470 height 25
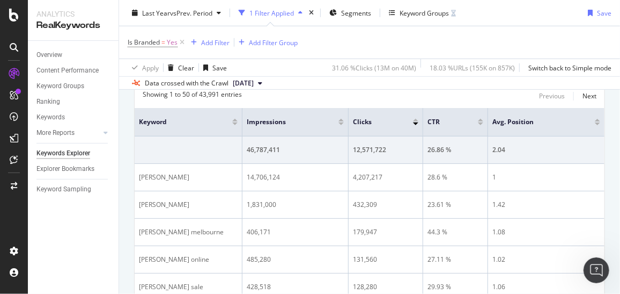
scroll to position [320, 0]
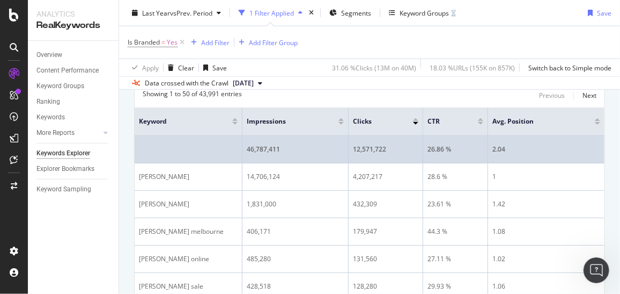
click at [252, 154] on div "46,787,411" at bounding box center [295, 149] width 97 height 10
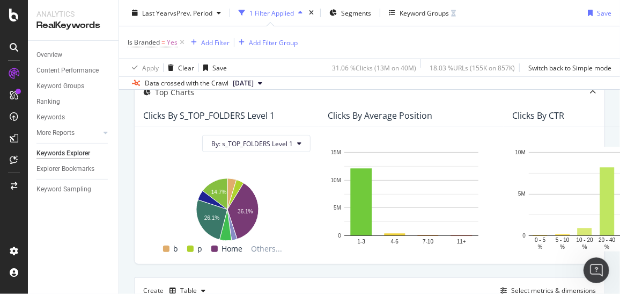
scroll to position [0, 0]
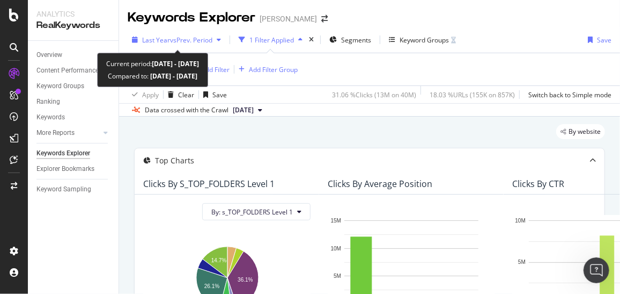
click at [215, 38] on div "button" at bounding box center [218, 39] width 13 height 6
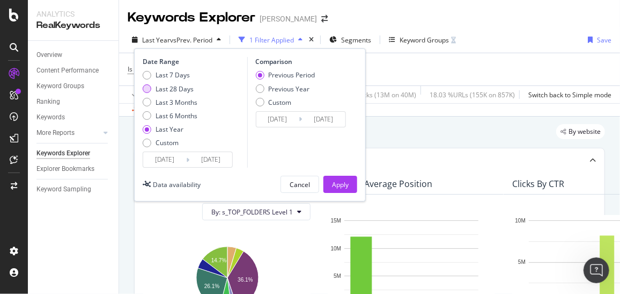
click at [147, 89] on div "Last 28 Days" at bounding box center [147, 88] width 9 height 9
type input "[DATE]"
click at [347, 182] on div "Apply" at bounding box center [340, 184] width 17 height 9
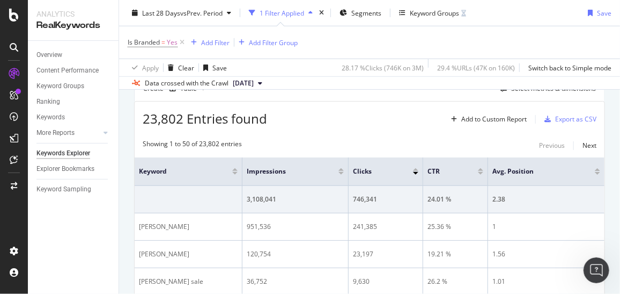
scroll to position [271, 0]
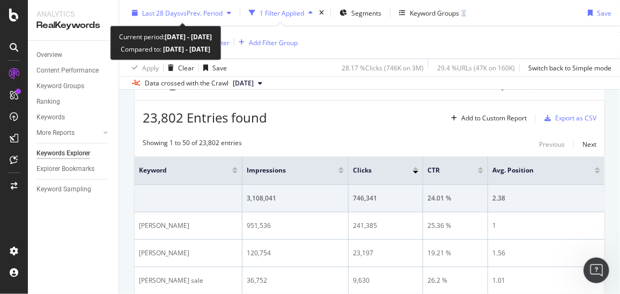
click at [200, 16] on span "vs Prev. Period" at bounding box center [201, 12] width 42 height 9
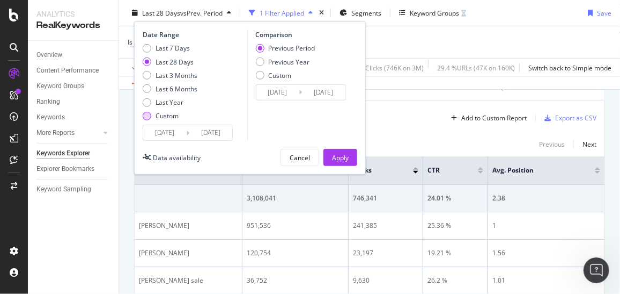
click at [150, 111] on div "Custom" at bounding box center [170, 115] width 55 height 9
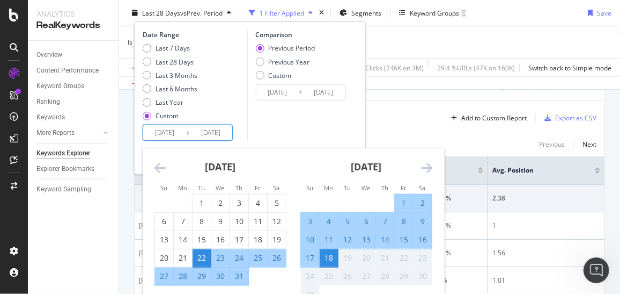
click at [193, 134] on input "[DATE]" at bounding box center [210, 132] width 43 height 15
click at [209, 197] on div "1" at bounding box center [202, 202] width 18 height 11
type input "2025/07/01"
type input "2025/05/13"
type input "2025/06/30"
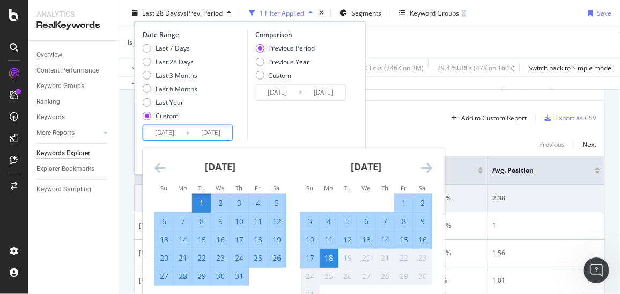
click at [241, 272] on div "31" at bounding box center [239, 275] width 18 height 11
type input "2025/07/31"
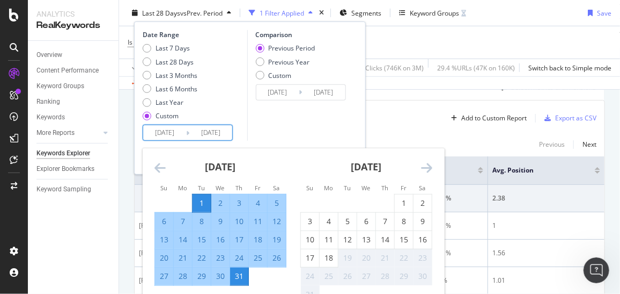
click at [206, 131] on input "2025/07/31" at bounding box center [210, 132] width 43 height 15
click at [272, 120] on div "Comparison Previous Period Previous Year Custom 2025/05/31 Navigate forward to …" at bounding box center [298, 85] width 102 height 111
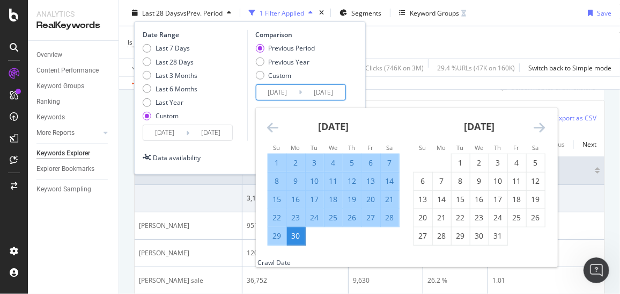
click at [282, 90] on input "2025/05/31" at bounding box center [277, 92] width 43 height 15
click at [290, 91] on input "2025/05/31" at bounding box center [277, 92] width 43 height 15
click at [270, 158] on div "1" at bounding box center [277, 162] width 18 height 11
type input "2025/06/01"
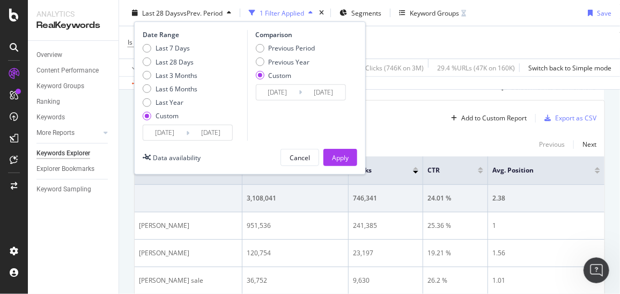
click at [355, 60] on div "Date Range Last 7 Days Last 28 Days Last 3 Months Last 6 Months Last Year Custo…" at bounding box center [250, 85] width 215 height 111
click at [339, 162] on div "Apply" at bounding box center [340, 157] width 17 height 16
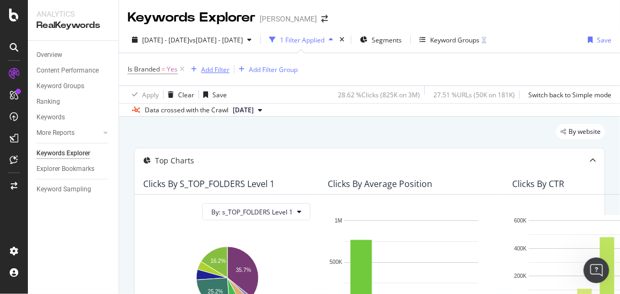
click at [212, 69] on div "Add Filter" at bounding box center [215, 69] width 28 height 9
click at [408, 72] on div "Is Branded = Yes Add Filter Add Filter Group" at bounding box center [370, 69] width 484 height 32
click at [204, 64] on div "Add Filter" at bounding box center [208, 69] width 43 height 12
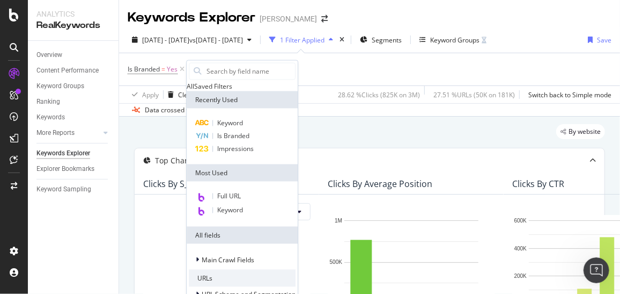
click at [232, 91] on div "Saved Filters" at bounding box center [213, 86] width 38 height 9
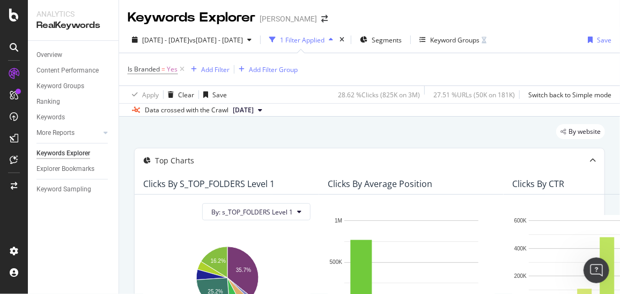
click at [422, 65] on div "Is Branded = Yes Add Filter Add Filter Group" at bounding box center [370, 69] width 484 height 32
click at [191, 69] on icon "button" at bounding box center [194, 69] width 6 height 6
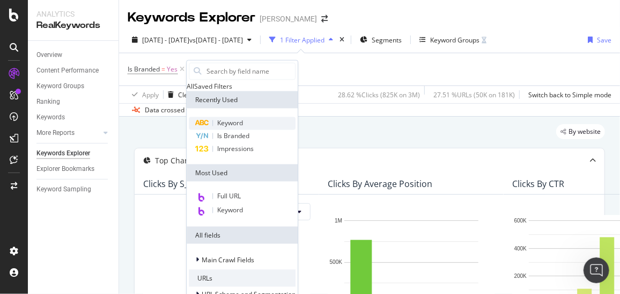
click at [228, 130] on div "Keyword" at bounding box center [242, 123] width 107 height 13
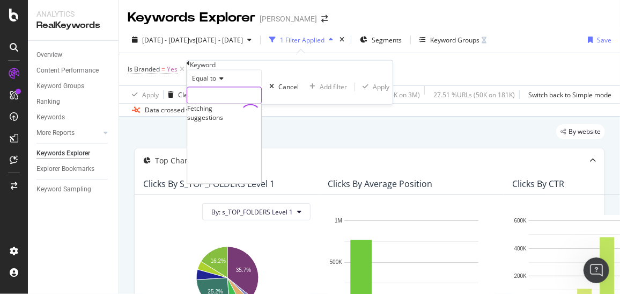
click at [223, 104] on input "text" at bounding box center [224, 95] width 74 height 16
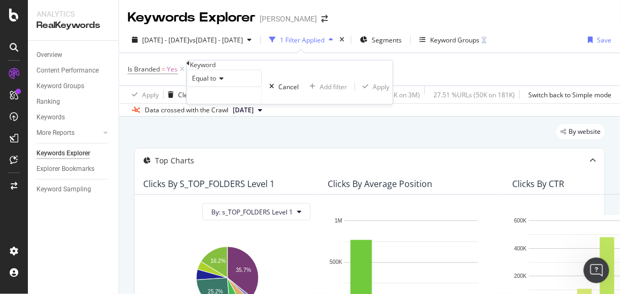
click at [224, 82] on icon at bounding box center [220, 79] width 8 height 6
click at [189, 104] on div "Equal to Cancel Add filter Apply" at bounding box center [290, 87] width 206 height 34
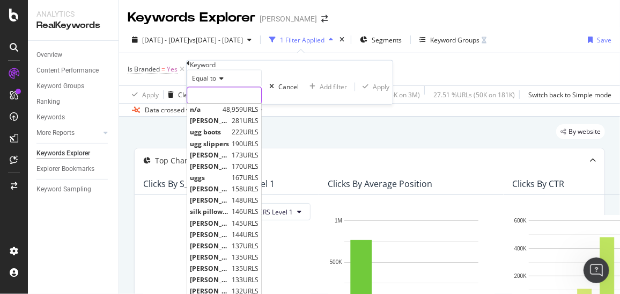
click at [208, 104] on input "text" at bounding box center [224, 95] width 74 height 16
click at [214, 126] on span "[PERSON_NAME]" at bounding box center [209, 120] width 39 height 9
type input "[PERSON_NAME]"
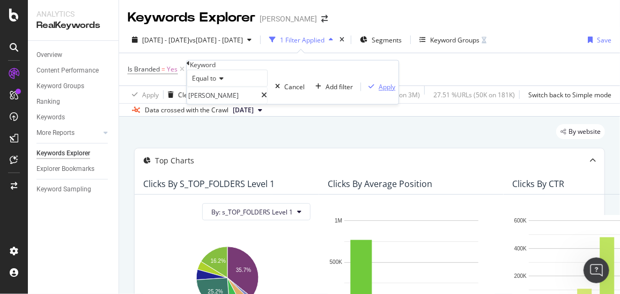
click at [379, 91] on div "Apply" at bounding box center [387, 86] width 17 height 9
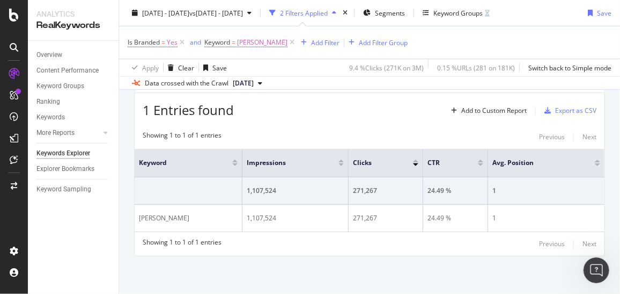
scroll to position [314, 0]
click at [479, 113] on div "Add to Custom Report" at bounding box center [493, 110] width 65 height 6
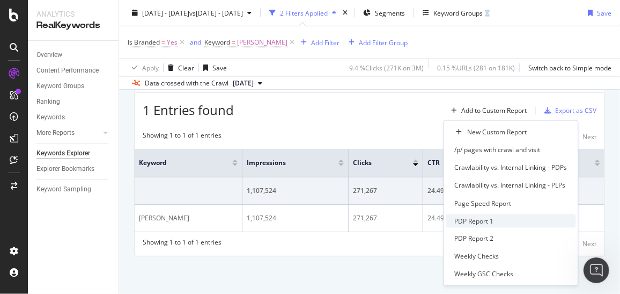
scroll to position [0, 0]
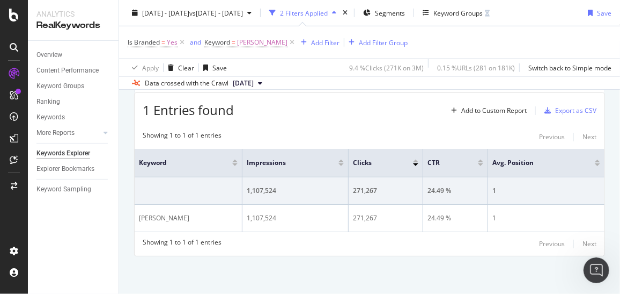
click at [409, 121] on div "1 Entries found Add to Custom Report Export as CSV Showing 1 to 1 of 1 entries …" at bounding box center [369, 173] width 471 height 163
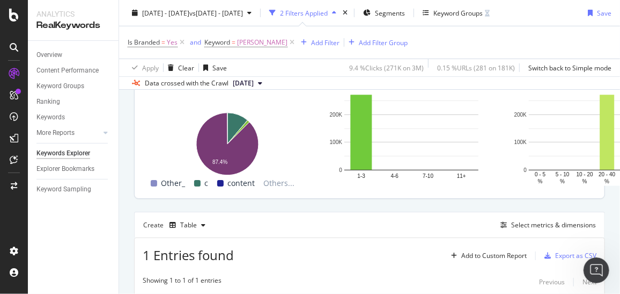
scroll to position [133, 0]
click at [500, 229] on div "button" at bounding box center [503, 225] width 15 height 6
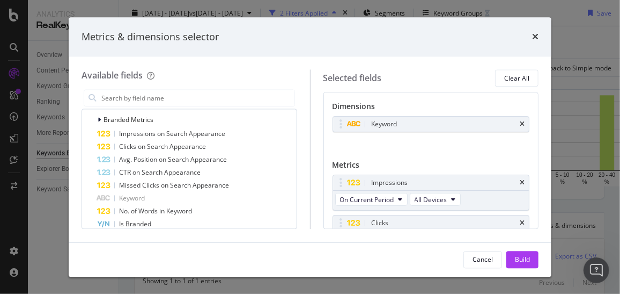
scroll to position [0, 0]
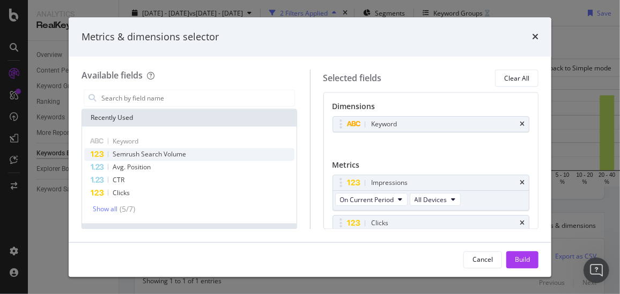
click at [214, 153] on div "Semrush Search Volume" at bounding box center [189, 154] width 210 height 13
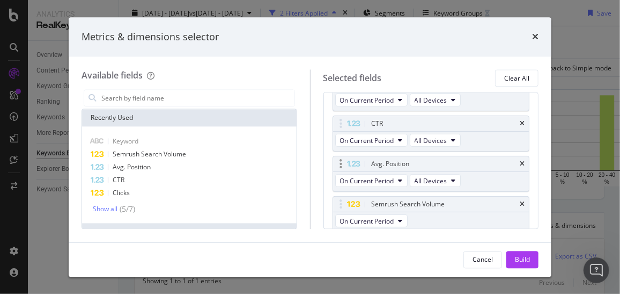
scroll to position [175, 0]
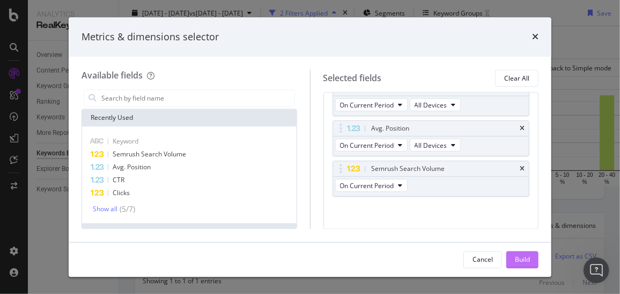
click at [524, 261] on div "Build" at bounding box center [522, 258] width 15 height 9
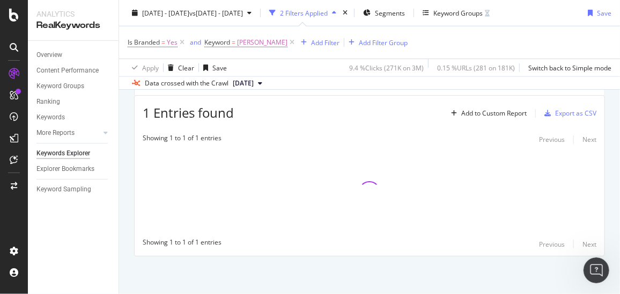
scroll to position [313, 0]
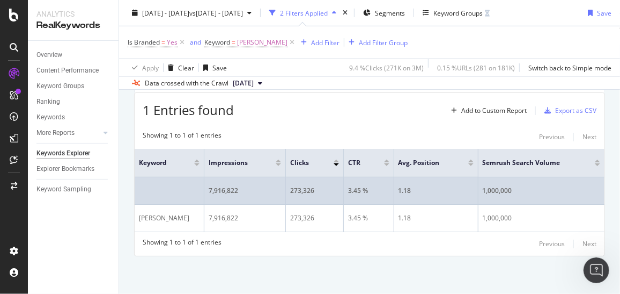
click at [495, 191] on div "1,000,000" at bounding box center [542, 191] width 118 height 10
click at [486, 192] on div "1,000,000" at bounding box center [542, 191] width 118 height 10
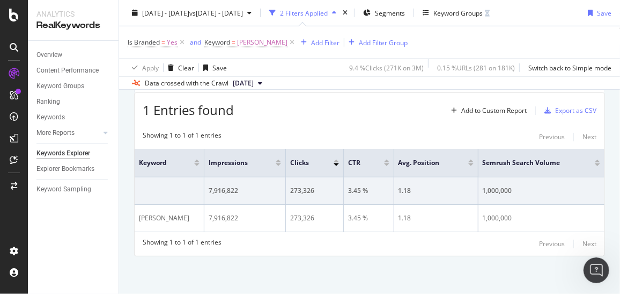
scroll to position [285, 0]
click at [195, 88] on div "Table" at bounding box center [187, 80] width 45 height 16
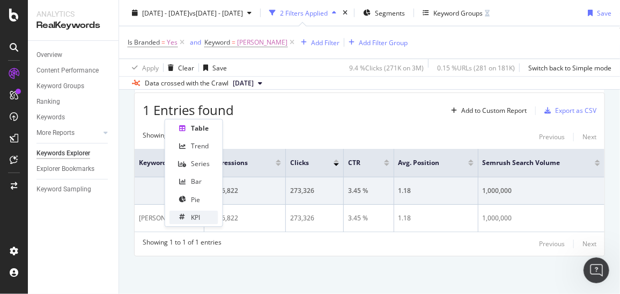
click at [178, 214] on div at bounding box center [182, 217] width 9 height 6
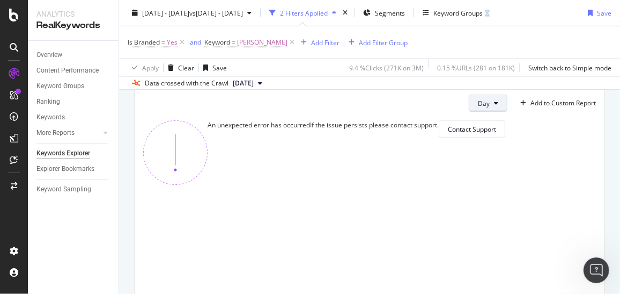
click at [494, 106] on icon at bounding box center [496, 103] width 4 height 6
click at [469, 207] on div "Month" at bounding box center [481, 202] width 36 height 16
click at [183, 76] on div "KPI" at bounding box center [184, 73] width 9 height 6
click at [189, 125] on div "Table" at bounding box center [194, 127] width 49 height 13
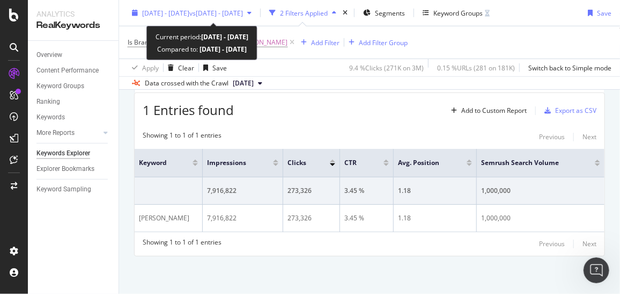
click at [167, 14] on span "2025 Jul. 1st - Jul. 31st" at bounding box center [165, 12] width 47 height 9
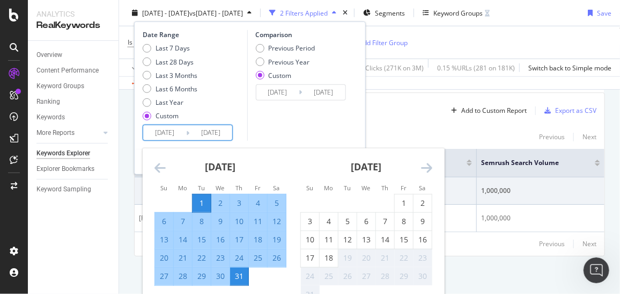
click at [170, 131] on input "2025/07/01" at bounding box center [164, 132] width 43 height 15
click at [159, 166] on icon "Move backward to switch to the previous month." at bounding box center [160, 167] width 11 height 13
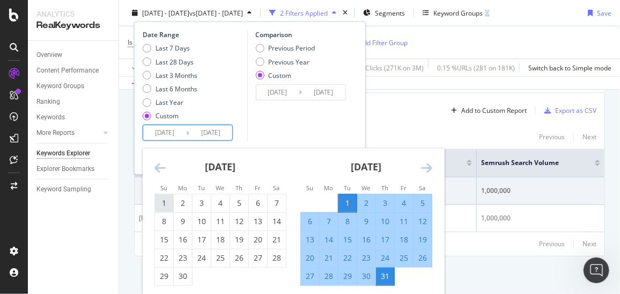
click at [167, 201] on div "1" at bounding box center [164, 202] width 18 height 11
type input "2025/06/01"
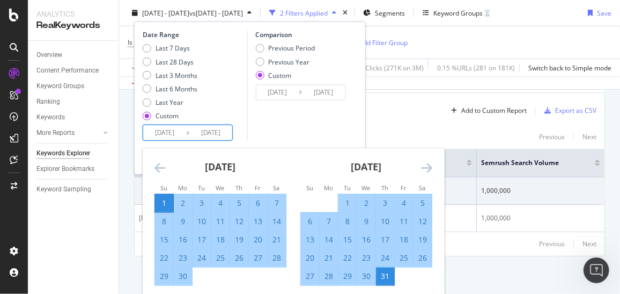
click at [186, 270] on div "30" at bounding box center [183, 275] width 18 height 11
type input "2025/06/30"
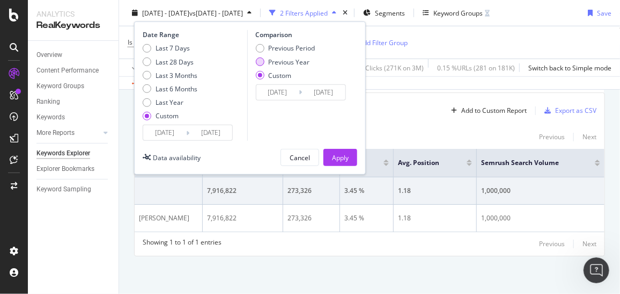
click at [261, 59] on div "Previous Year" at bounding box center [259, 61] width 9 height 9
type input "2024/06/02"
type input "2024/07/01"
click at [334, 157] on div "Apply" at bounding box center [340, 156] width 17 height 9
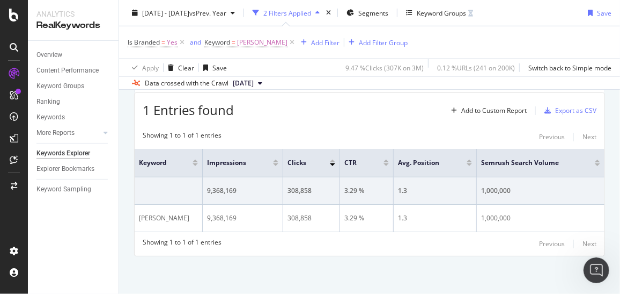
scroll to position [282, 0]
click at [254, 83] on span "[DATE]" at bounding box center [243, 83] width 21 height 10
click at [379, 92] on div "Create Table Select metrics & dimensions" at bounding box center [369, 80] width 471 height 26
click at [459, 166] on icon at bounding box center [457, 162] width 8 height 8
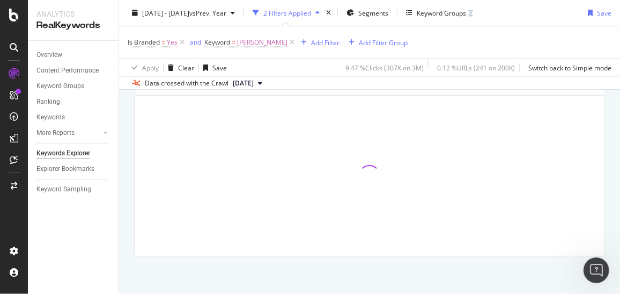
click at [532, 87] on div "Select metrics & dimensions" at bounding box center [553, 82] width 85 height 9
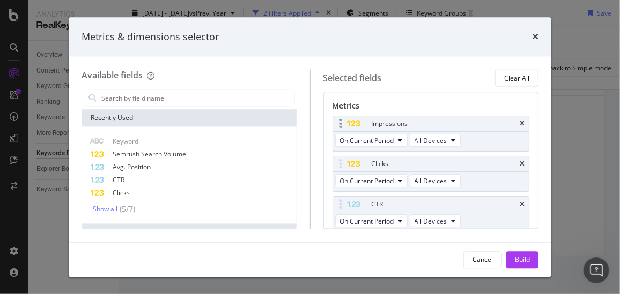
scroll to position [60, 0]
click at [520, 163] on icon "times" at bounding box center [522, 163] width 5 height 6
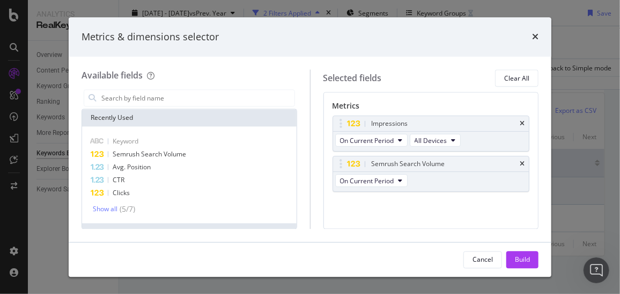
scroll to position [56, 0]
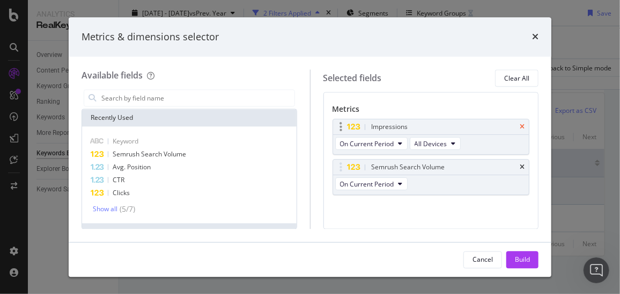
click at [520, 124] on icon "times" at bounding box center [522, 127] width 5 height 6
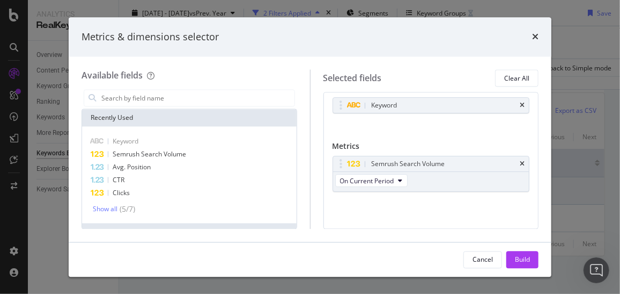
scroll to position [16, 0]
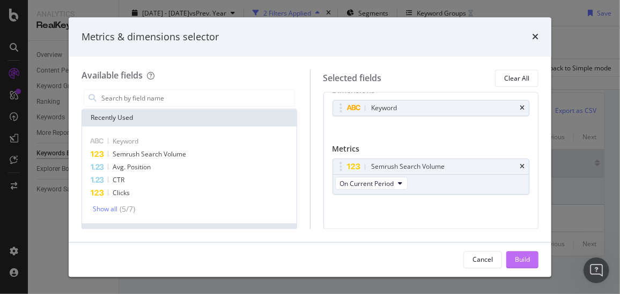
click at [520, 255] on div "Build" at bounding box center [522, 258] width 15 height 9
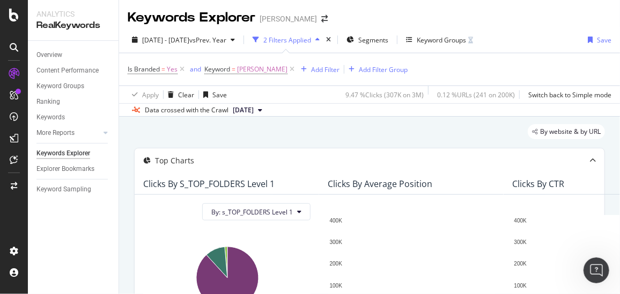
scroll to position [313, 0]
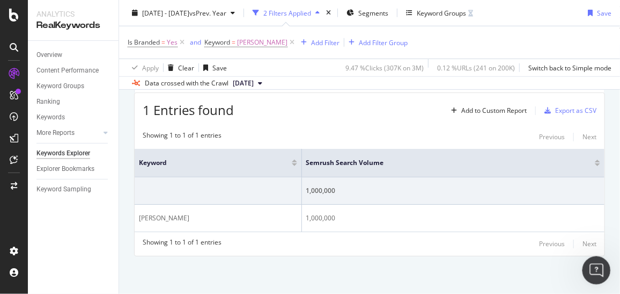
click at [592, 262] on icon "Open Intercom Messenger" at bounding box center [596, 269] width 18 height 18
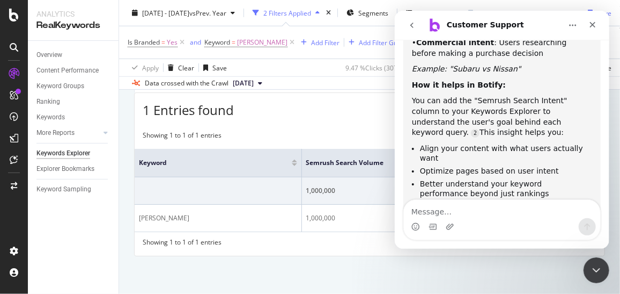
scroll to position [3964, 0]
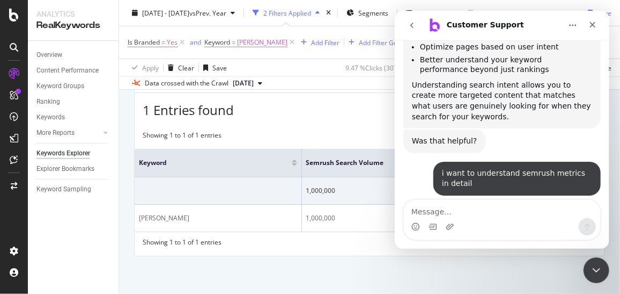
click at [450, 211] on textarea "Message…" at bounding box center [502, 209] width 196 height 18
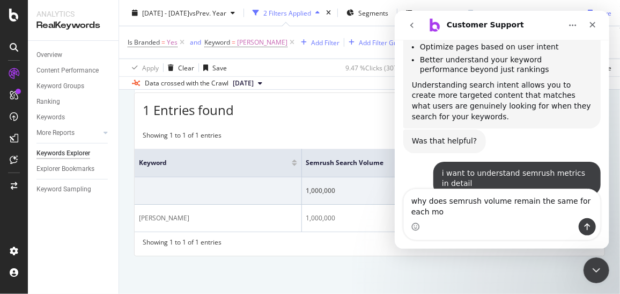
scroll to position [3975, 0]
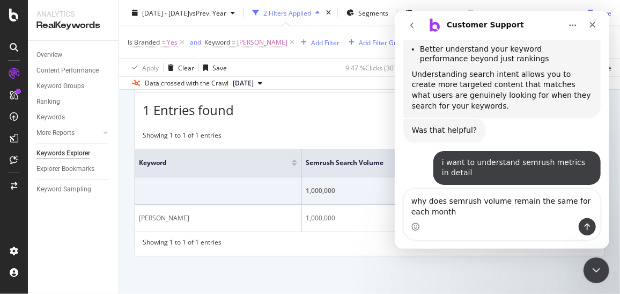
type textarea "why does semrush volume remain the same for each month?"
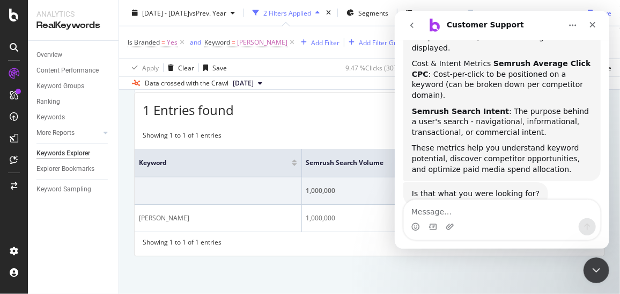
scroll to position [4421, 0]
